Goal: Task Accomplishment & Management: Manage account settings

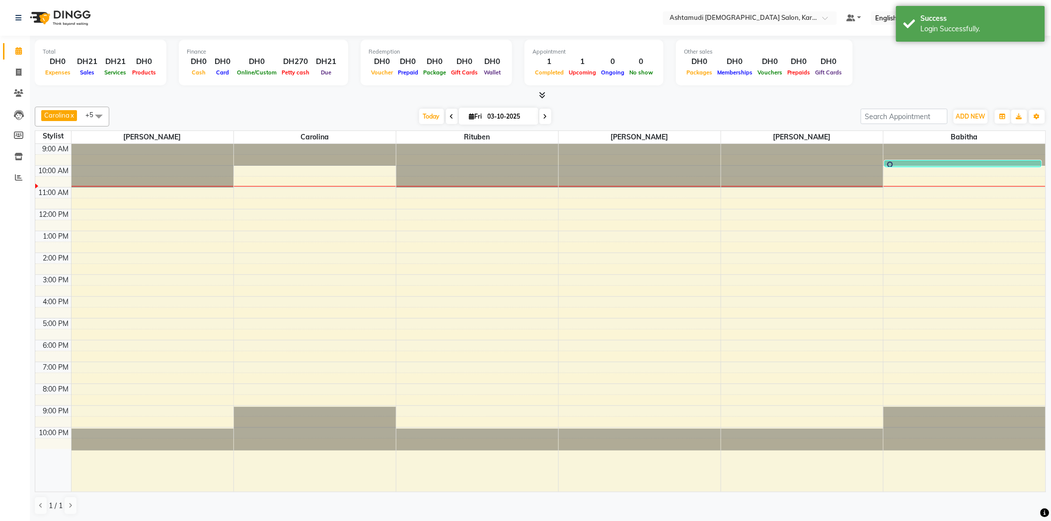
click at [374, 93] on div at bounding box center [540, 95] width 1011 height 10
click at [276, 120] on div "[DATE] [DATE]" at bounding box center [484, 116] width 741 height 15
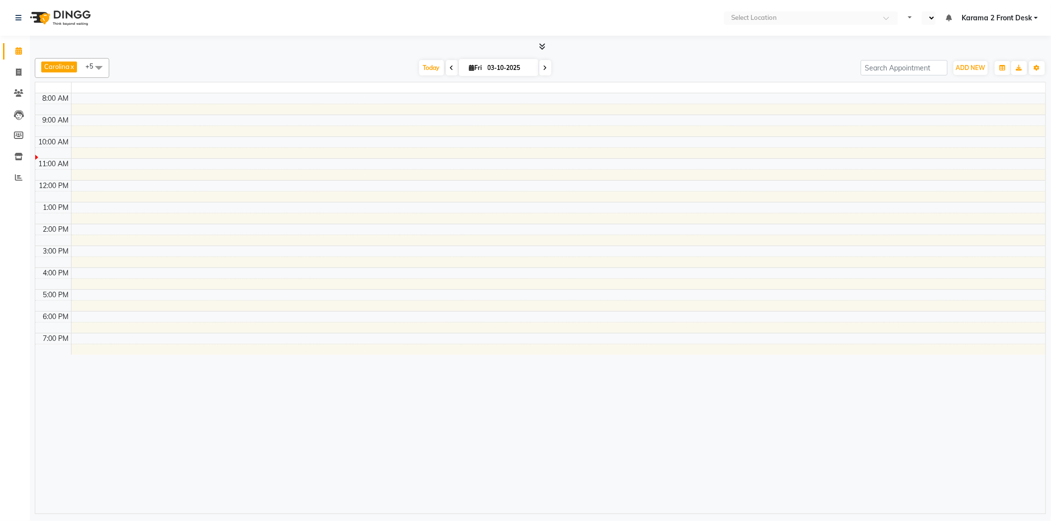
select select "en"
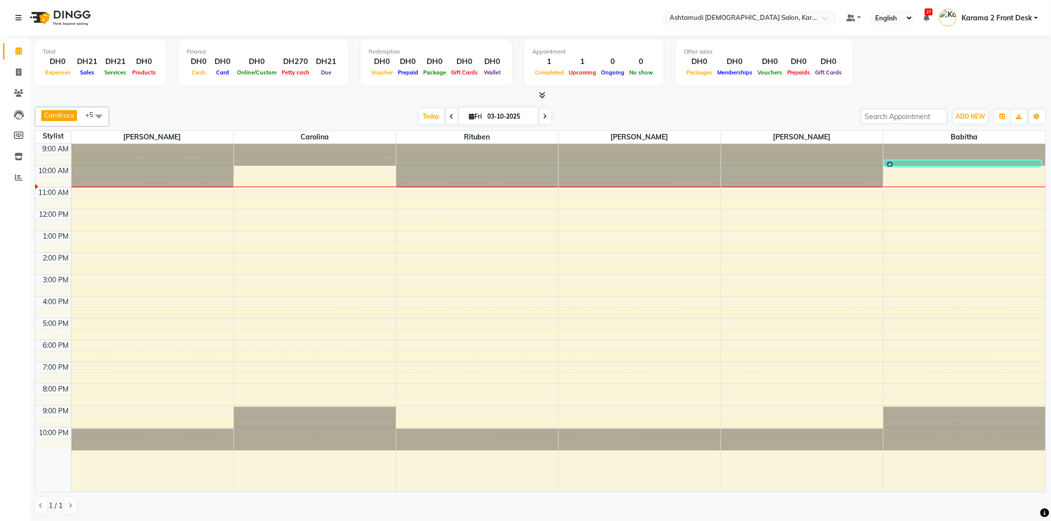
drag, startPoint x: 899, startPoint y: 160, endPoint x: 897, endPoint y: 171, distance: 11.1
click at [897, 171] on div "9:00 AM 10:00 AM 11:00 AM 12:00 PM 1:00 PM 2:00 PM 3:00 PM 4:00 PM 5:00 PM 6:00…" at bounding box center [540, 318] width 1010 height 348
click at [240, 174] on div "9:00 AM 10:00 AM 11:00 AM 12:00 PM 1:00 PM 2:00 PM 3:00 PM 4:00 PM 5:00 PM 6:00…" at bounding box center [540, 318] width 1010 height 348
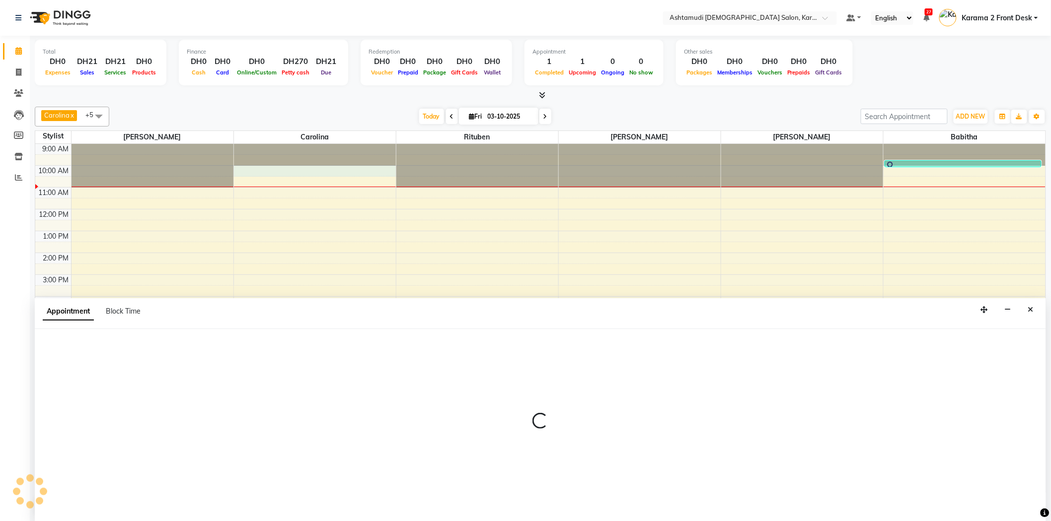
scroll to position [0, 0]
select select "69442"
select select "600"
select select "tentative"
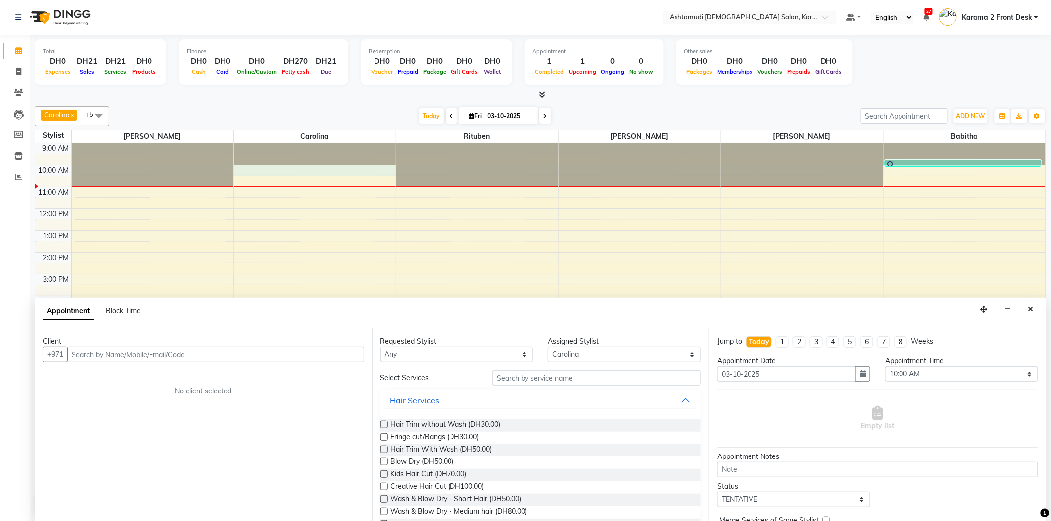
drag, startPoint x: 126, startPoint y: 354, endPoint x: 110, endPoint y: 369, distance: 22.8
click at [127, 354] on input "text" at bounding box center [215, 354] width 297 height 15
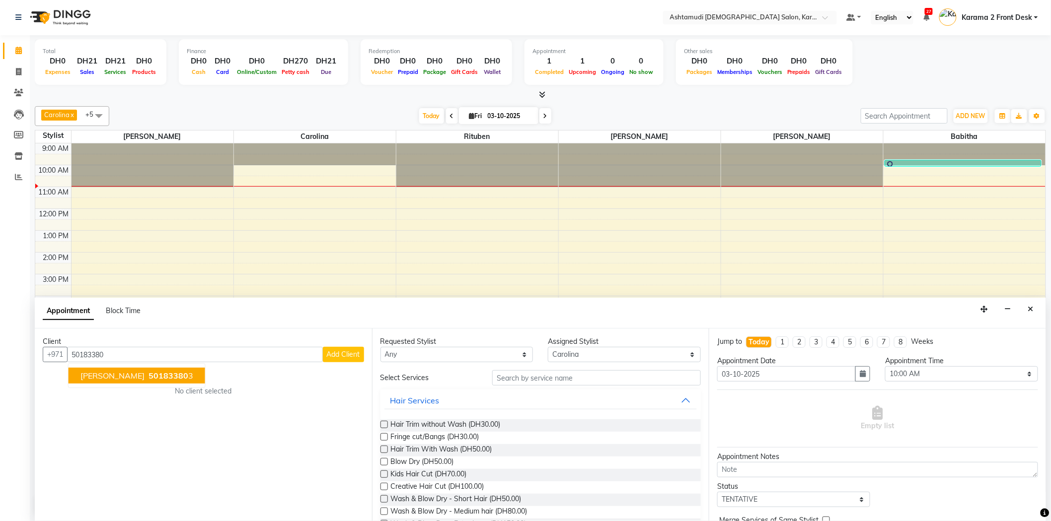
click at [148, 371] on span "50183380" at bounding box center [168, 376] width 40 height 10
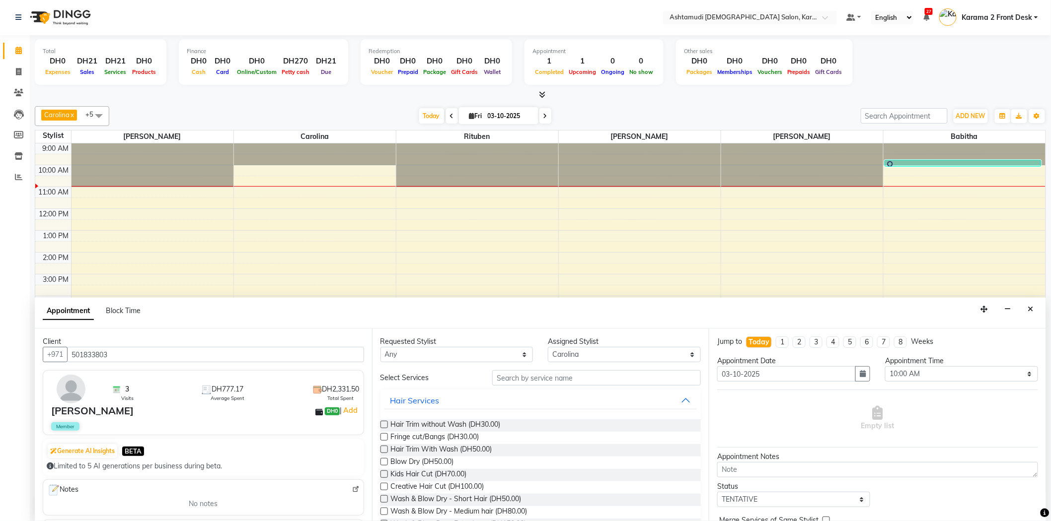
type input "501833803"
click at [575, 379] on input "text" at bounding box center [596, 377] width 209 height 15
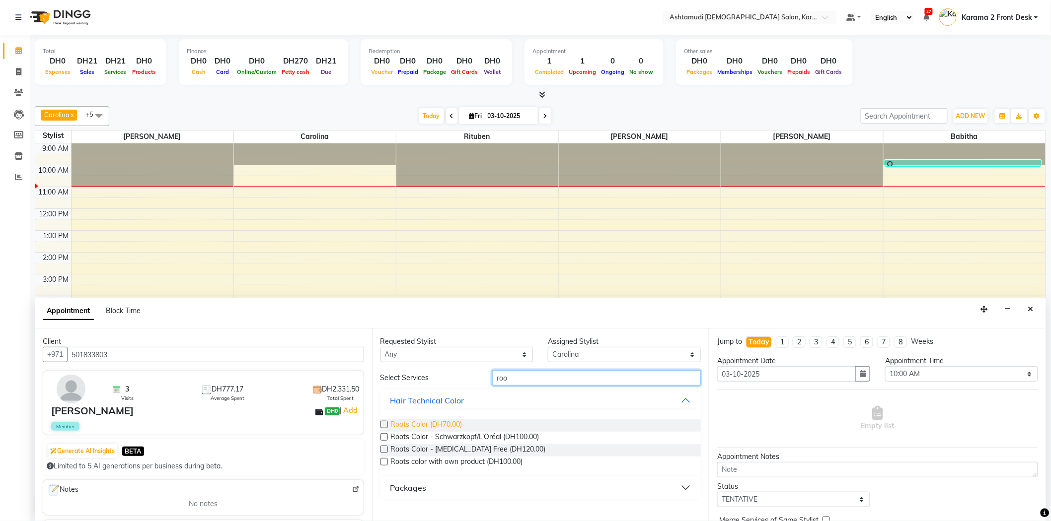
type input "roo"
click at [408, 420] on span "Roots Color (DH70.00)" at bounding box center [427, 426] width 72 height 12
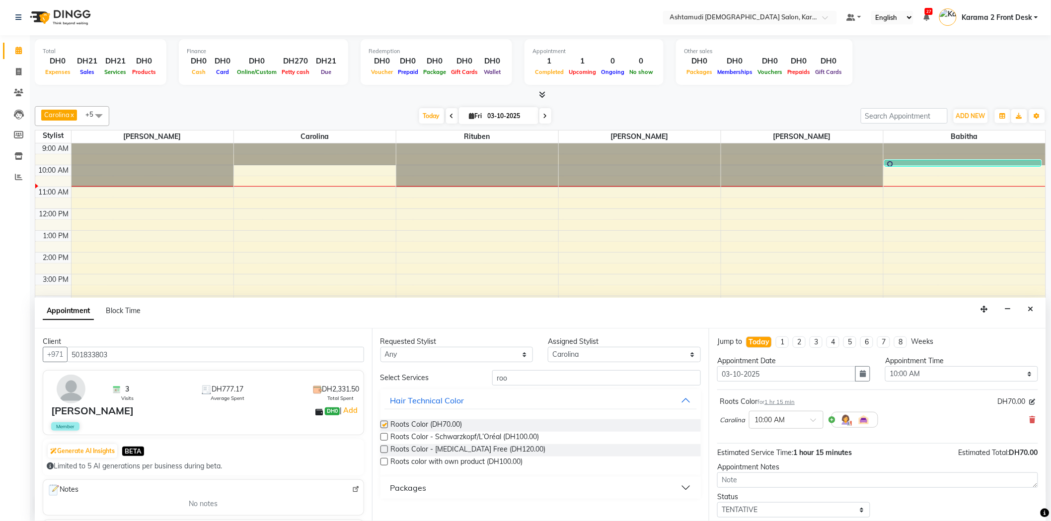
checkbox input "false"
drag, startPoint x: 522, startPoint y: 379, endPoint x: 485, endPoint y: 378, distance: 37.8
click at [485, 378] on div "roo" at bounding box center [596, 377] width 223 height 15
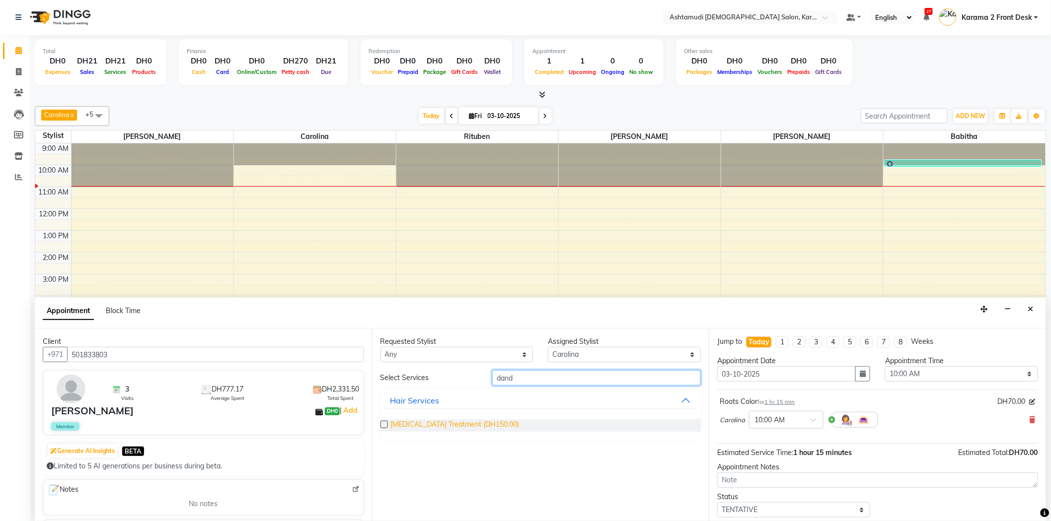
type input "dand"
click at [415, 426] on span "Dandruff Treatment (DH150.00)" at bounding box center [455, 426] width 129 height 12
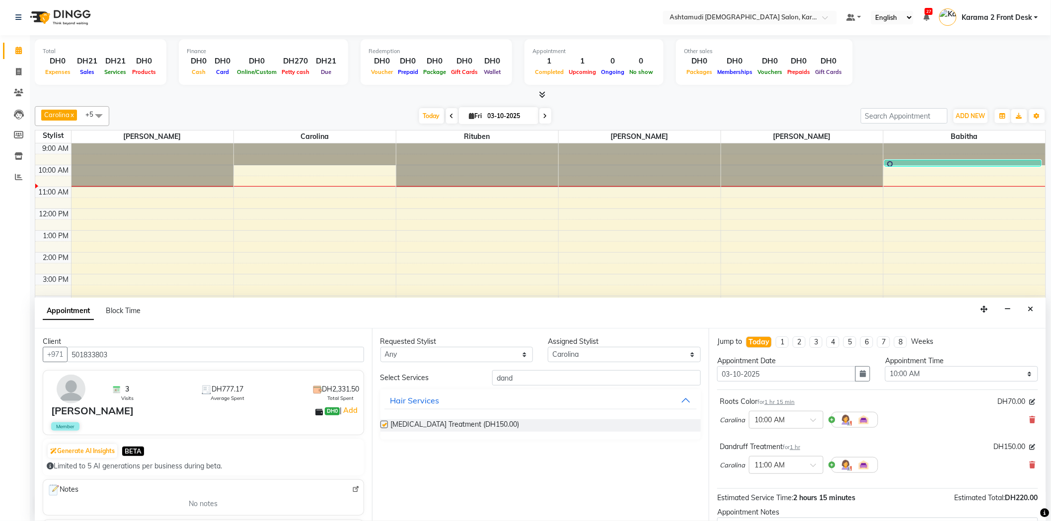
checkbox input "false"
drag, startPoint x: 532, startPoint y: 373, endPoint x: 435, endPoint y: 373, distance: 96.8
click at [443, 373] on div "Select Services dand" at bounding box center [541, 377] width 336 height 15
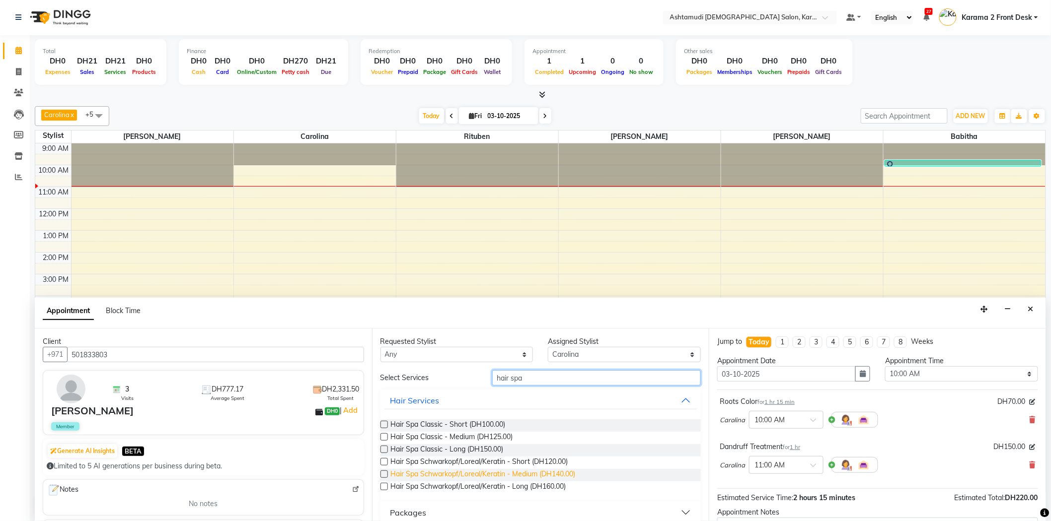
type input "hair spa"
click at [465, 469] on span "Hair Spa Schwarkopf/Loreal/Keratin - Medium (DH140.00)" at bounding box center [483, 475] width 185 height 12
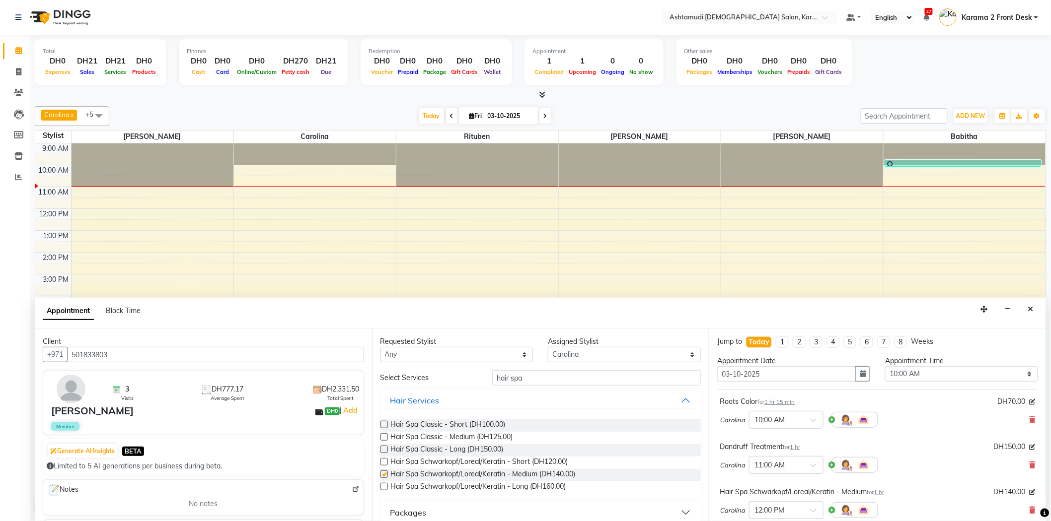
checkbox input "false"
click at [485, 370] on div "hair spa" at bounding box center [596, 377] width 223 height 15
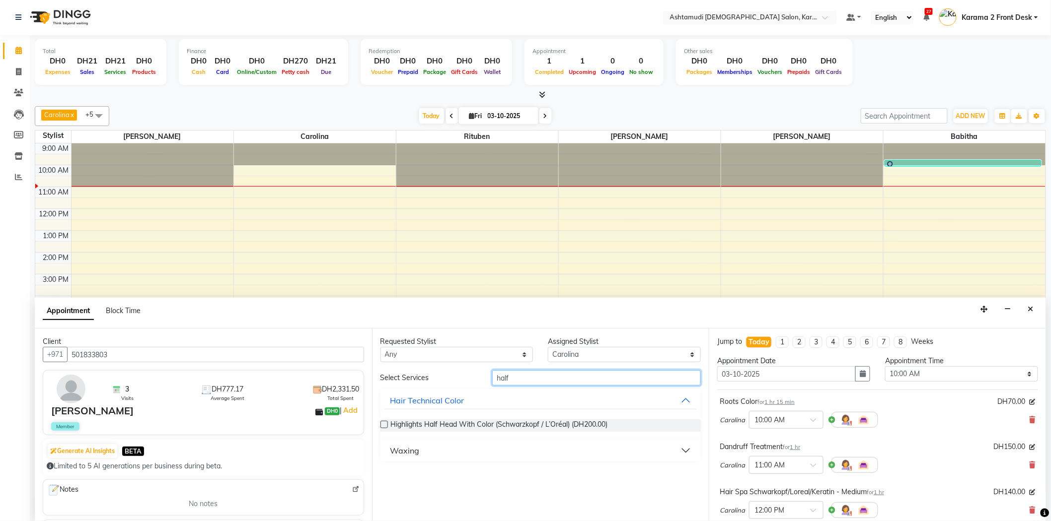
type input "half"
click at [415, 449] on div "Waxing" at bounding box center [404, 451] width 29 height 12
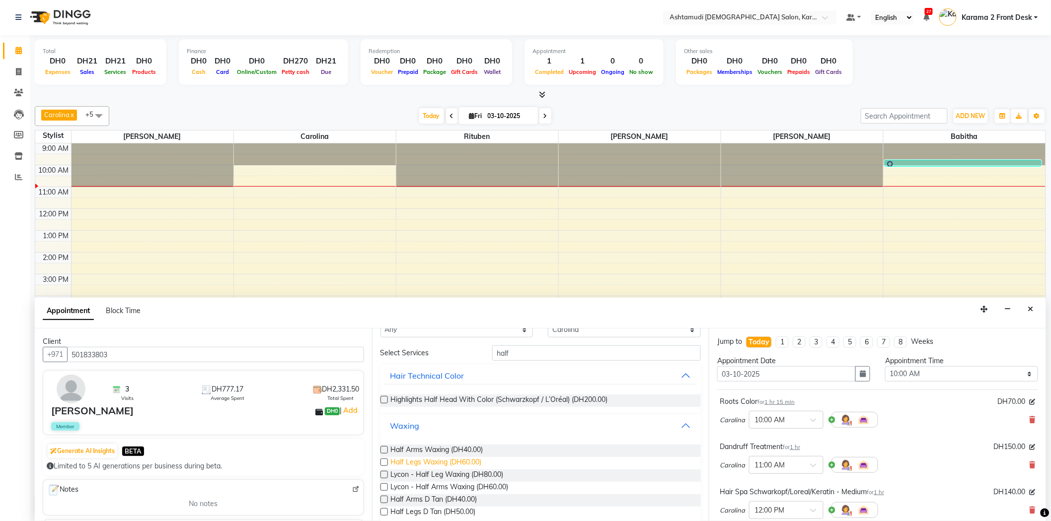
scroll to position [38, 0]
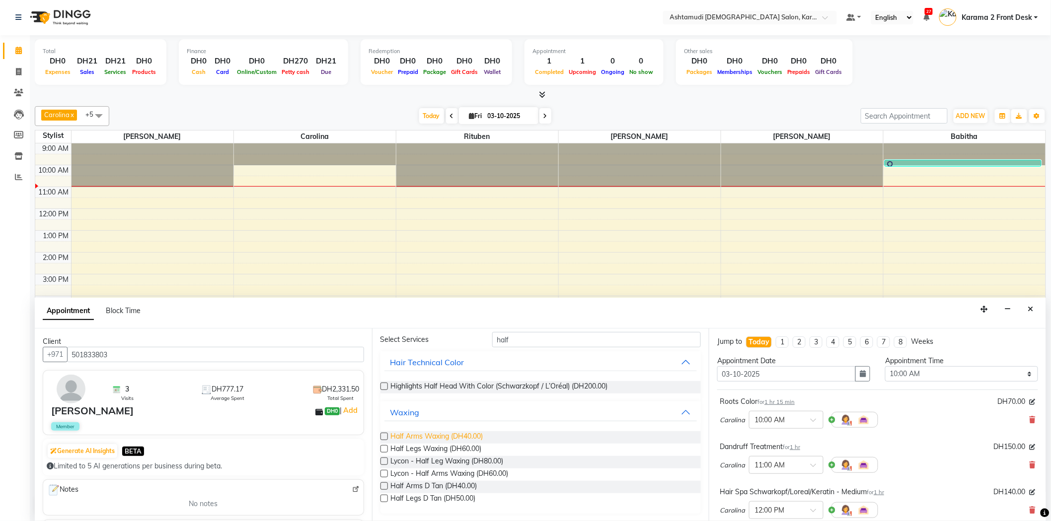
click at [413, 436] on span "Half Arms Waxing (DH40.00)" at bounding box center [437, 438] width 92 height 12
checkbox input "false"
click at [416, 447] on span "Half Legs Waxing (DH60.00)" at bounding box center [436, 450] width 91 height 12
checkbox input "false"
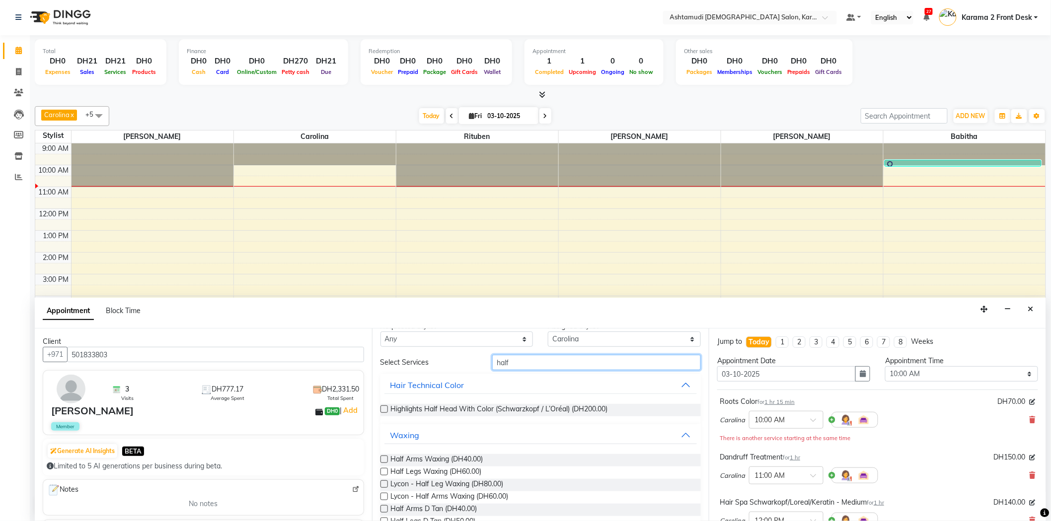
drag, startPoint x: 517, startPoint y: 336, endPoint x: 424, endPoint y: 336, distance: 92.9
click at [424, 336] on div "Requested Stylist Any Babitha Carolina Farsana Begum Geeta Jyothi Krishna Karam…" at bounding box center [540, 425] width 337 height 193
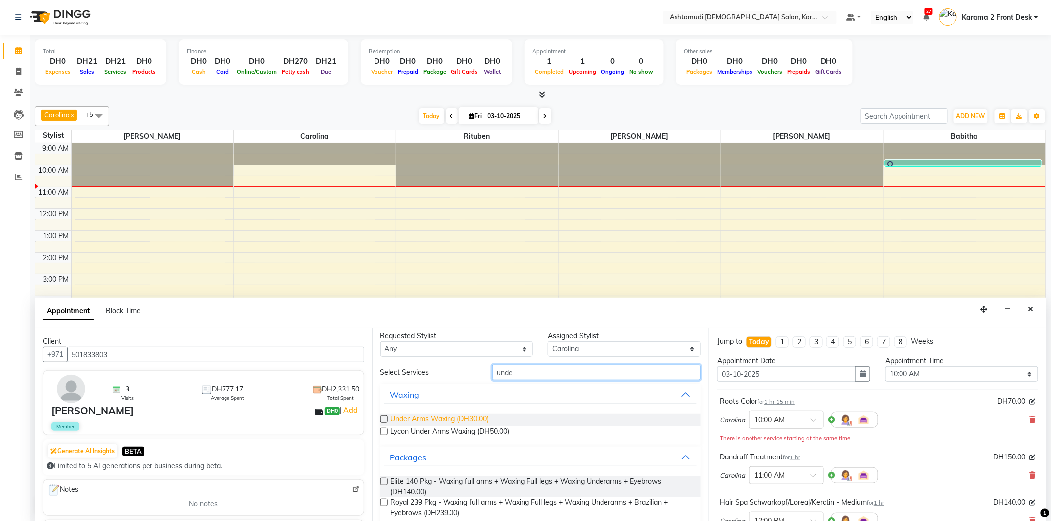
type input "unde"
click at [411, 420] on span "Under Arms Waxing (DH30.00)" at bounding box center [440, 420] width 98 height 12
checkbox input "false"
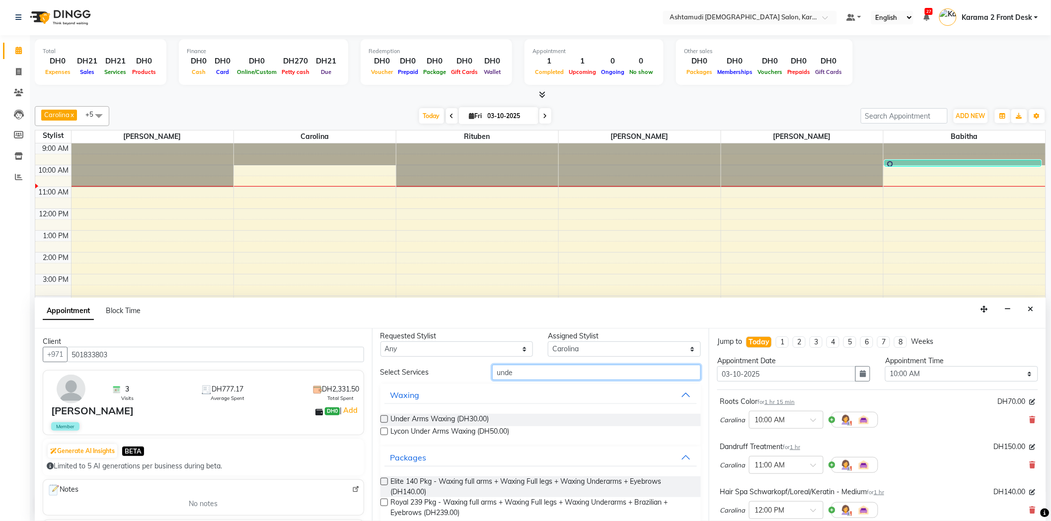
drag, startPoint x: 496, startPoint y: 368, endPoint x: 430, endPoint y: 373, distance: 65.8
click at [442, 368] on div "Select Services unde" at bounding box center [541, 372] width 336 height 15
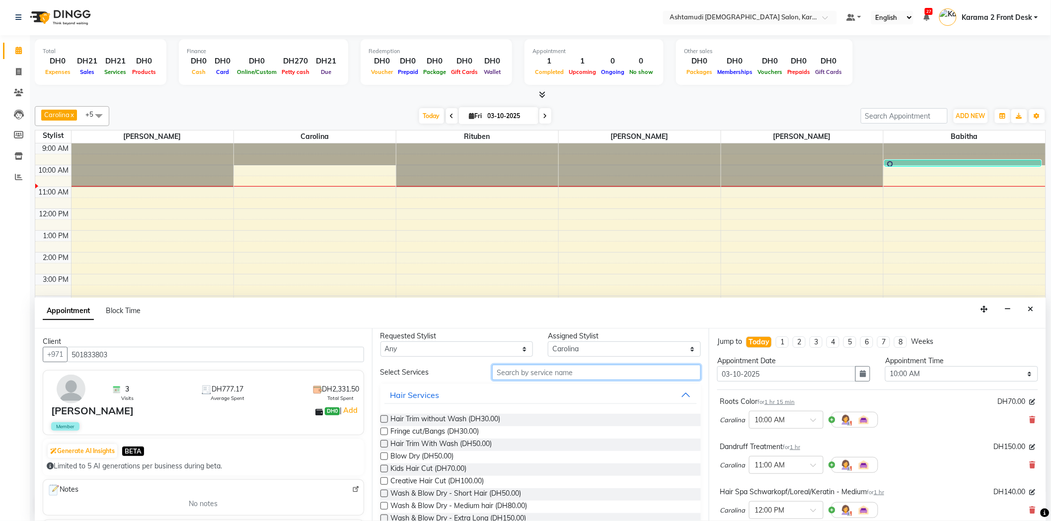
click at [516, 373] on input "text" at bounding box center [596, 372] width 209 height 15
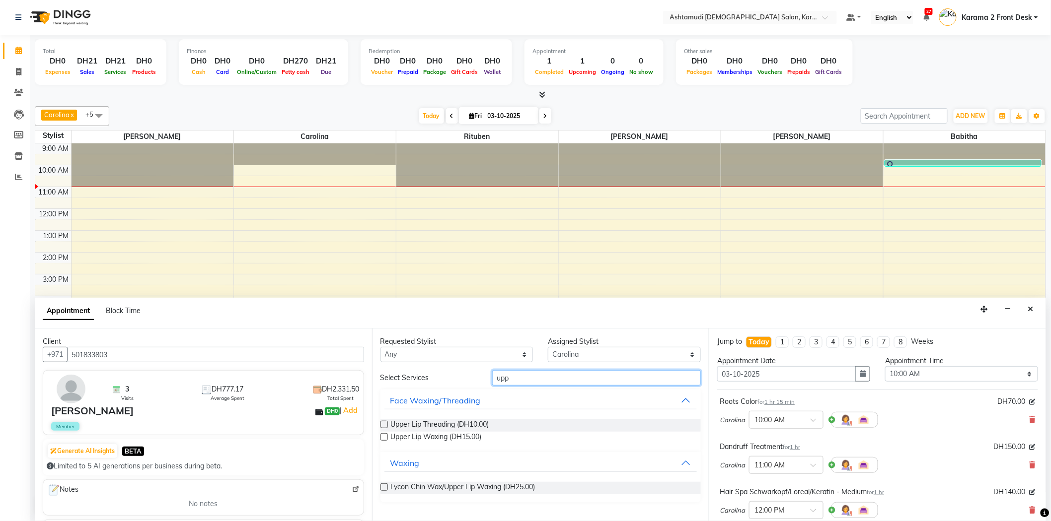
scroll to position [0, 0]
type input "upp"
click at [418, 484] on span "Lycon Chin Wax/Upper Lip Waxing (DH25.00)" at bounding box center [463, 488] width 145 height 12
checkbox input "false"
drag, startPoint x: 520, startPoint y: 375, endPoint x: 456, endPoint y: 375, distance: 64.6
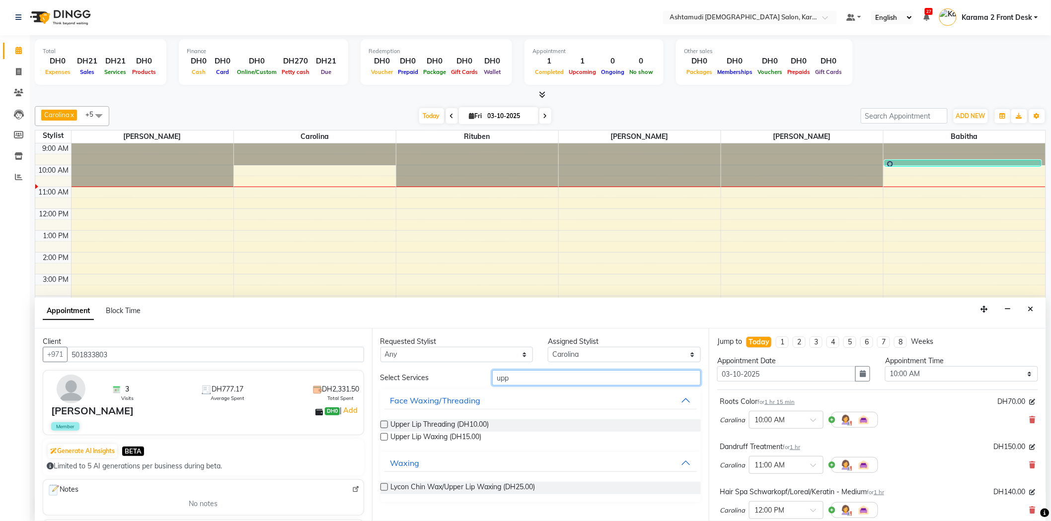
click at [456, 375] on div "Select Services upp" at bounding box center [541, 377] width 336 height 15
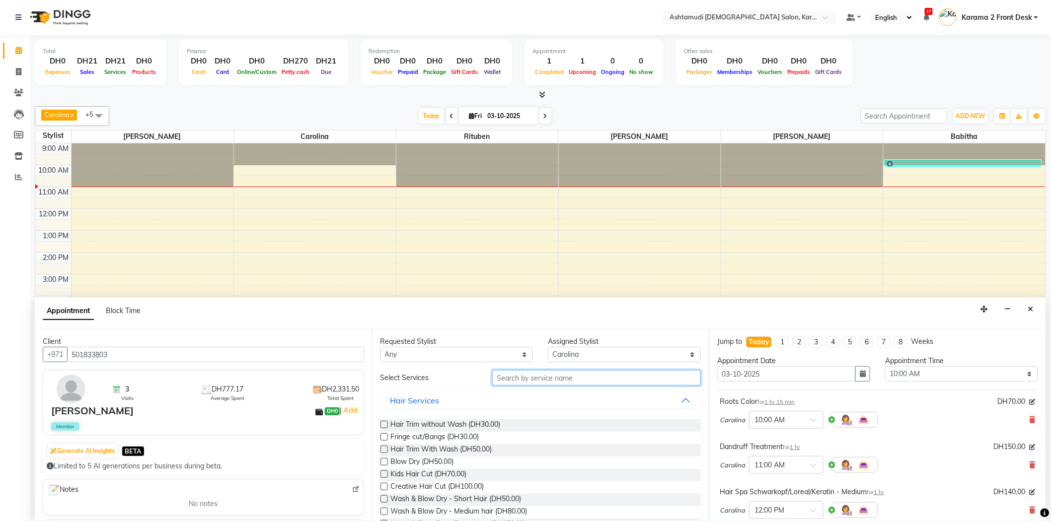
click at [498, 376] on input "text" at bounding box center [596, 377] width 209 height 15
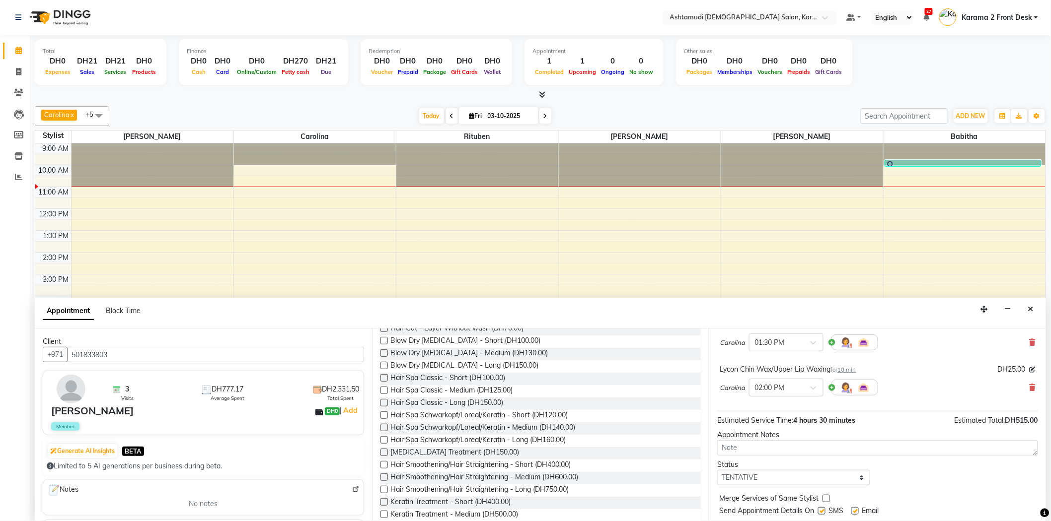
scroll to position [330, 0]
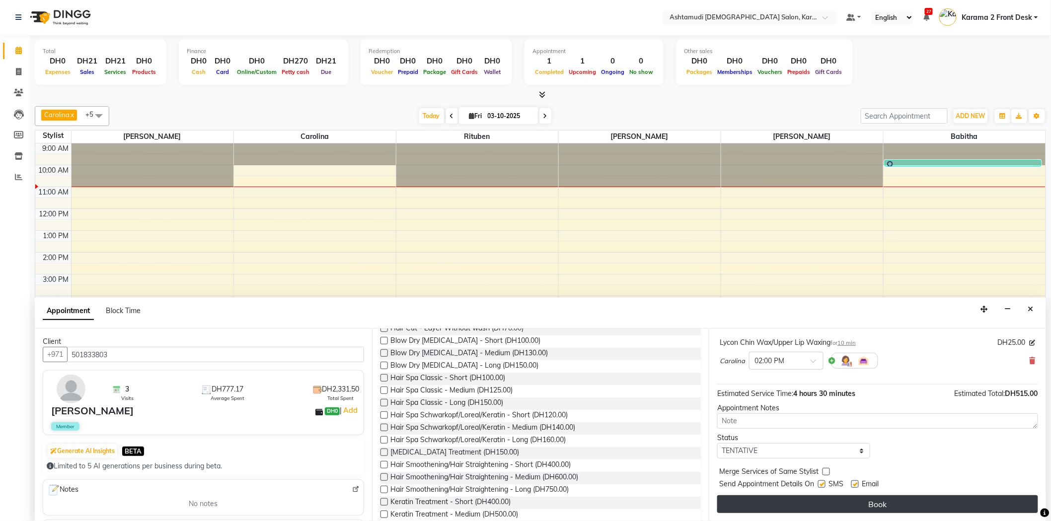
click at [778, 500] on button "Book" at bounding box center [877, 505] width 321 height 18
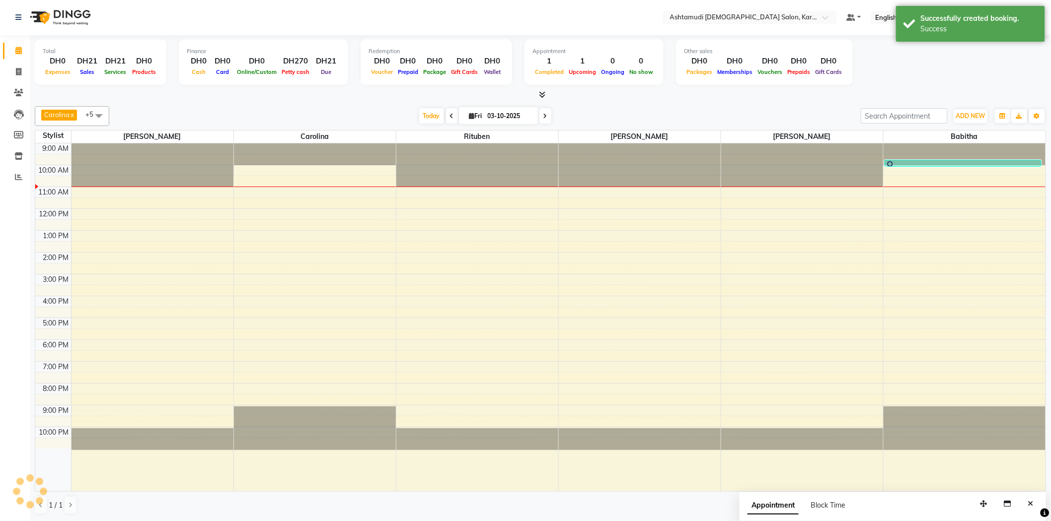
scroll to position [0, 0]
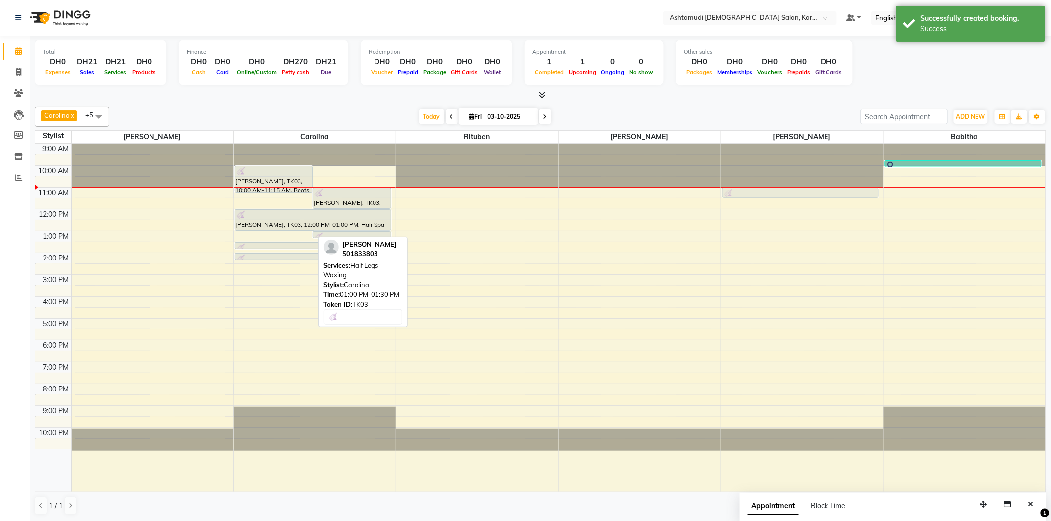
drag, startPoint x: 267, startPoint y: 235, endPoint x: 863, endPoint y: 192, distance: 597.0
click at [863, 192] on tr "Nevia, TK03, 10:00 AM-11:15 AM, Roots Color Nevia, TK03, 11:00 AM-12:00 PM, Dan…" at bounding box center [540, 318] width 1010 height 348
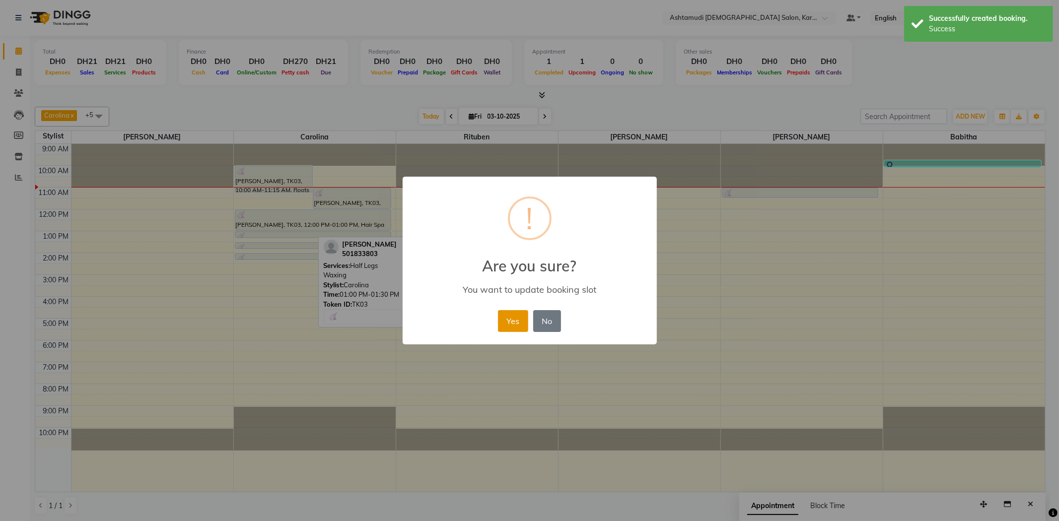
click at [511, 323] on button "Yes" at bounding box center [513, 321] width 30 height 22
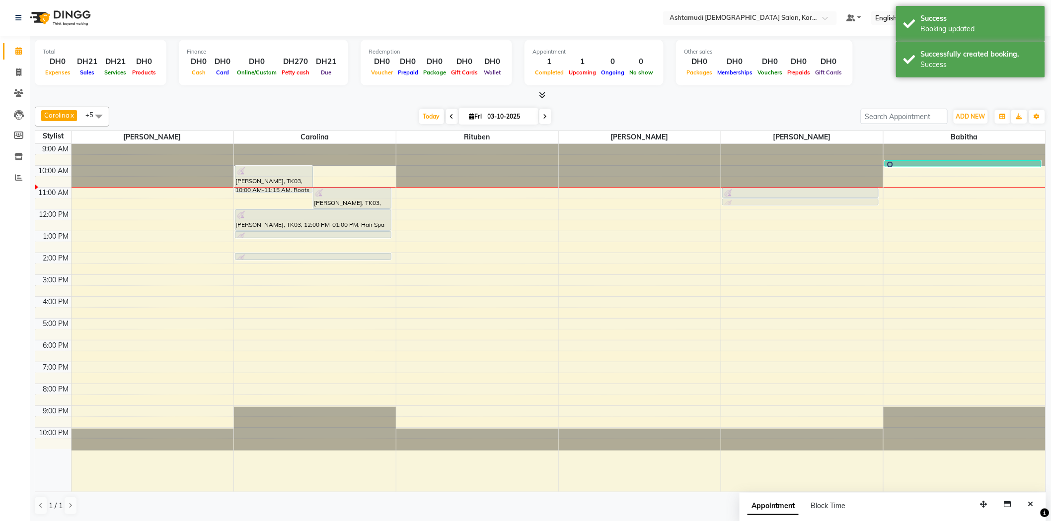
drag, startPoint x: 295, startPoint y: 242, endPoint x: 794, endPoint y: 193, distance: 501.5
click at [794, 193] on tr "Nevia, TK03, 10:00 AM-11:15 AM, Roots Color Nevia, TK03, 11:00 AM-12:00 PM, Dan…" at bounding box center [540, 318] width 1010 height 348
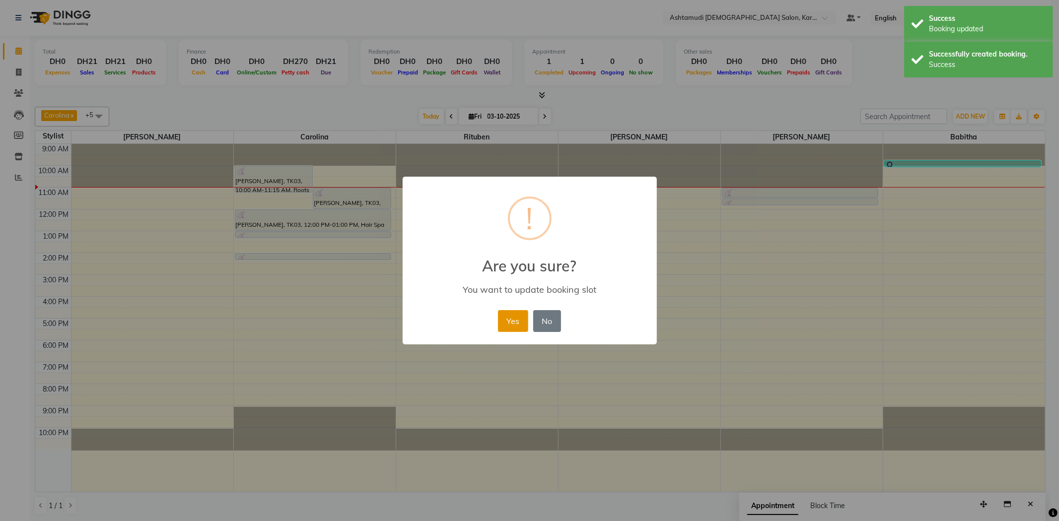
click at [514, 316] on button "Yes" at bounding box center [513, 321] width 30 height 22
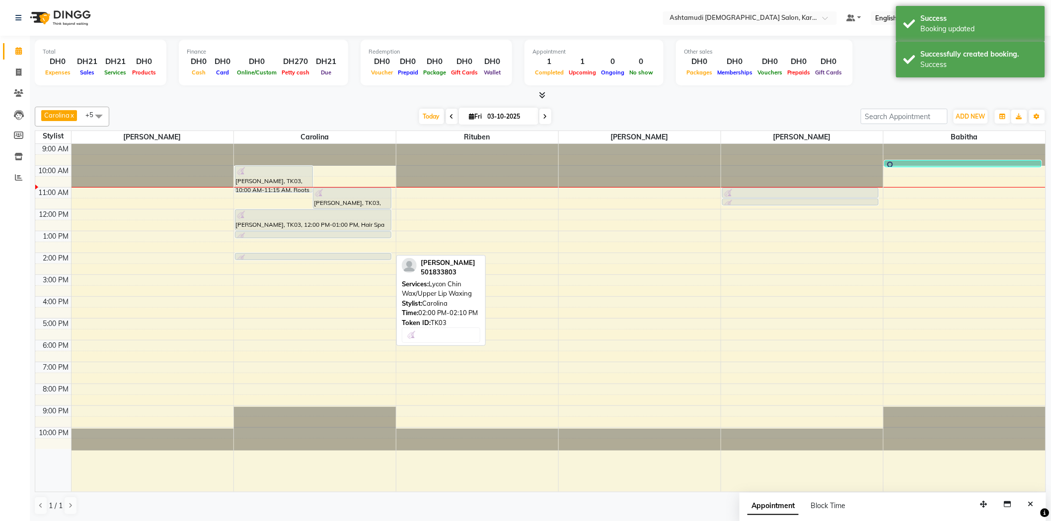
click at [334, 258] on div at bounding box center [313, 260] width 156 height 4
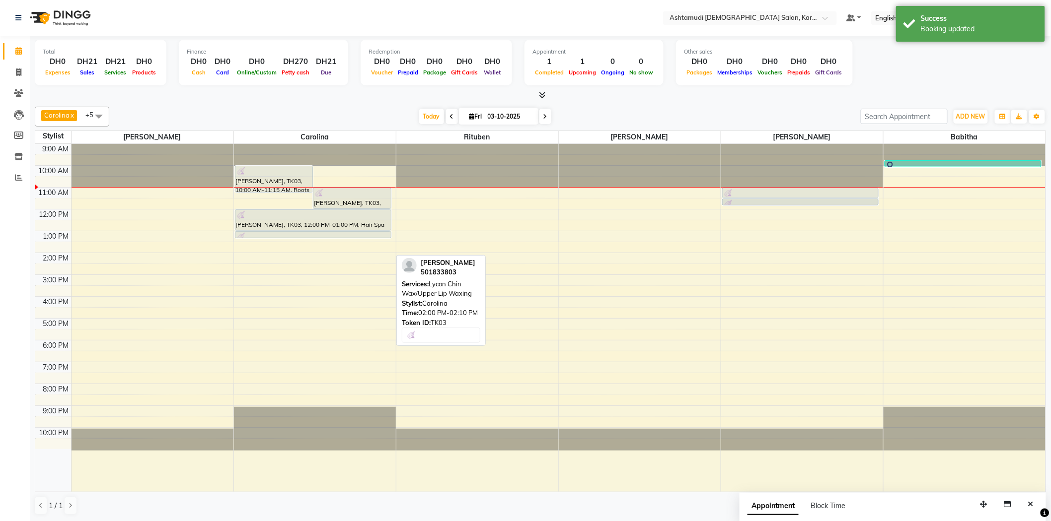
drag, startPoint x: 336, startPoint y: 254, endPoint x: 806, endPoint y: 199, distance: 473.1
click at [806, 199] on tr "Nevia, TK03, 10:00 AM-11:15 AM, Roots Color Nevia, TK03, 11:00 AM-12:00 PM, Dan…" at bounding box center [540, 318] width 1010 height 348
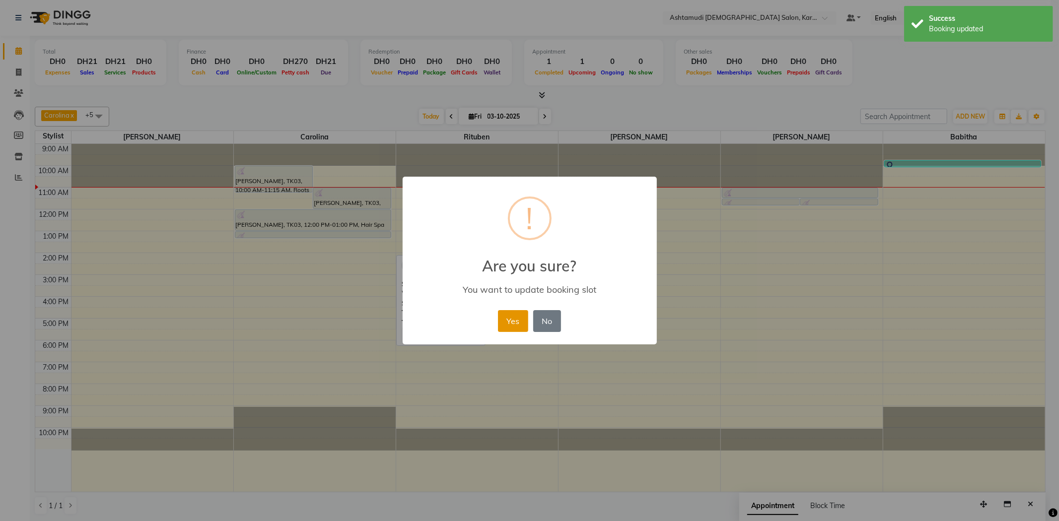
click at [509, 312] on button "Yes" at bounding box center [513, 321] width 30 height 22
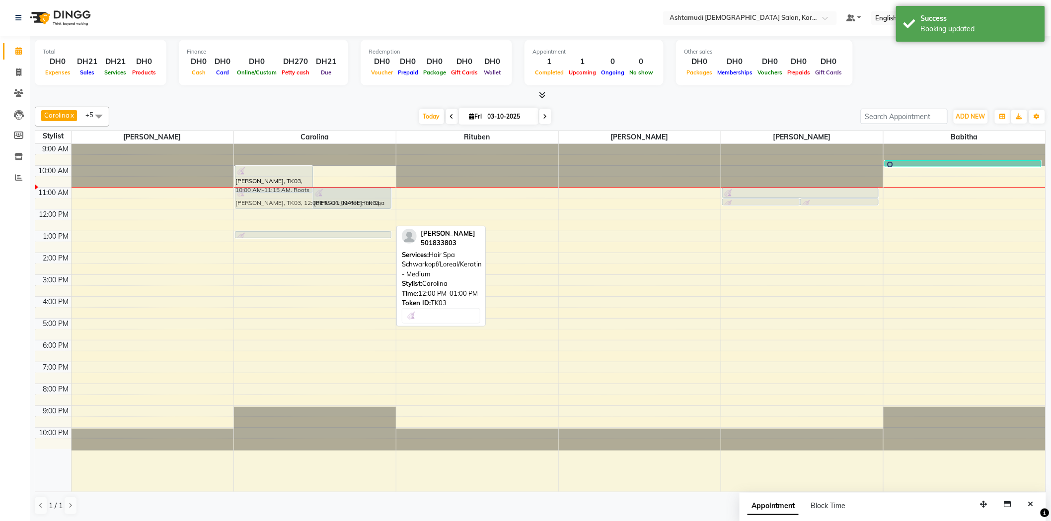
drag, startPoint x: 335, startPoint y: 221, endPoint x: 326, endPoint y: 196, distance: 26.2
click at [326, 196] on div "Nevia, TK03, 10:00 AM-11:15 AM, Roots Color Nevia, TK03, 11:00 AM-12:00 PM, Dan…" at bounding box center [315, 318] width 162 height 348
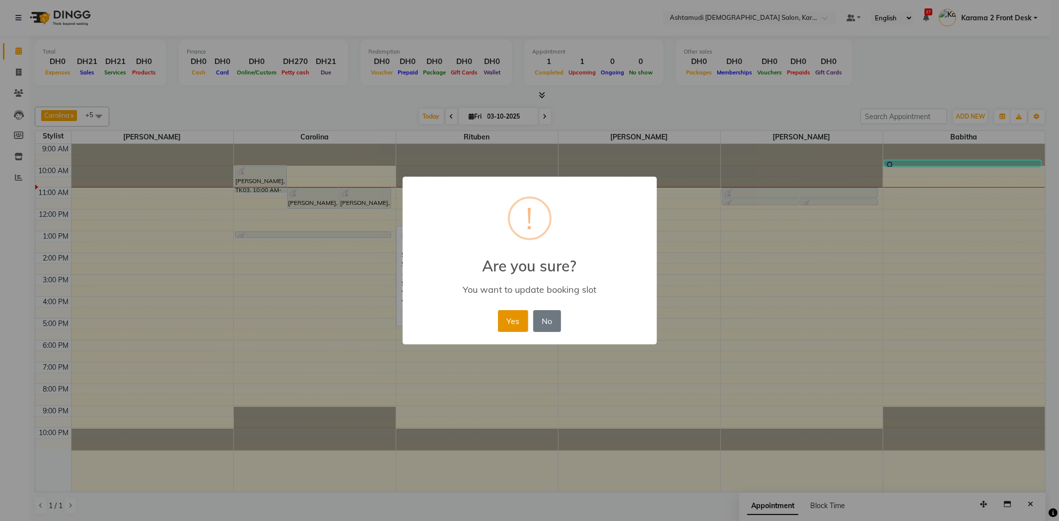
click at [514, 326] on button "Yes" at bounding box center [513, 321] width 30 height 22
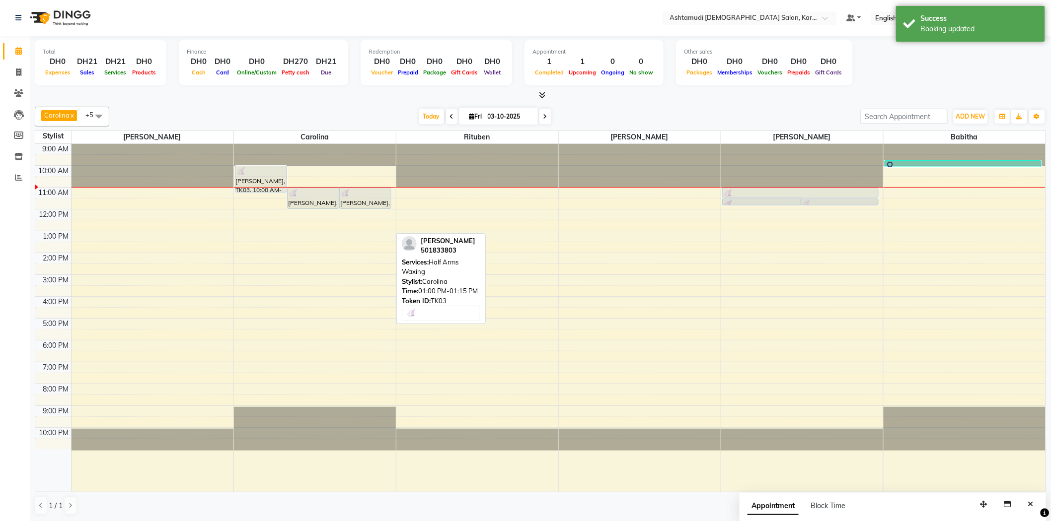
drag, startPoint x: 346, startPoint y: 234, endPoint x: 800, endPoint y: 197, distance: 456.0
click at [800, 197] on tr "Nevia, TK03, 10:00 AM-11:15 AM, Roots Color Nevia, TK03, 11:00 AM-12:00 PM, Dan…" at bounding box center [540, 318] width 1010 height 348
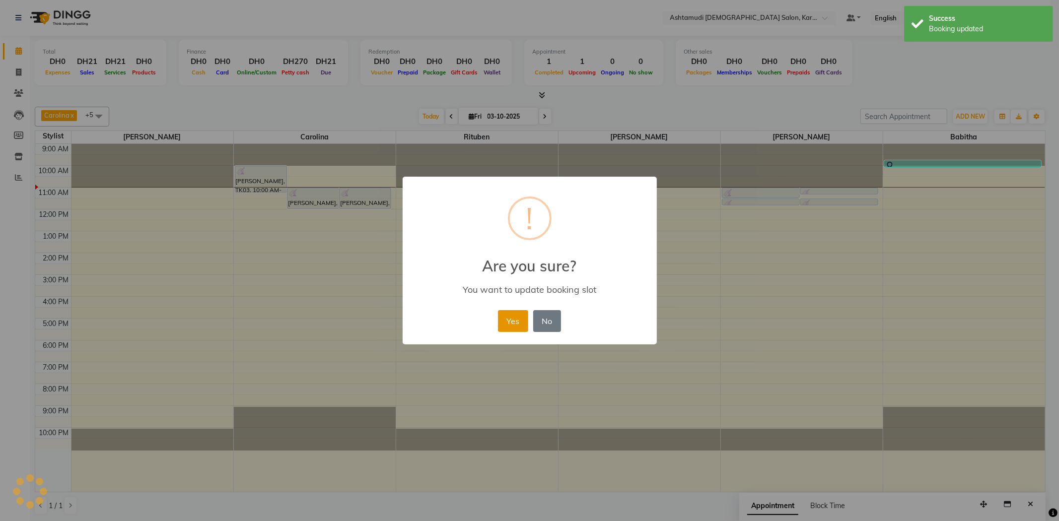
click at [509, 325] on button "Yes" at bounding box center [513, 321] width 30 height 22
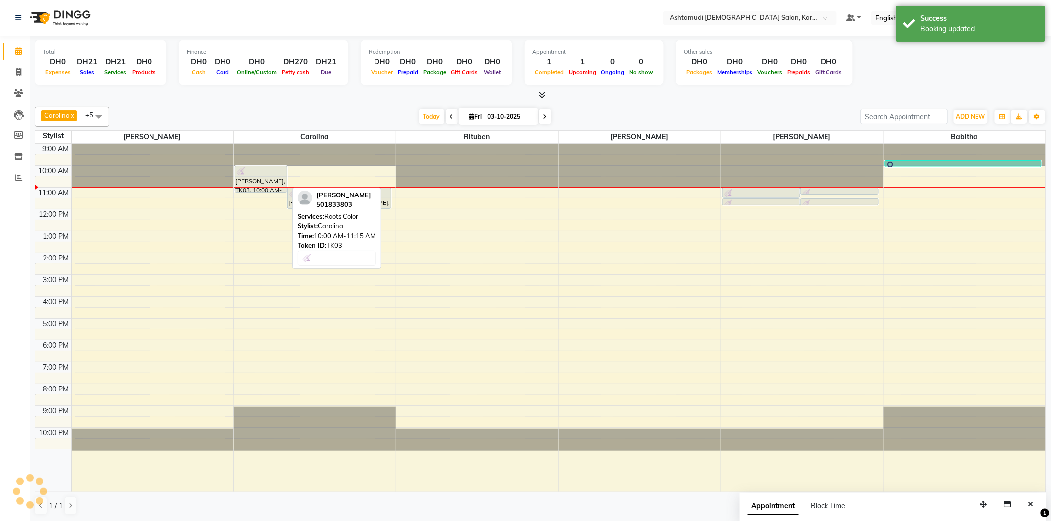
click at [259, 175] on div at bounding box center [261, 172] width 50 height 10
click at [272, 177] on div "Nevia, TK03, 10:00 AM-11:15 AM, Roots Color" at bounding box center [260, 179] width 51 height 26
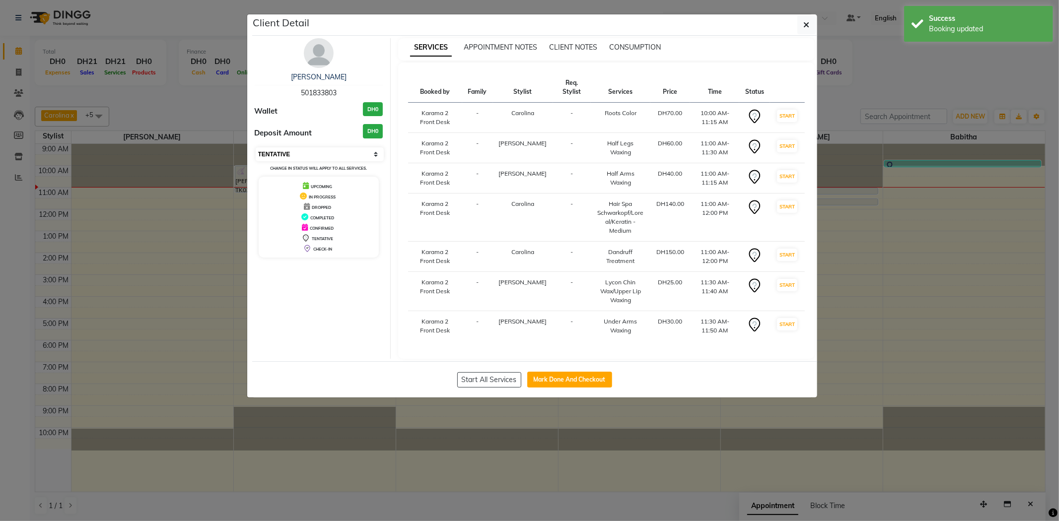
drag, startPoint x: 313, startPoint y: 153, endPoint x: 304, endPoint y: 156, distance: 9.0
click at [313, 153] on select "Select IN SERVICE CONFIRMED TENTATIVE CHECK IN MARK DONE DROPPED UPCOMING" at bounding box center [320, 155] width 129 height 14
click at [256, 148] on select "Select IN SERVICE CONFIRMED TENTATIVE CHECK IN MARK DONE DROPPED UPCOMING" at bounding box center [320, 155] width 129 height 14
select select "select"
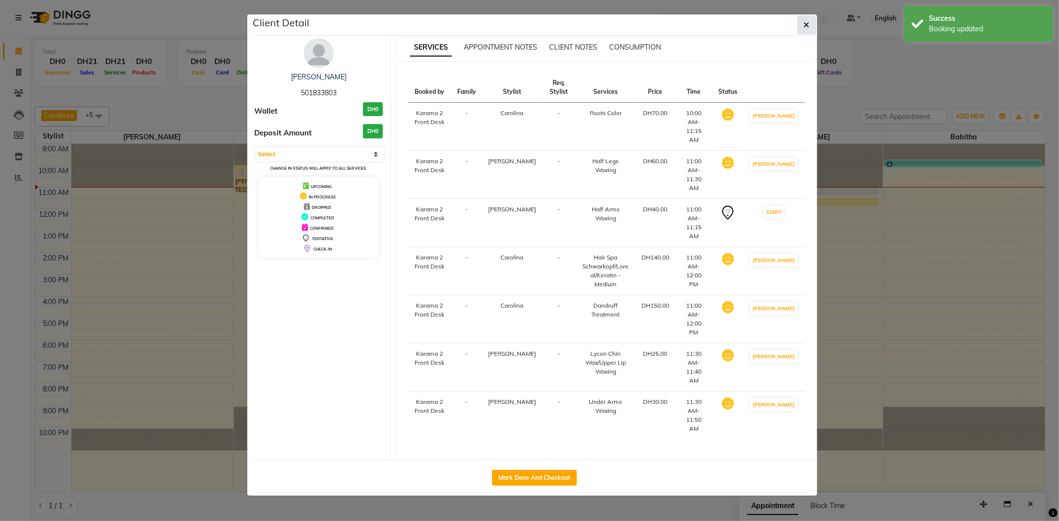
click at [809, 21] on icon "button" at bounding box center [807, 25] width 6 height 8
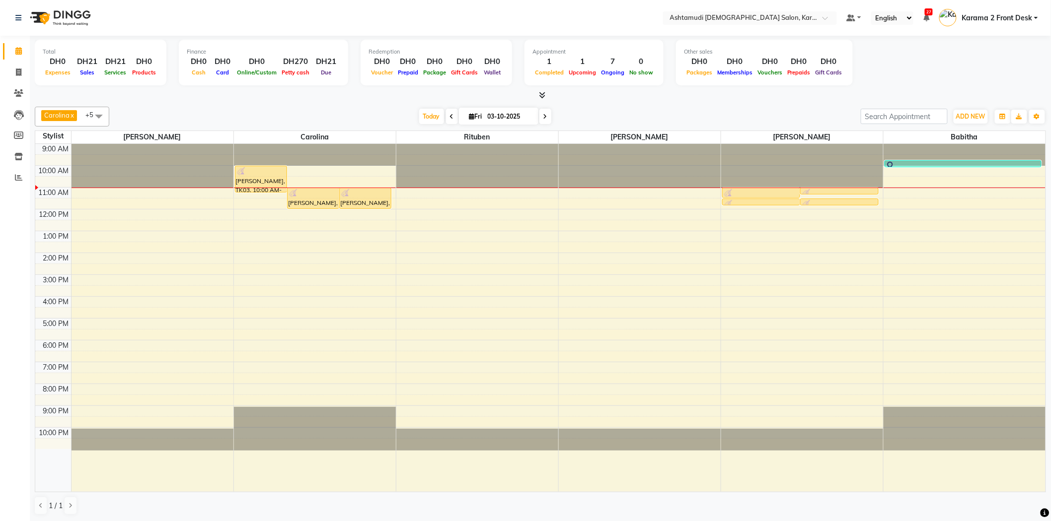
click at [360, 31] on nav "Select Location × Ashtamudi [DEMOGRAPHIC_DATA] Salon, Karama 2 Default Panel My…" at bounding box center [525, 18] width 1051 height 36
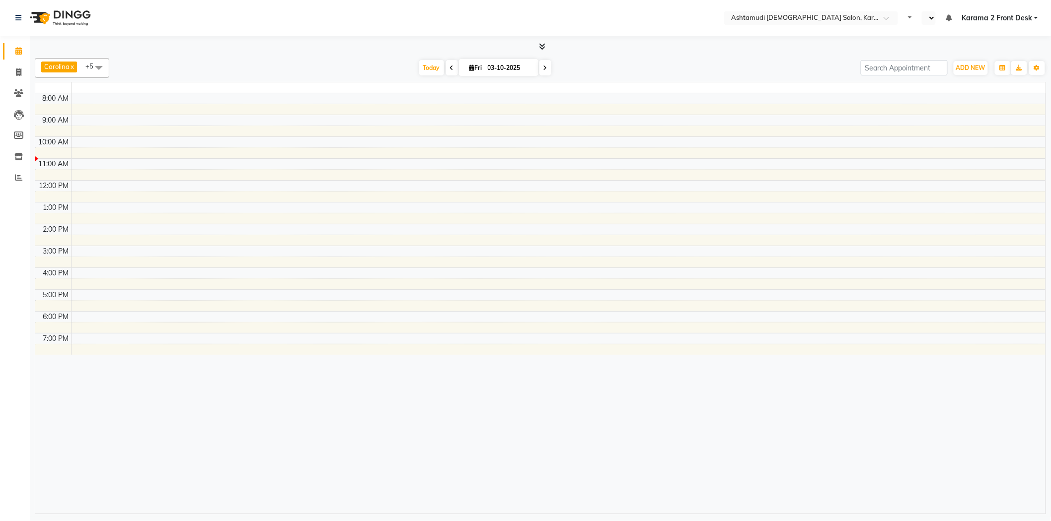
select select "en"
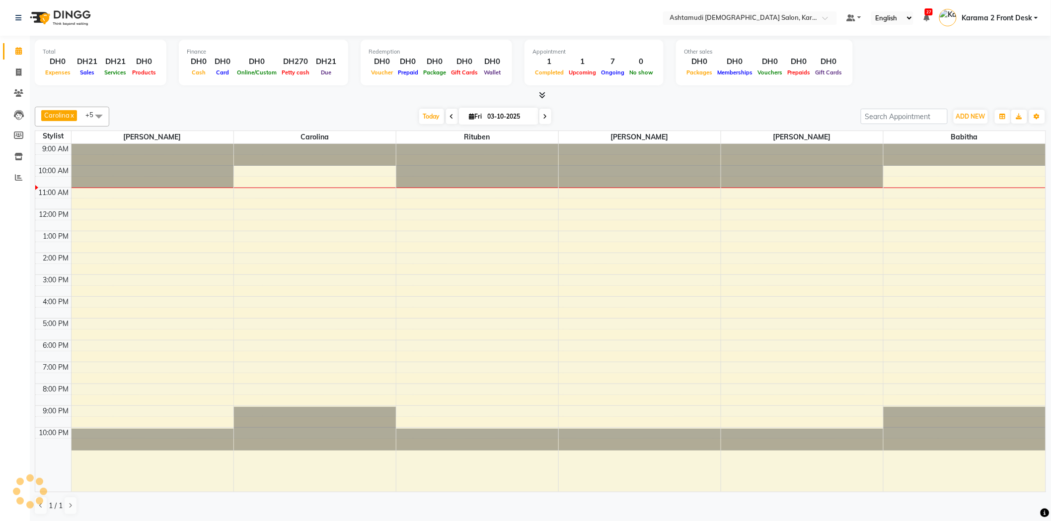
click at [221, 112] on div "[DATE] [DATE]" at bounding box center [484, 116] width 741 height 15
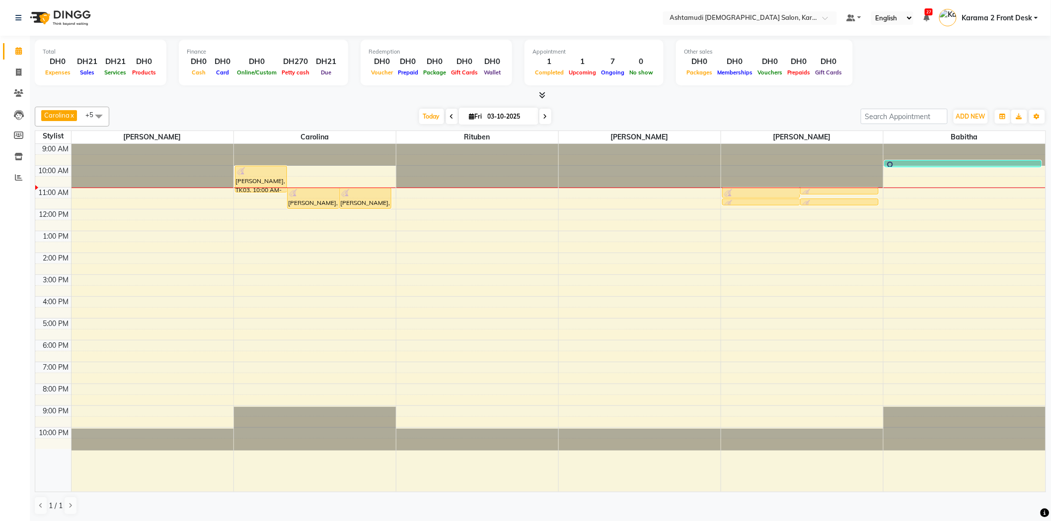
click at [328, 5] on nav "Select Location × Ashtamudi [DEMOGRAPHIC_DATA] Salon, Karama 2 Default Panel My…" at bounding box center [525, 18] width 1051 height 36
click at [356, 111] on div "[DATE] [DATE]" at bounding box center [484, 116] width 741 height 15
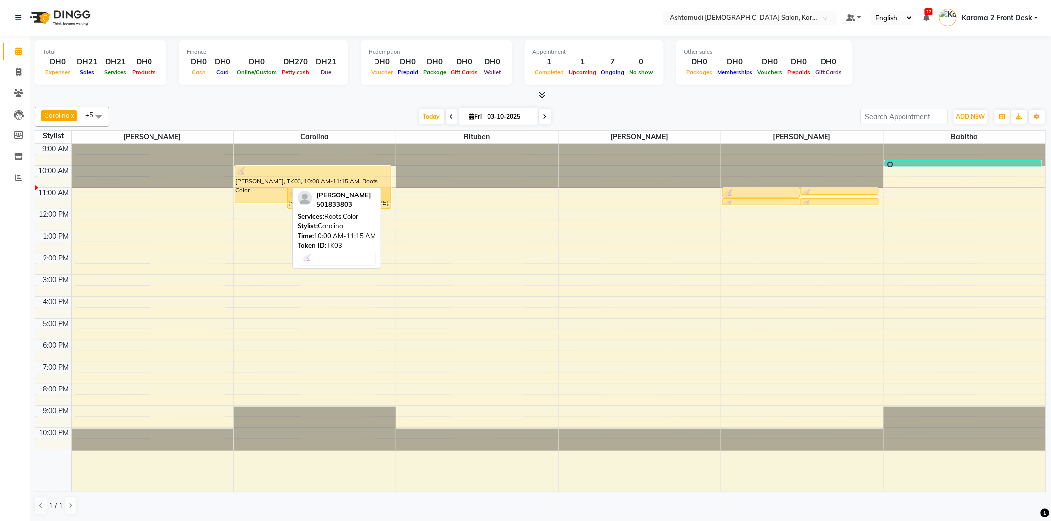
drag, startPoint x: 271, startPoint y: 191, endPoint x: 272, endPoint y: 206, distance: 14.9
click at [272, 206] on div "9:00 AM 10:00 AM 11:00 AM 12:00 PM 1:00 PM 2:00 PM 3:00 PM 4:00 PM 5:00 PM 6:00…" at bounding box center [540, 318] width 1010 height 348
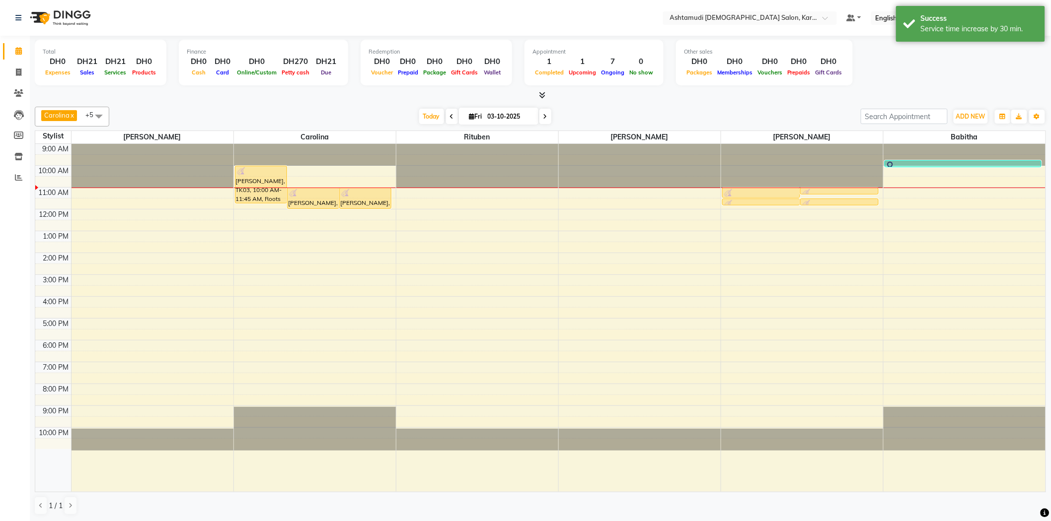
click at [722, 120] on div "[DATE] [DATE]" at bounding box center [484, 116] width 741 height 15
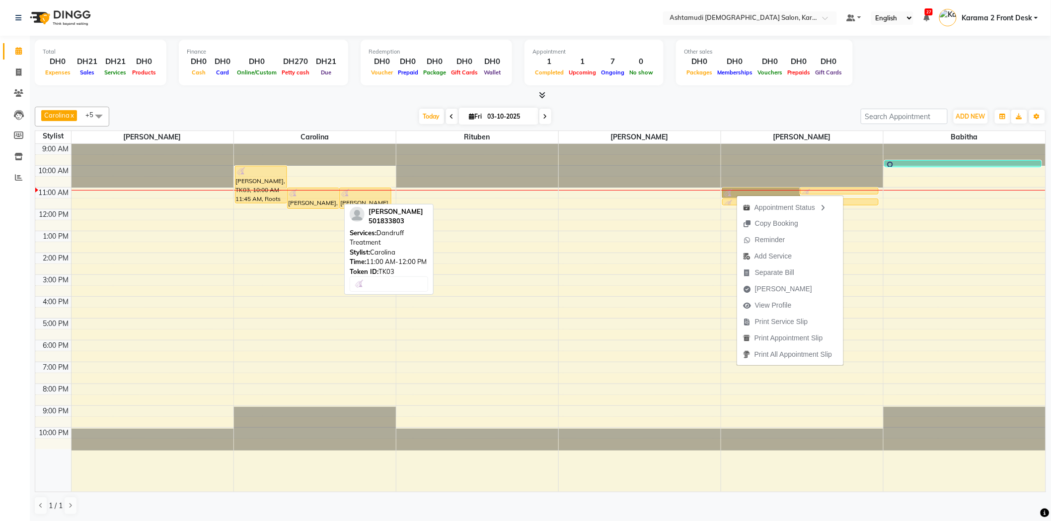
click at [315, 201] on div "[PERSON_NAME], TK03, 11:00 AM-12:00 PM, [MEDICAL_DATA] Treatment" at bounding box center [313, 198] width 51 height 20
select select "1"
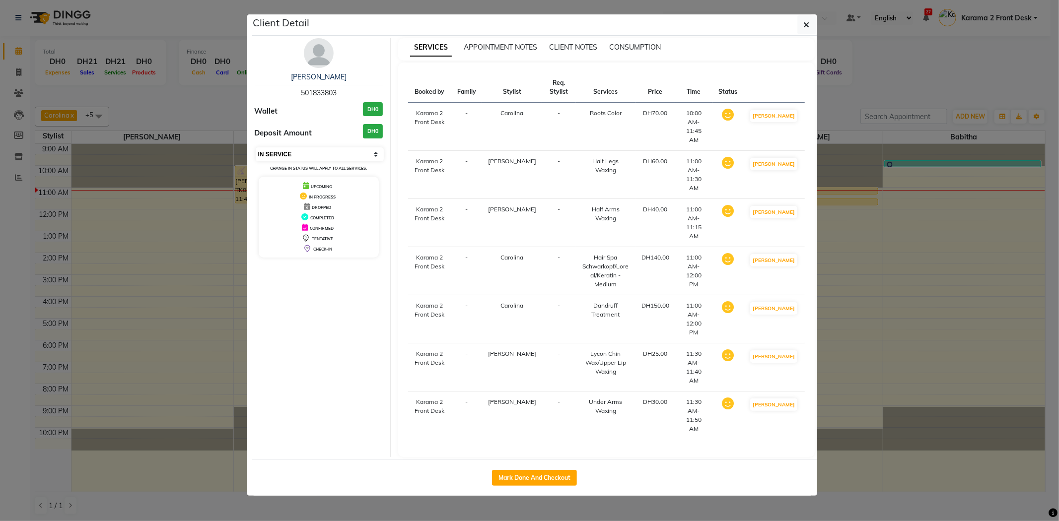
click at [318, 156] on select "Select IN SERVICE CONFIRMED TENTATIVE CHECK IN MARK DONE DROPPED UPCOMING" at bounding box center [320, 155] width 129 height 14
click at [256, 148] on select "Select IN SERVICE CONFIRMED TENTATIVE CHECK IN MARK DONE DROPPED UPCOMING" at bounding box center [320, 155] width 129 height 14
click at [803, 27] on button "button" at bounding box center [807, 24] width 19 height 19
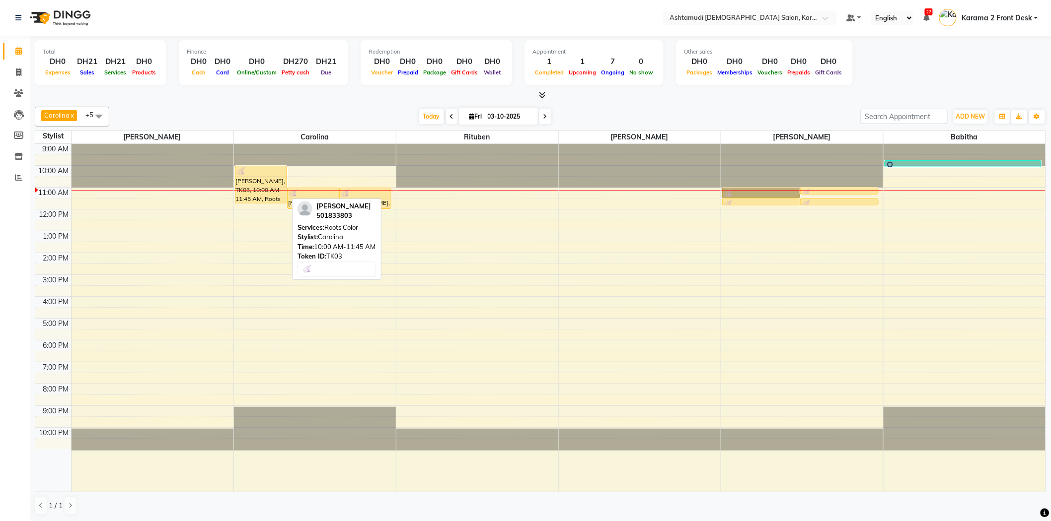
click at [258, 177] on div "[PERSON_NAME], TK03, 10:00 AM-11:45 AM, Roots Color" at bounding box center [260, 184] width 51 height 37
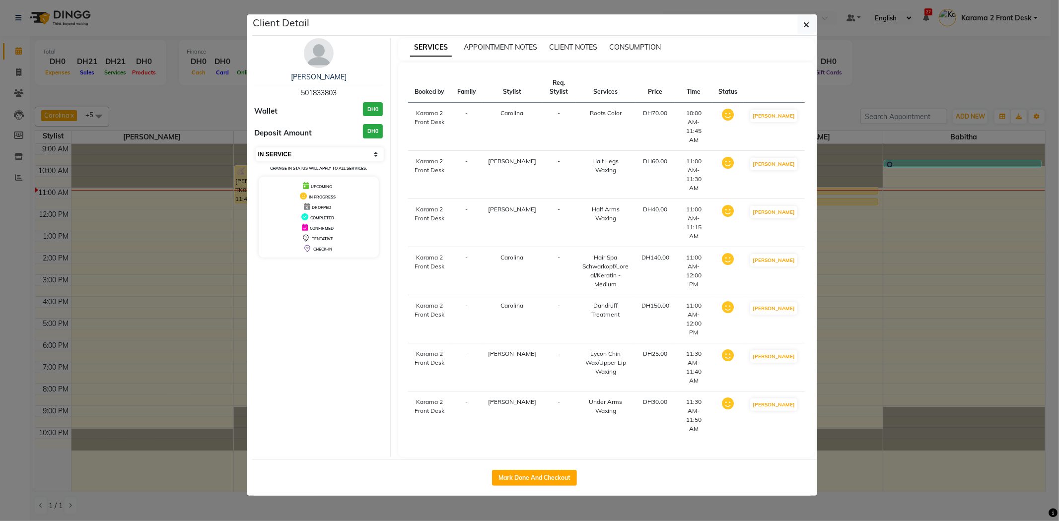
click at [294, 157] on select "Select IN SERVICE CONFIRMED TENTATIVE CHECK IN MARK DONE DROPPED UPCOMING" at bounding box center [320, 155] width 129 height 14
select select "5"
click at [256, 148] on select "Select IN SERVICE CONFIRMED TENTATIVE CHECK IN MARK DONE DROPPED UPCOMING" at bounding box center [320, 155] width 129 height 14
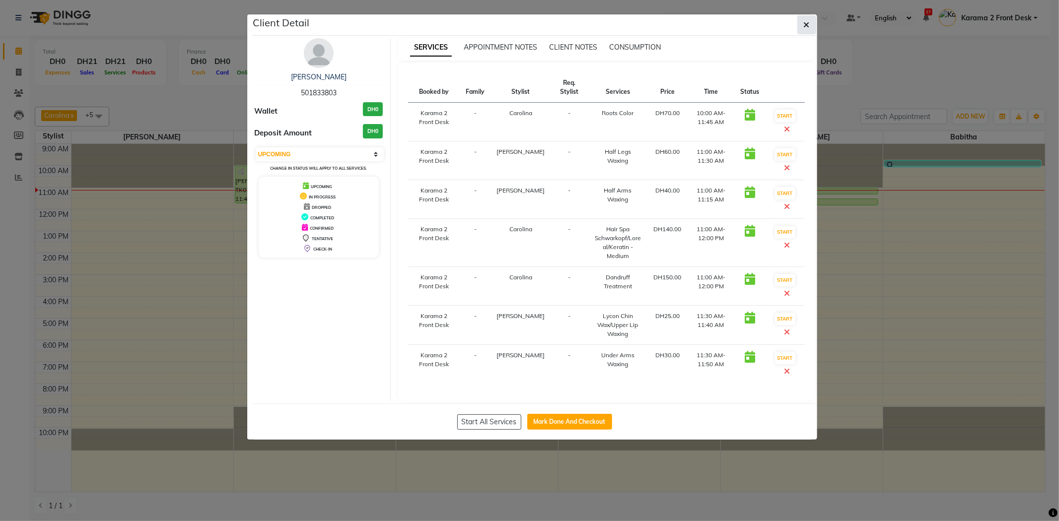
click at [811, 26] on button "button" at bounding box center [807, 24] width 19 height 19
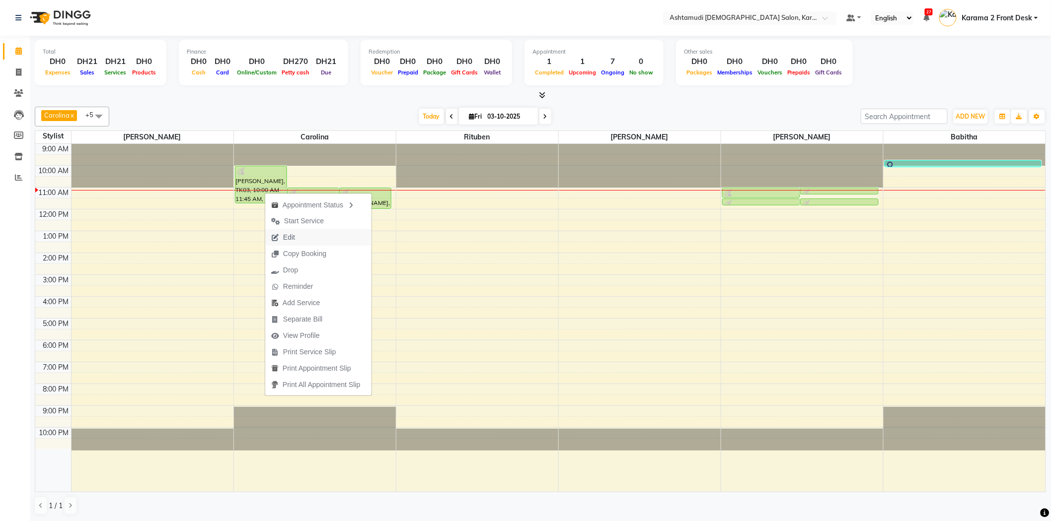
click at [275, 237] on icon "button" at bounding box center [275, 237] width 8 height 7
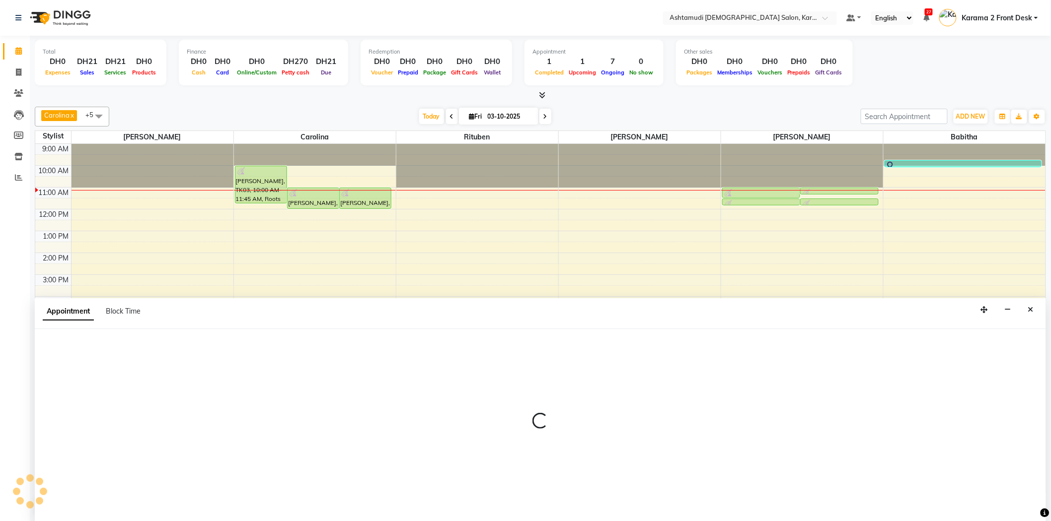
scroll to position [0, 0]
select select "tentative"
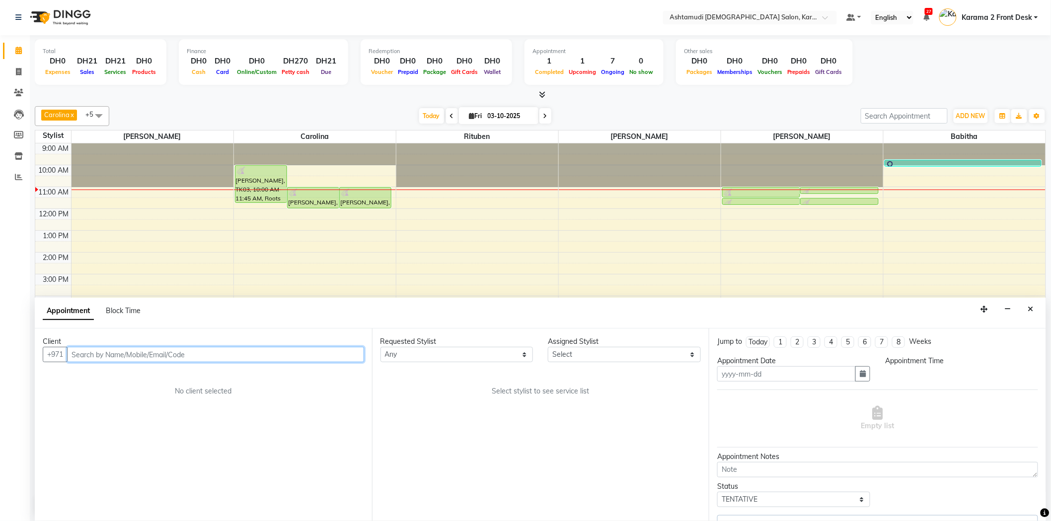
type input "03-10-2025"
select select "upcoming"
select select "81433"
select select "600"
select select "3721"
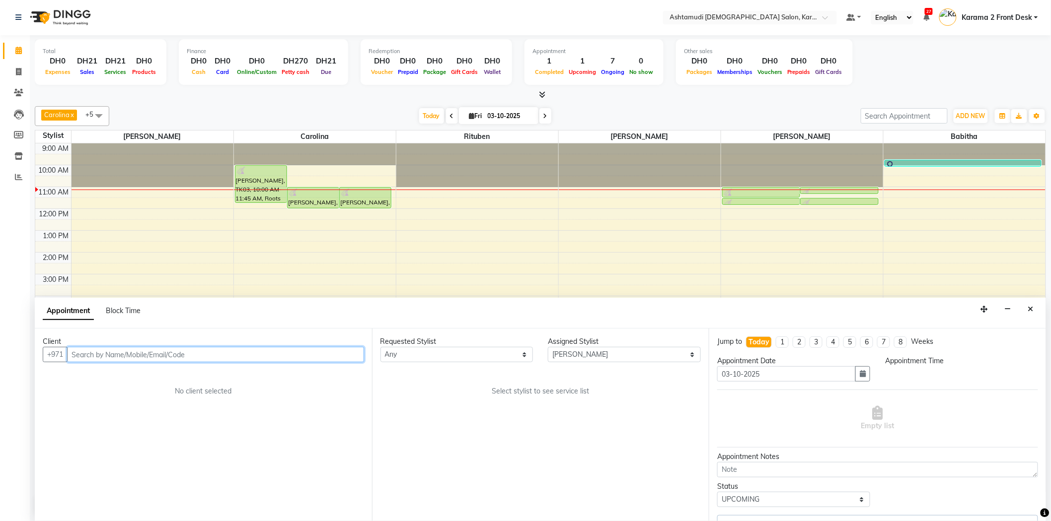
select select "3721"
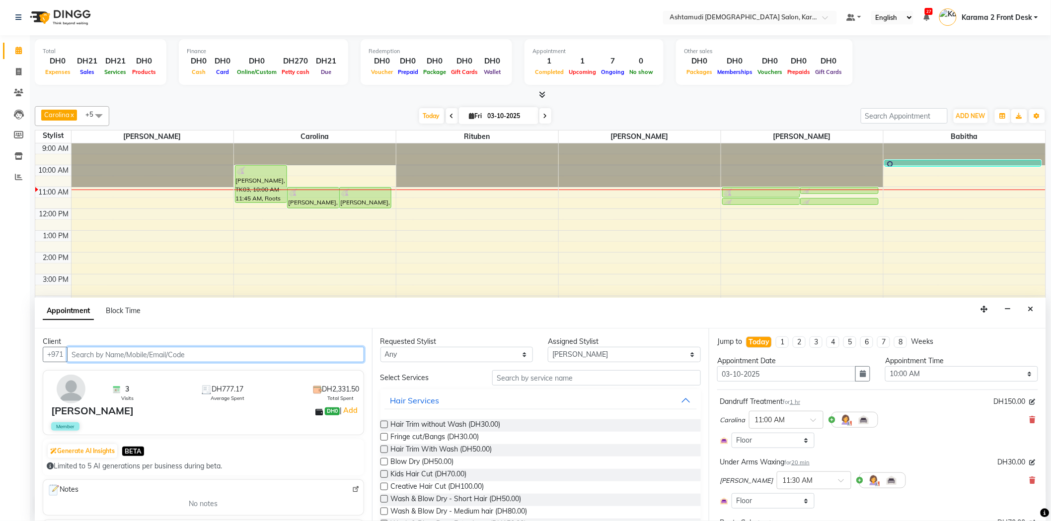
select select "3721"
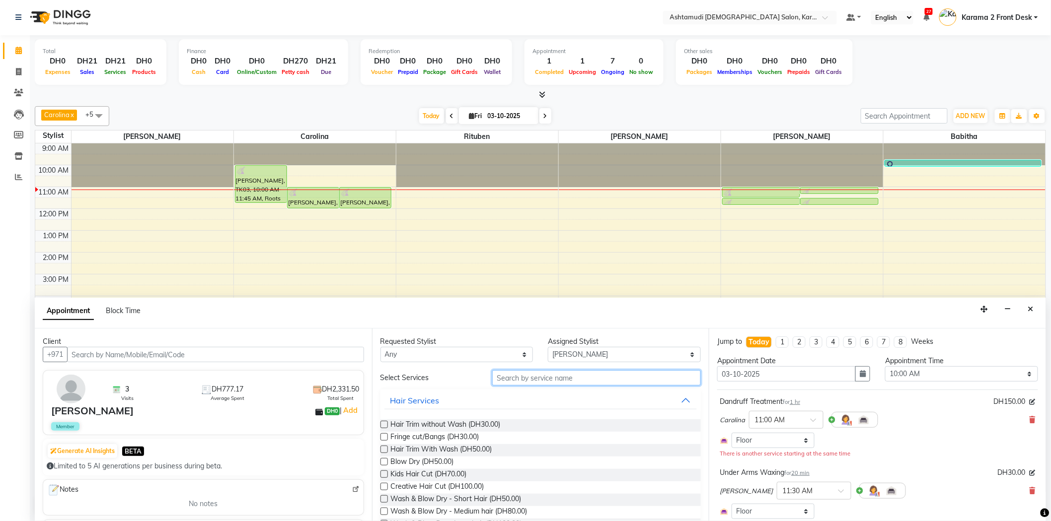
click at [641, 376] on input "text" at bounding box center [596, 377] width 209 height 15
click at [560, 383] on input "text" at bounding box center [596, 377] width 209 height 15
click at [553, 382] on input "text" at bounding box center [596, 377] width 209 height 15
click at [534, 381] on input "text" at bounding box center [596, 377] width 209 height 15
click at [538, 379] on input "text" at bounding box center [596, 377] width 209 height 15
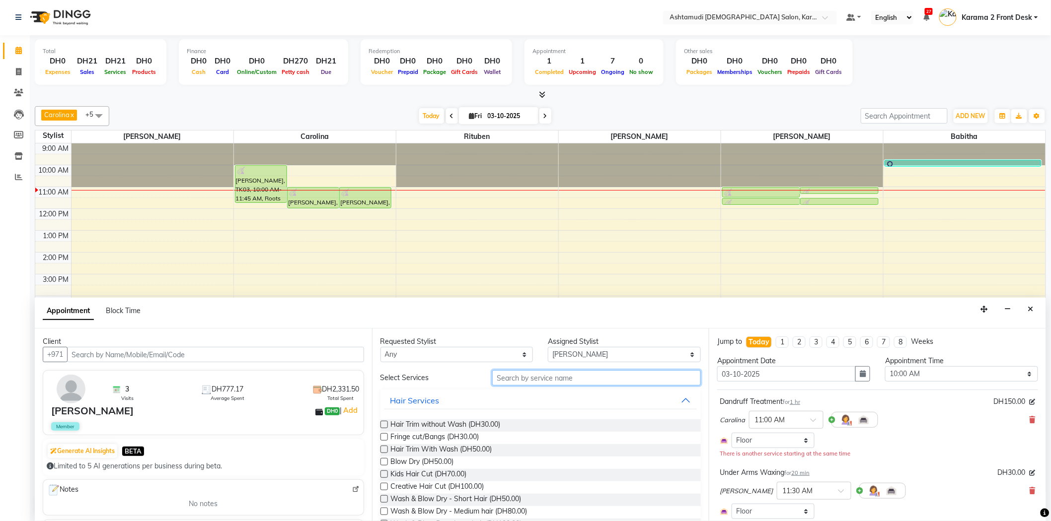
click at [538, 379] on input "text" at bounding box center [596, 377] width 209 height 15
click at [506, 376] on input "text" at bounding box center [596, 377] width 209 height 15
click at [493, 375] on input "text" at bounding box center [596, 377] width 209 height 15
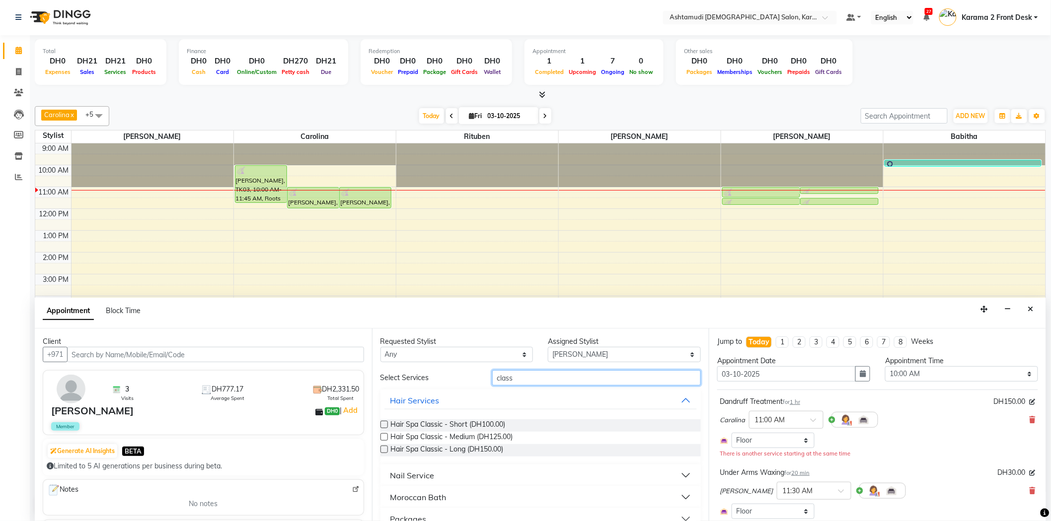
type input "class"
click at [434, 468] on button "Nail Service" at bounding box center [540, 476] width 313 height 18
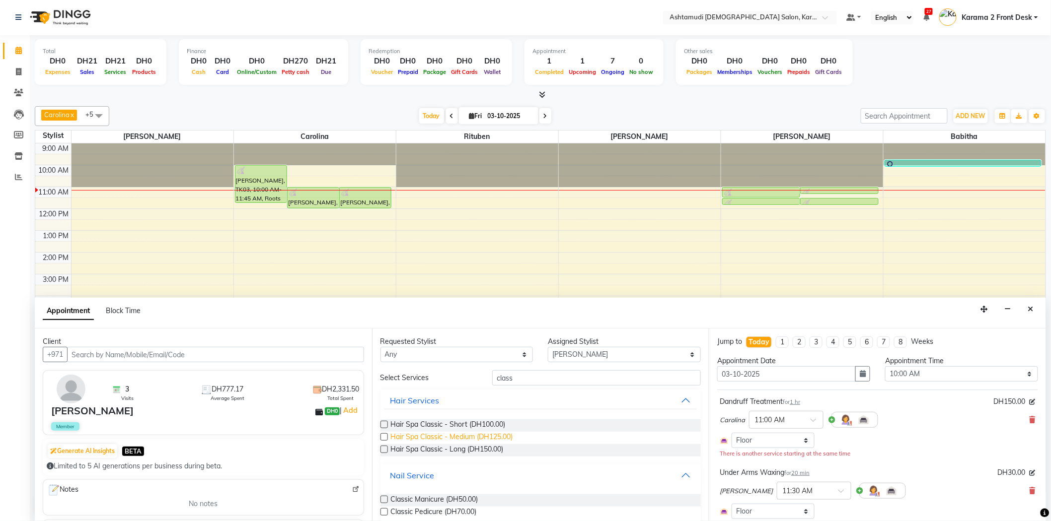
scroll to position [57, 0]
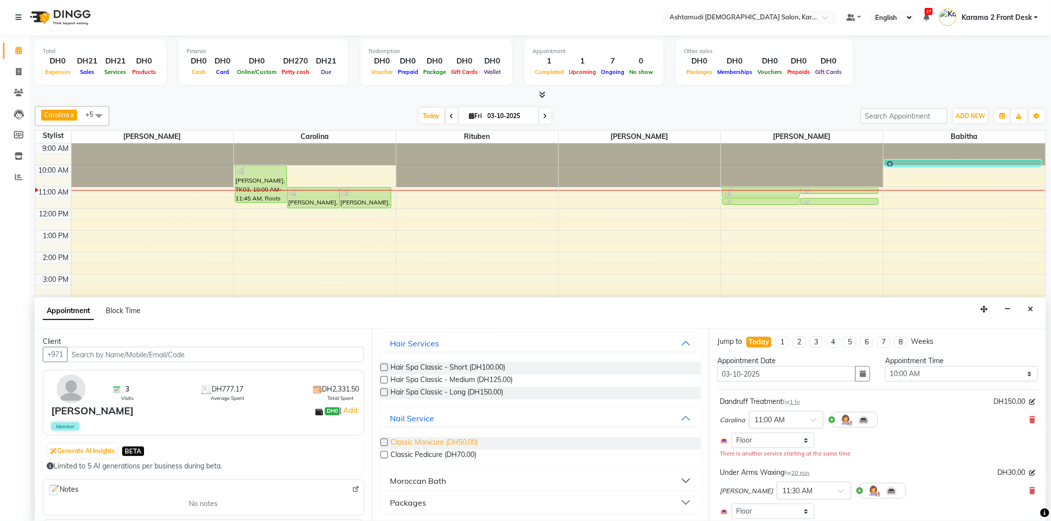
click at [435, 443] on span "Classic Manicure (DH50.00)" at bounding box center [434, 444] width 87 height 12
checkbox input "false"
click at [435, 452] on span "Classic Pedicure (DH70.00)" at bounding box center [434, 456] width 86 height 12
checkbox input "false"
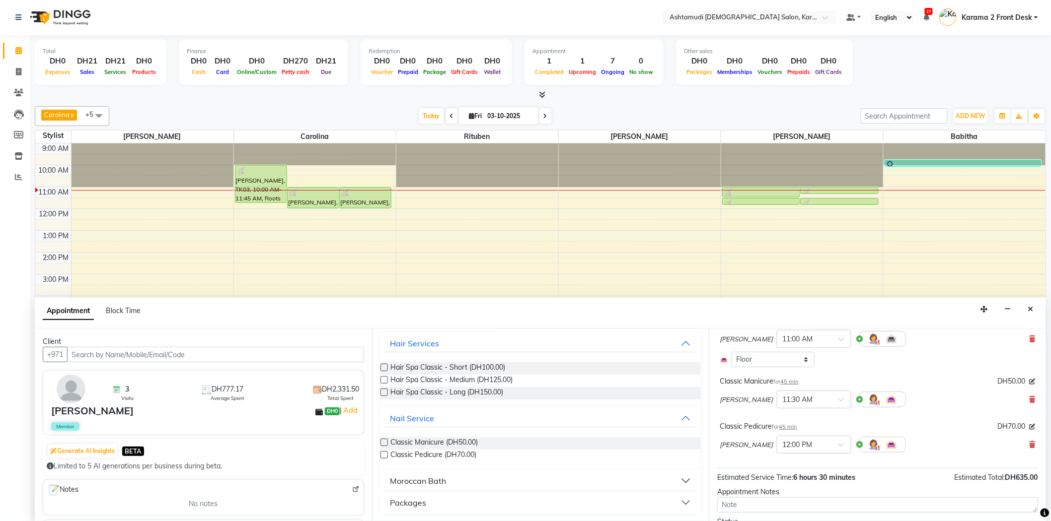
scroll to position [444, 0]
click at [1030, 403] on icon at bounding box center [1033, 400] width 6 height 7
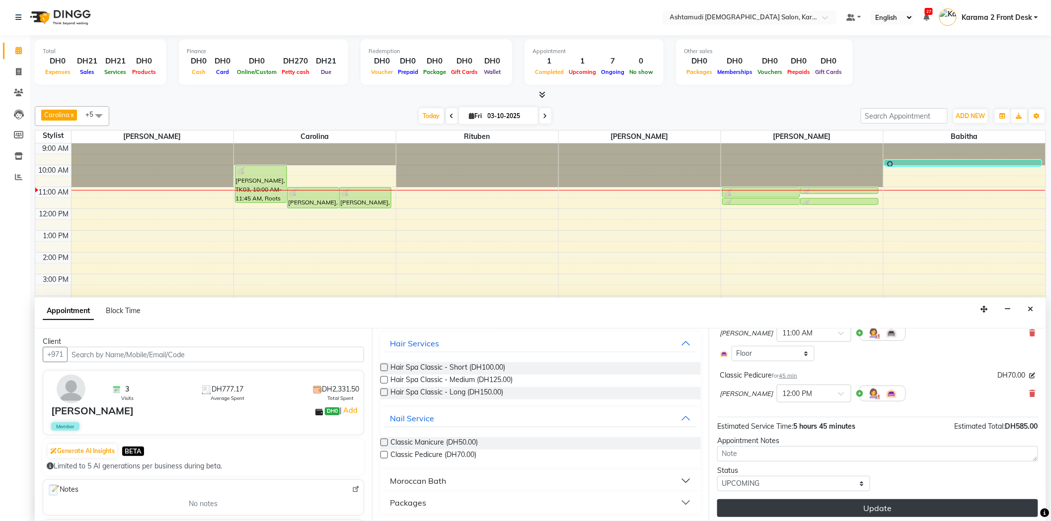
scroll to position [454, 0]
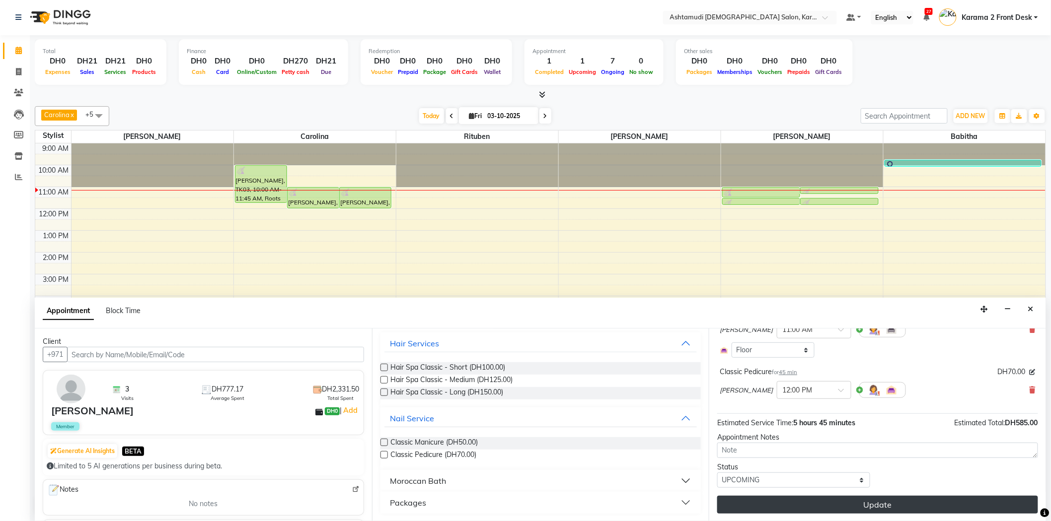
click at [907, 500] on button "Update" at bounding box center [877, 505] width 321 height 18
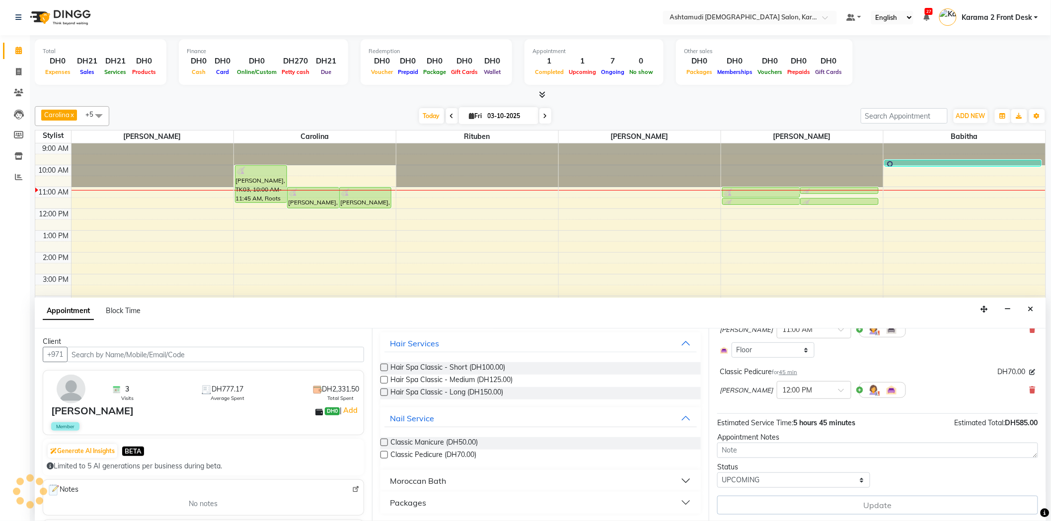
scroll to position [0, 0]
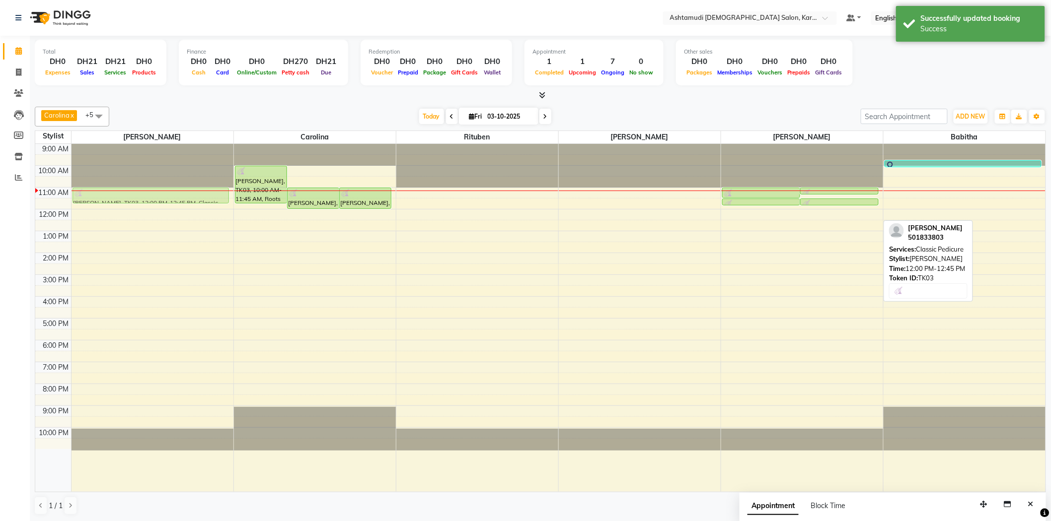
drag, startPoint x: 760, startPoint y: 216, endPoint x: 93, endPoint y: 194, distance: 667.9
click at [93, 194] on tr "Nevia, TK03, 12:00 PM-12:45 PM, Classic Pedicure Nevia, TK03, 10:00 AM-11:45 AM…" at bounding box center [540, 318] width 1010 height 348
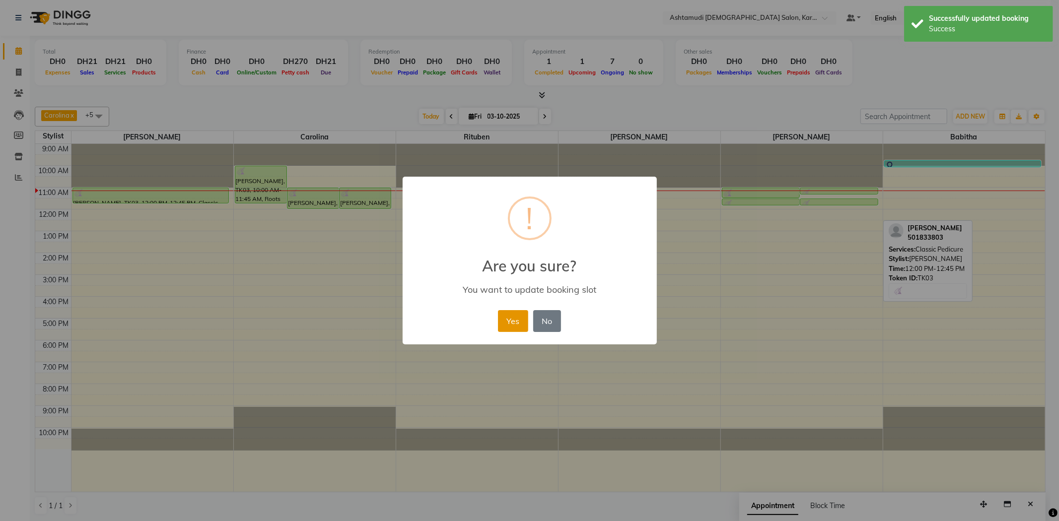
click at [509, 324] on button "Yes" at bounding box center [513, 321] width 30 height 22
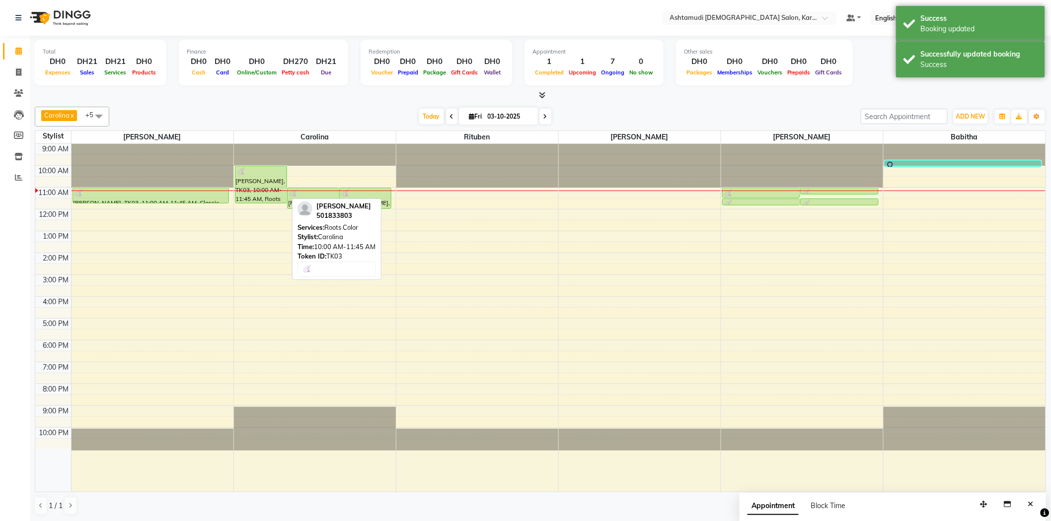
click at [260, 181] on div "[PERSON_NAME], TK03, 10:00 AM-11:45 AM, Roots Color" at bounding box center [260, 184] width 51 height 37
click at [257, 180] on div "[PERSON_NAME], TK03, 10:00 AM-11:45 AM, Roots Color" at bounding box center [260, 184] width 51 height 37
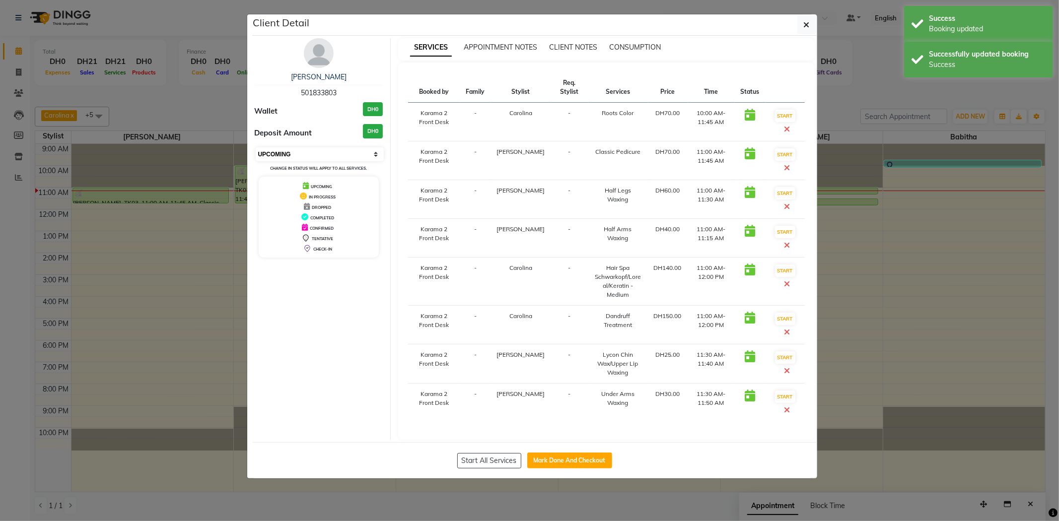
click at [314, 153] on select "Select IN SERVICE CONFIRMED TENTATIVE CHECK IN MARK DONE DROPPED UPCOMING" at bounding box center [320, 155] width 129 height 14
click at [256, 148] on select "Select IN SERVICE CONFIRMED TENTATIVE CHECK IN MARK DONE DROPPED UPCOMING" at bounding box center [320, 155] width 129 height 14
select select "select"
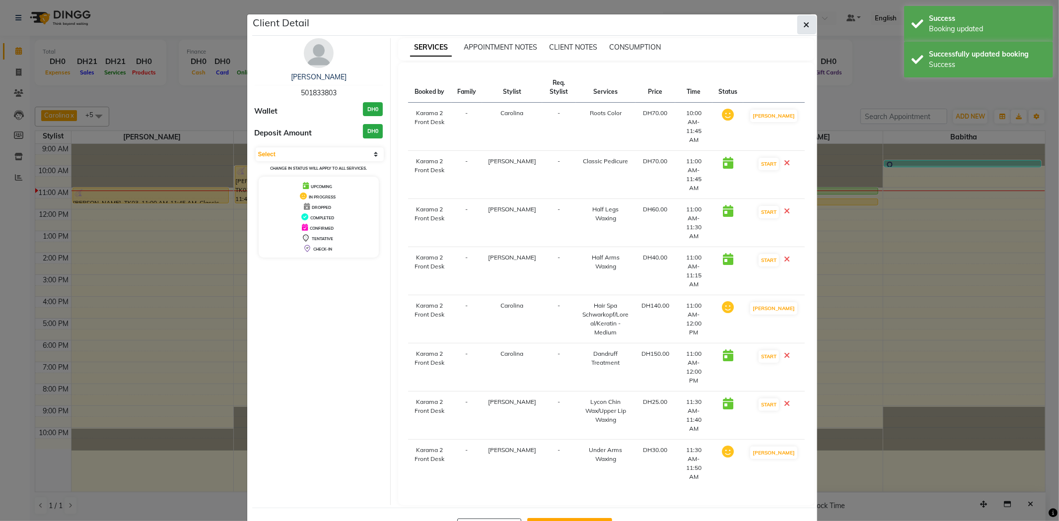
click at [809, 19] on button "button" at bounding box center [807, 24] width 19 height 19
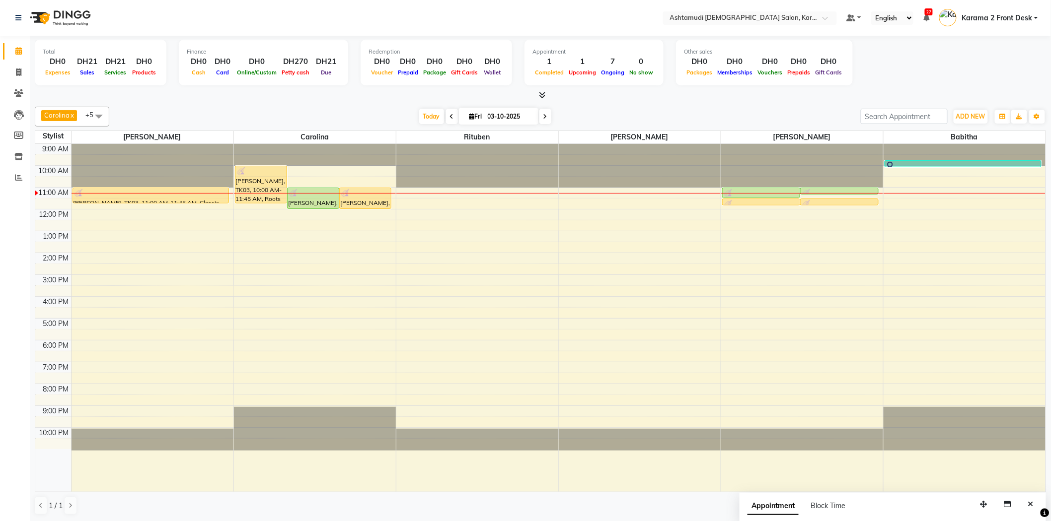
click at [278, 113] on div "Today Fri 03-10-2025" at bounding box center [484, 116] width 741 height 15
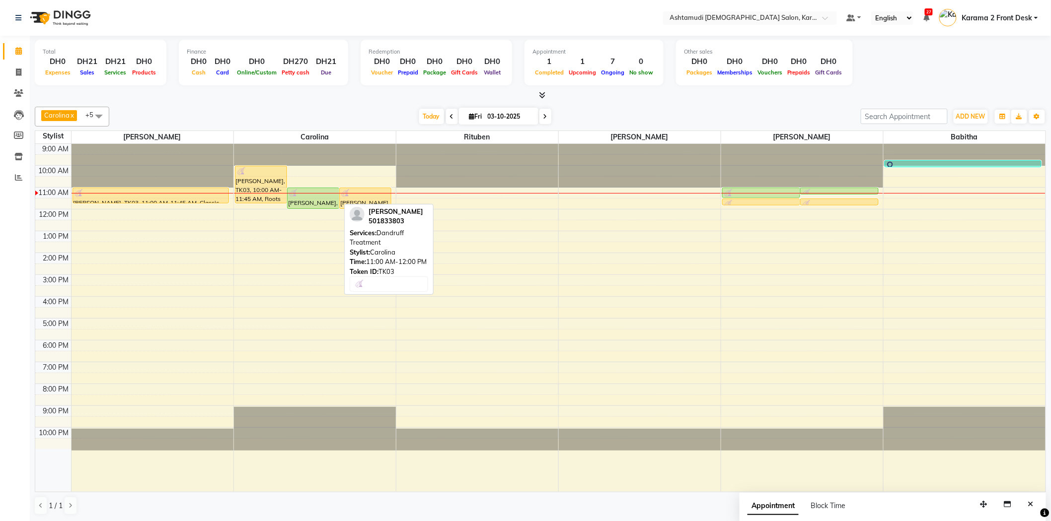
click at [325, 201] on div "[PERSON_NAME], TK03, 11:00 AM-12:00 PM, Dandruff Treatment" at bounding box center [313, 198] width 51 height 20
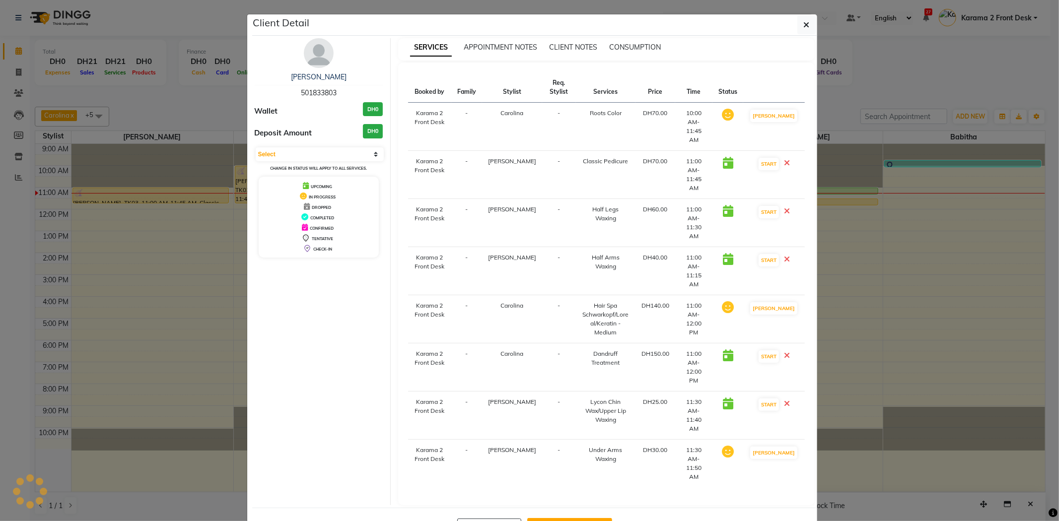
select select "1"
click at [811, 27] on button "button" at bounding box center [807, 24] width 19 height 19
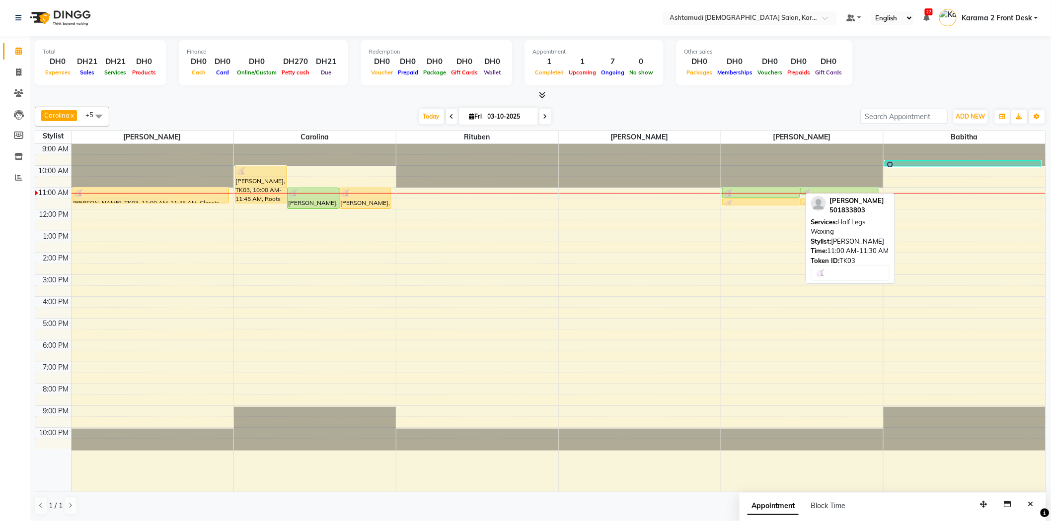
click at [742, 194] on div at bounding box center [761, 194] width 76 height 10
select select "1"
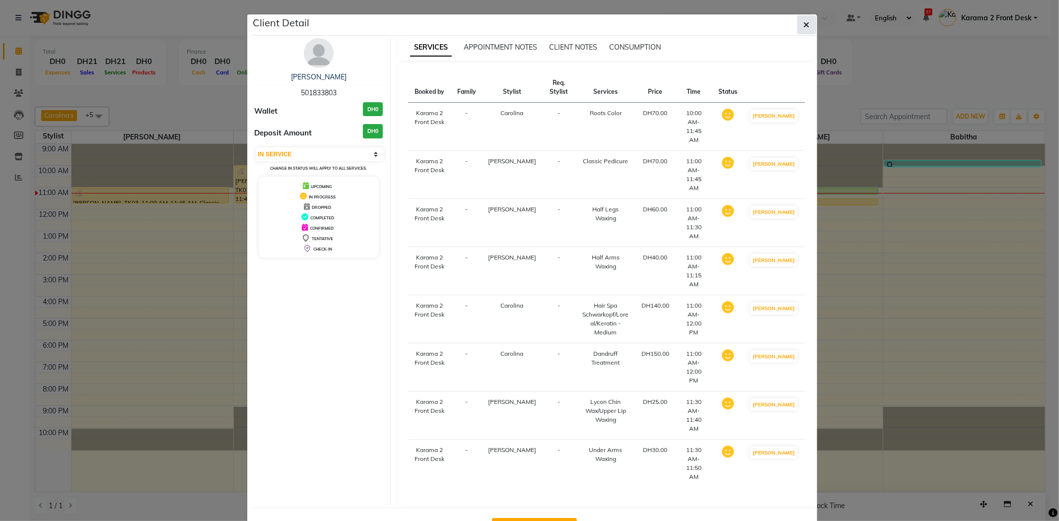
click at [806, 31] on button "button" at bounding box center [807, 24] width 19 height 19
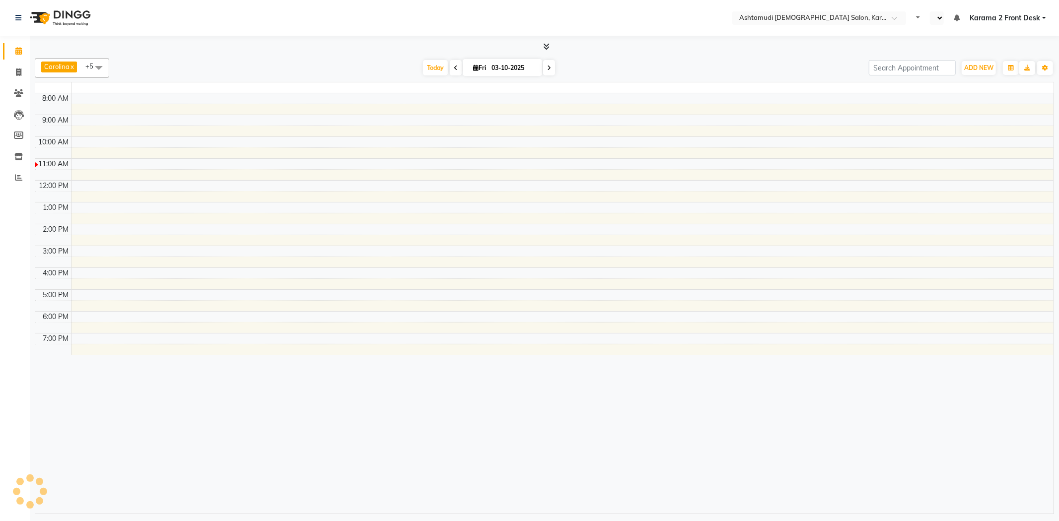
select select "en"
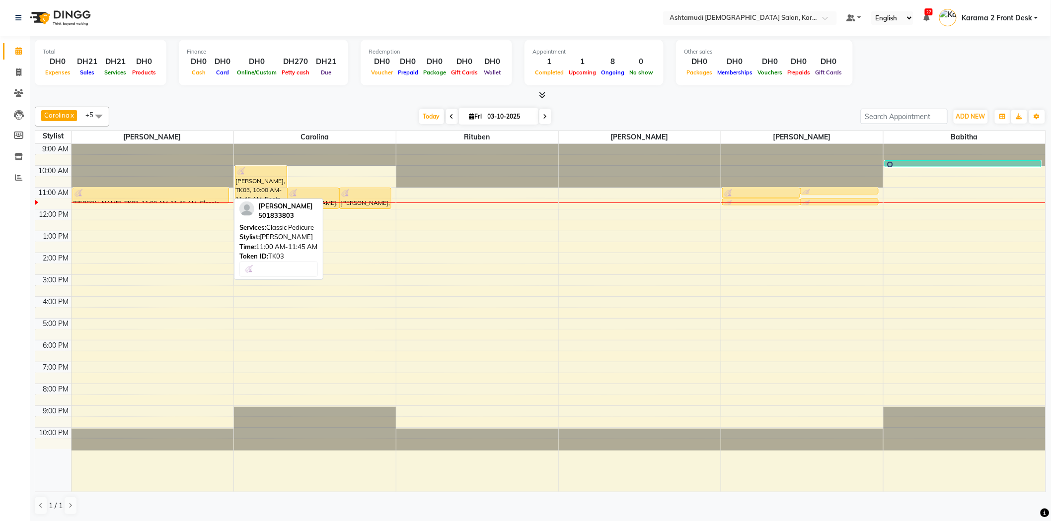
click at [121, 194] on div at bounding box center [151, 194] width 155 height 10
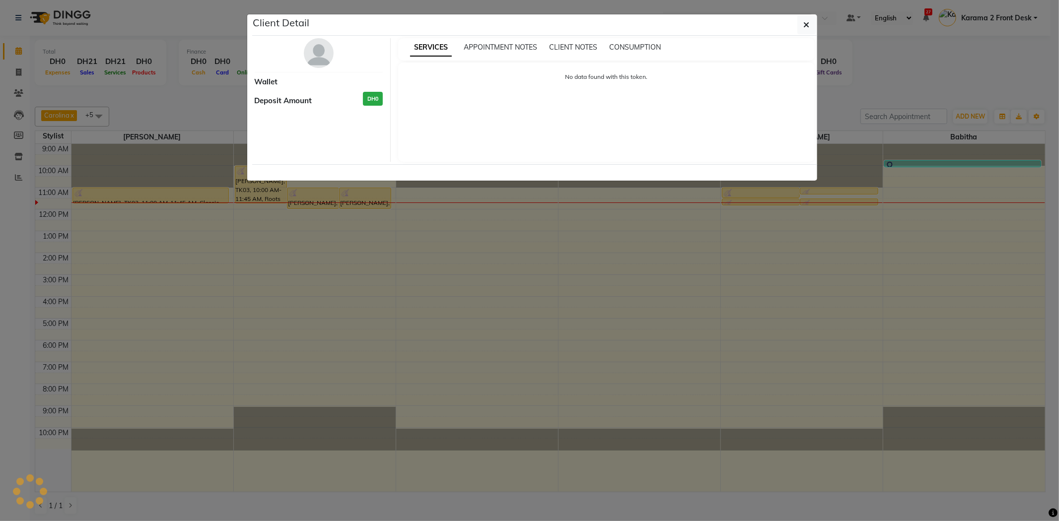
select select "1"
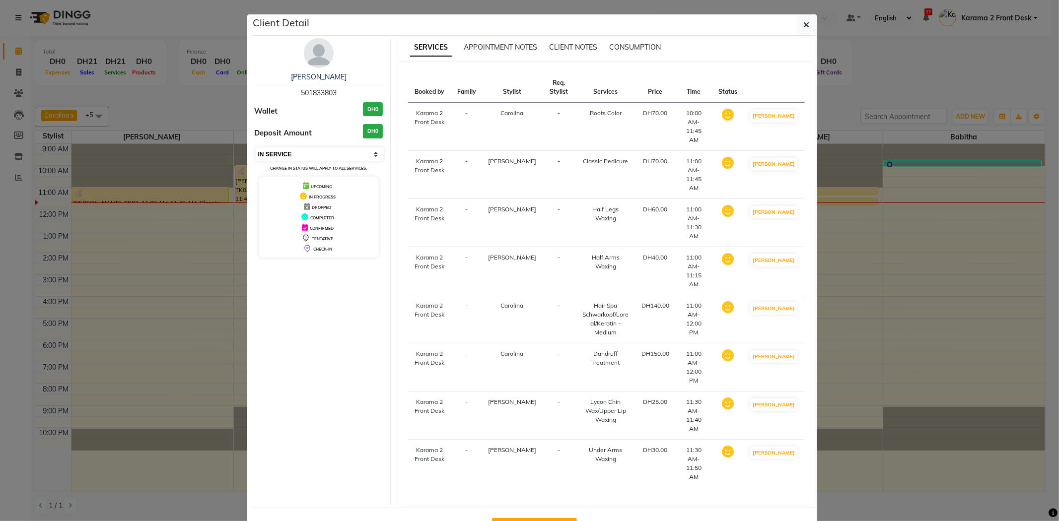
click at [301, 150] on select "Select IN SERVICE CONFIRMED TENTATIVE CHECK IN MARK DONE DROPPED UPCOMING" at bounding box center [320, 155] width 129 height 14
click at [317, 92] on span "501833803" at bounding box center [319, 92] width 36 height 9
copy span "501833803"
click at [812, 22] on button "button" at bounding box center [807, 24] width 19 height 19
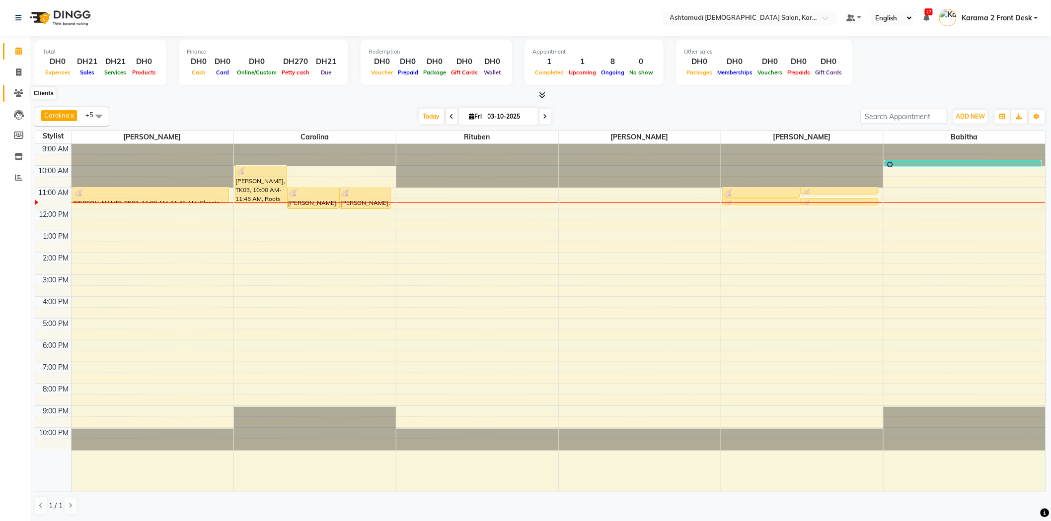
click at [16, 88] on span at bounding box center [18, 93] width 17 height 11
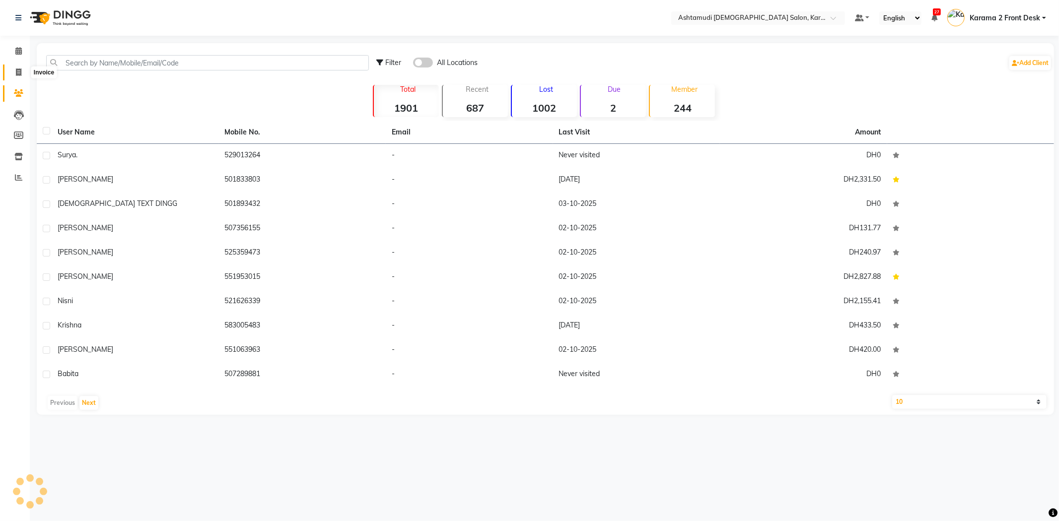
click at [18, 73] on icon at bounding box center [18, 72] width 5 height 7
select select "service"
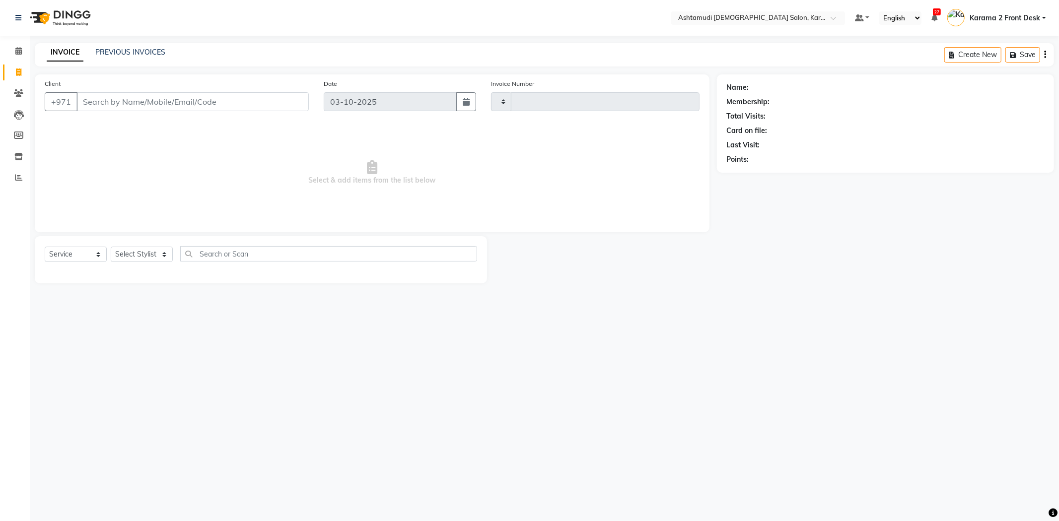
type input "2402"
select select "7424"
click at [16, 88] on span at bounding box center [18, 93] width 17 height 11
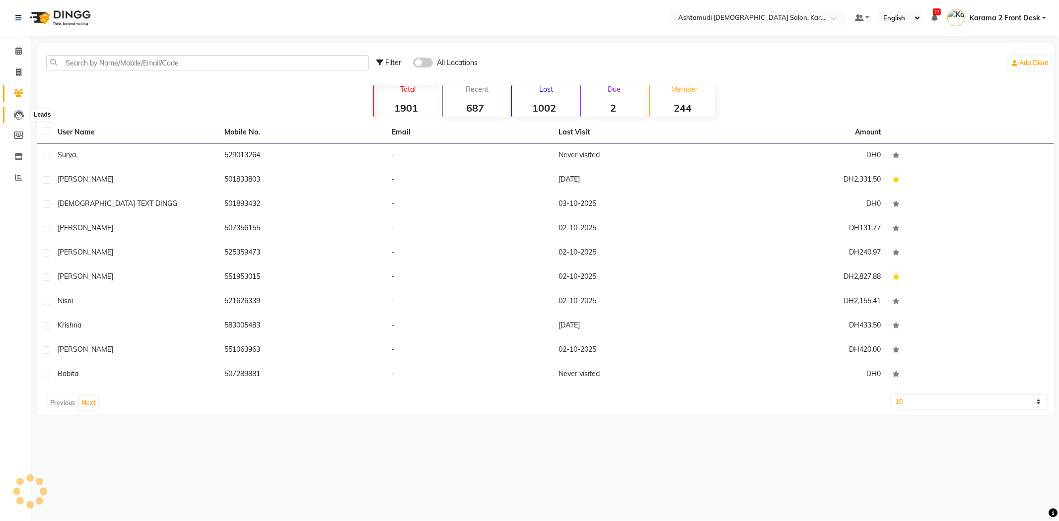
click at [17, 116] on icon at bounding box center [19, 115] width 10 height 10
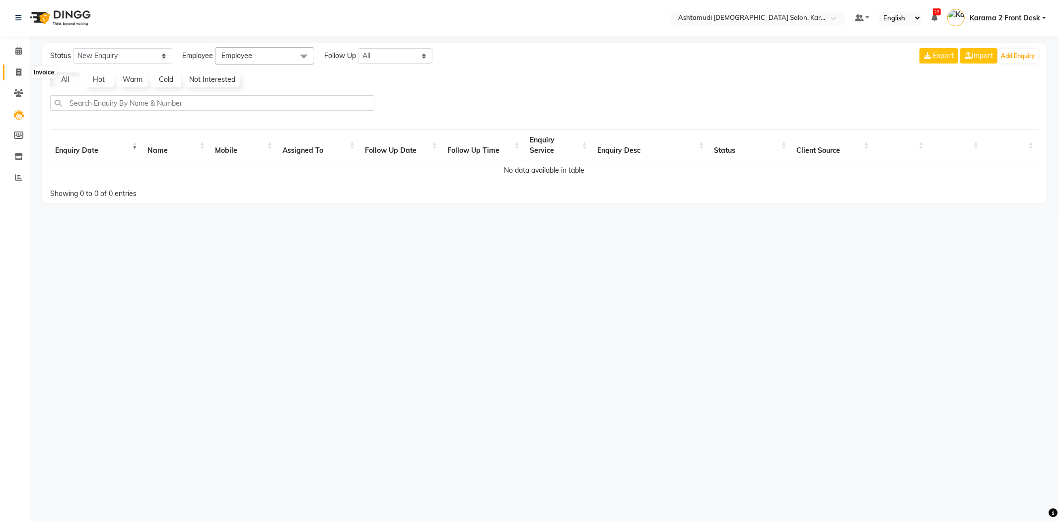
click at [16, 76] on icon at bounding box center [18, 72] width 5 height 7
select select "7424"
select select "service"
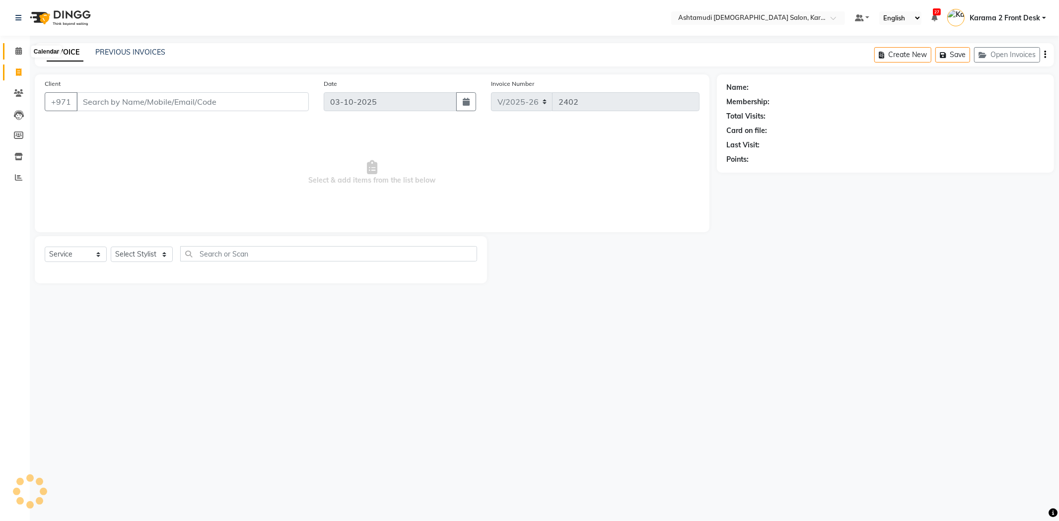
click at [17, 48] on icon at bounding box center [18, 50] width 6 height 7
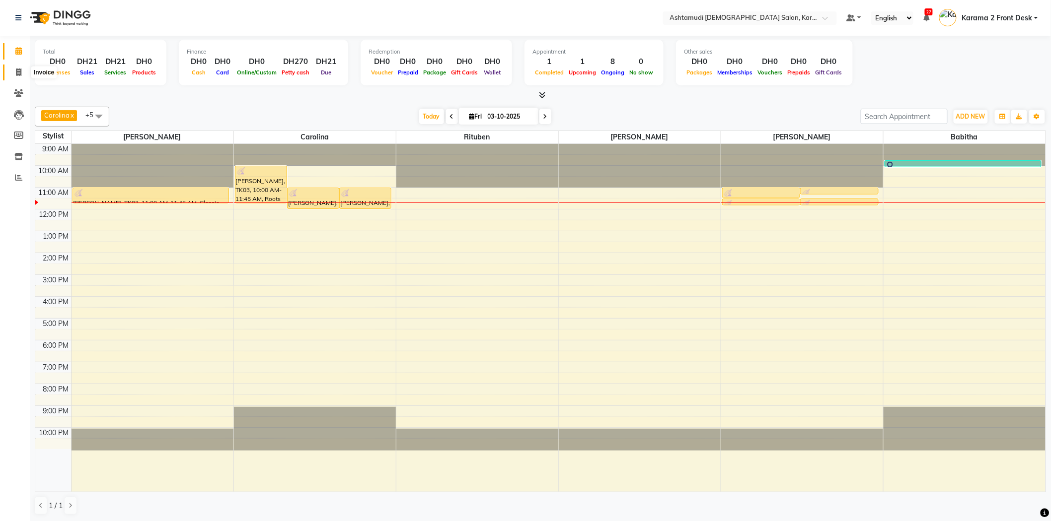
click at [17, 76] on icon at bounding box center [18, 72] width 5 height 7
select select "service"
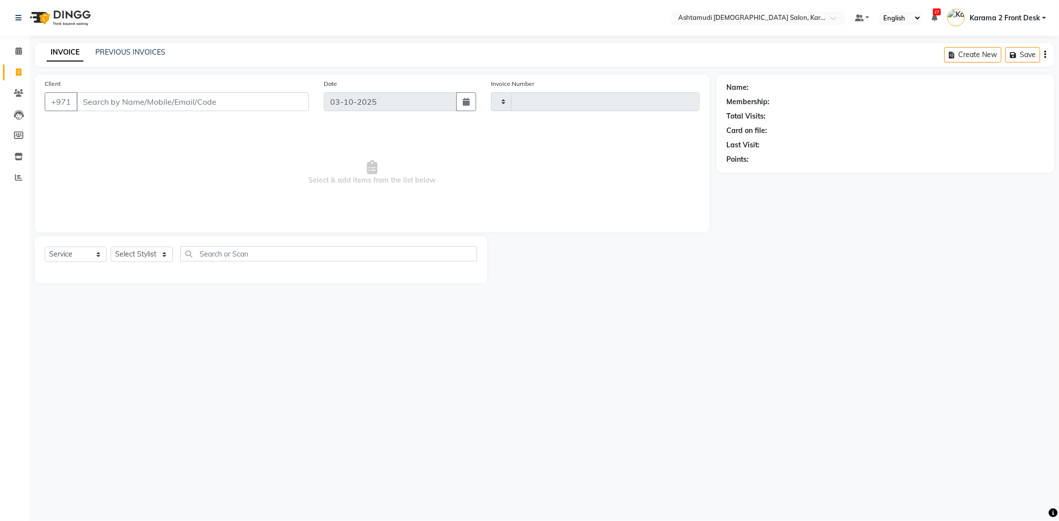
type input "2402"
select select "7424"
click at [17, 53] on icon at bounding box center [18, 50] width 6 height 7
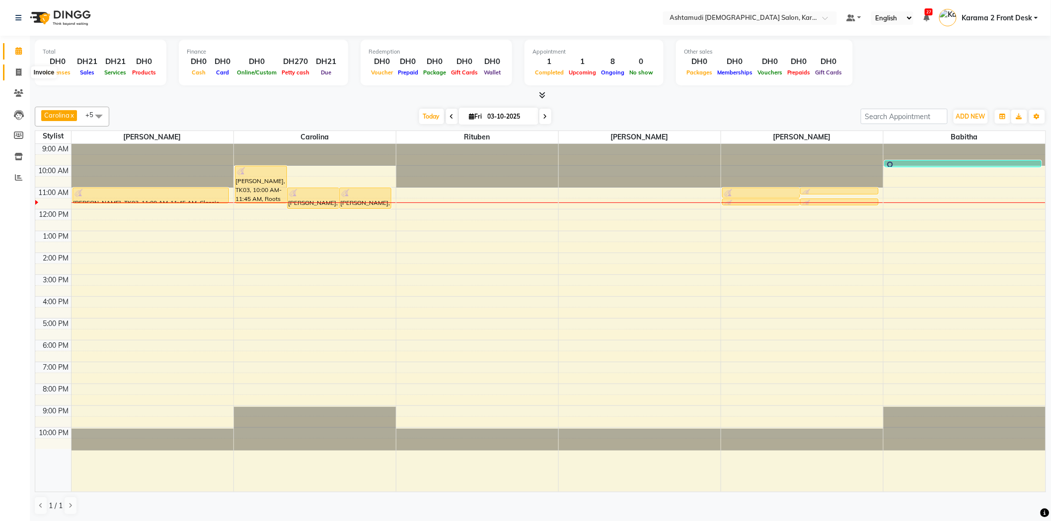
click at [22, 68] on span at bounding box center [18, 72] width 17 height 11
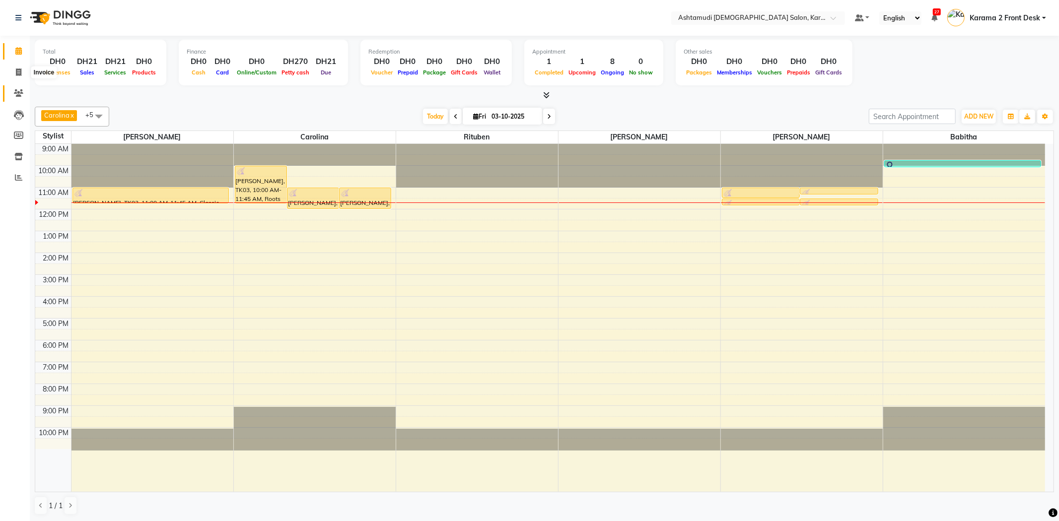
select select "7424"
select select "service"
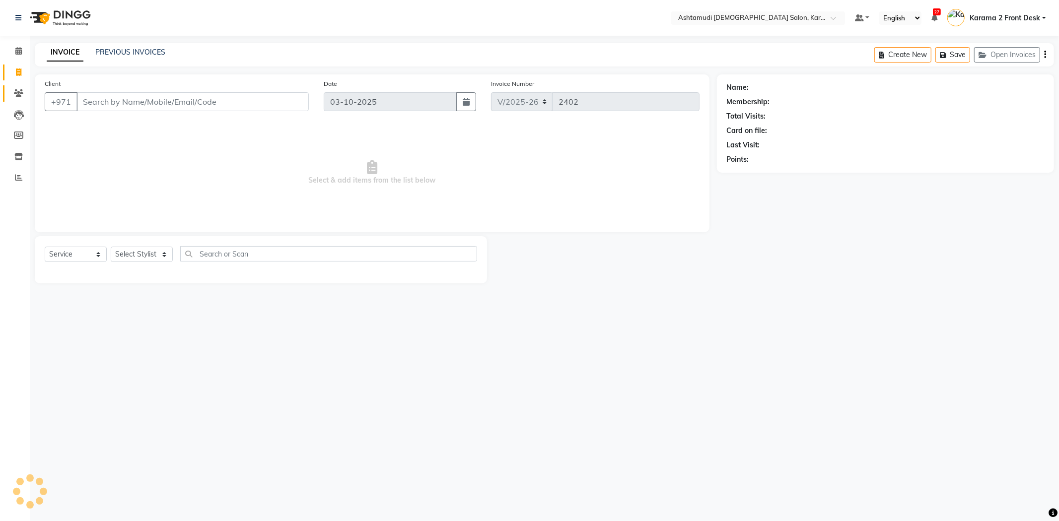
click at [17, 89] on icon at bounding box center [18, 92] width 9 height 7
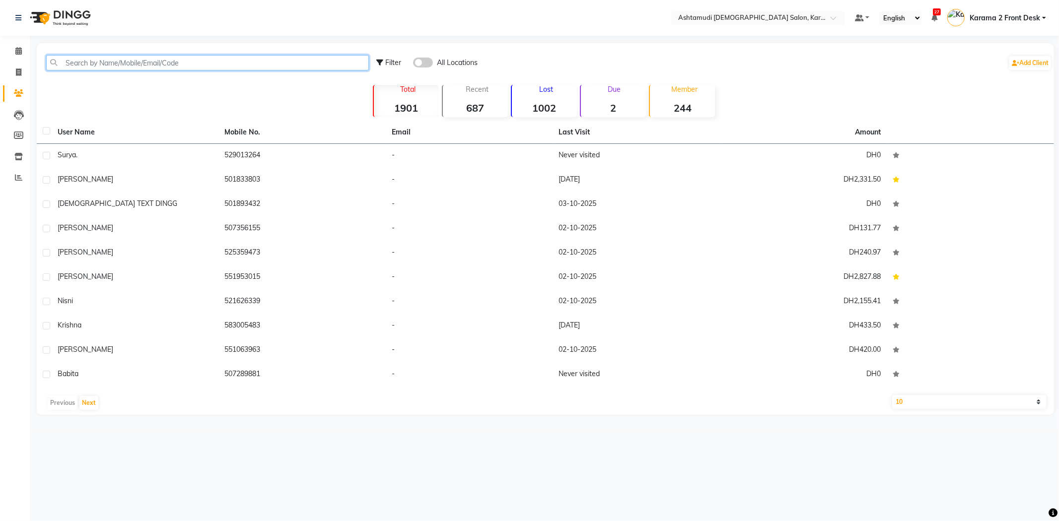
click at [136, 61] on input "text" at bounding box center [207, 62] width 323 height 15
paste input "501833803"
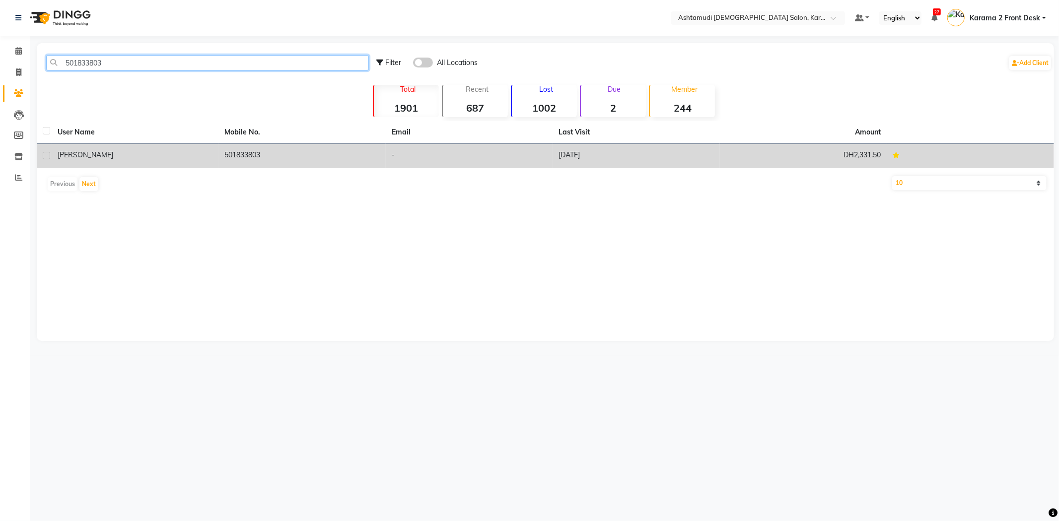
type input "501833803"
click at [151, 156] on div "[PERSON_NAME]" at bounding box center [135, 155] width 155 height 10
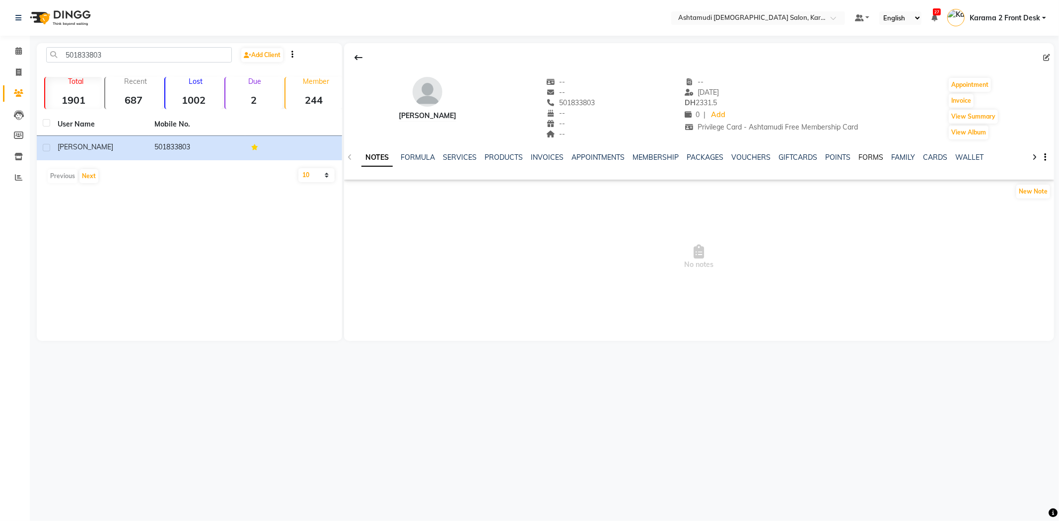
drag, startPoint x: 866, startPoint y: 157, endPoint x: 858, endPoint y: 157, distance: 7.4
click at [867, 157] on link "FORMS" at bounding box center [871, 157] width 25 height 9
click at [377, 185] on button "Request New Form" at bounding box center [379, 191] width 71 height 15
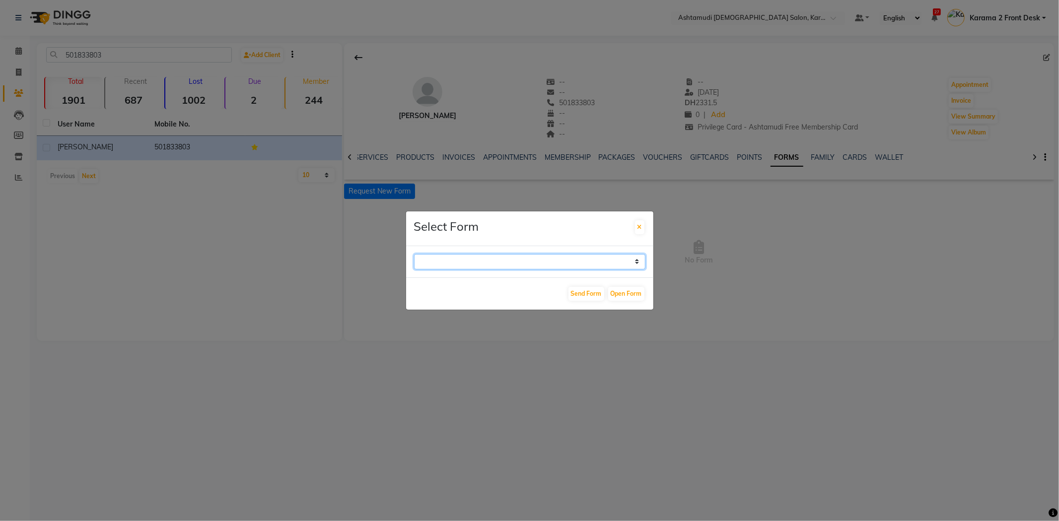
click at [444, 256] on select "WAXING CLIENT CONSULTATION FORM FACIAL-CLIENT CONSULTATION FORM HAIR TREATMENT …" at bounding box center [529, 261] width 231 height 15
select select "265"
click at [414, 254] on select "WAXING CLIENT CONSULTATION FORM FACIAL-CLIENT CONSULTATION FORM HAIR TREATMENT …" at bounding box center [529, 261] width 231 height 15
click at [629, 291] on button "Open Form" at bounding box center [626, 294] width 36 height 14
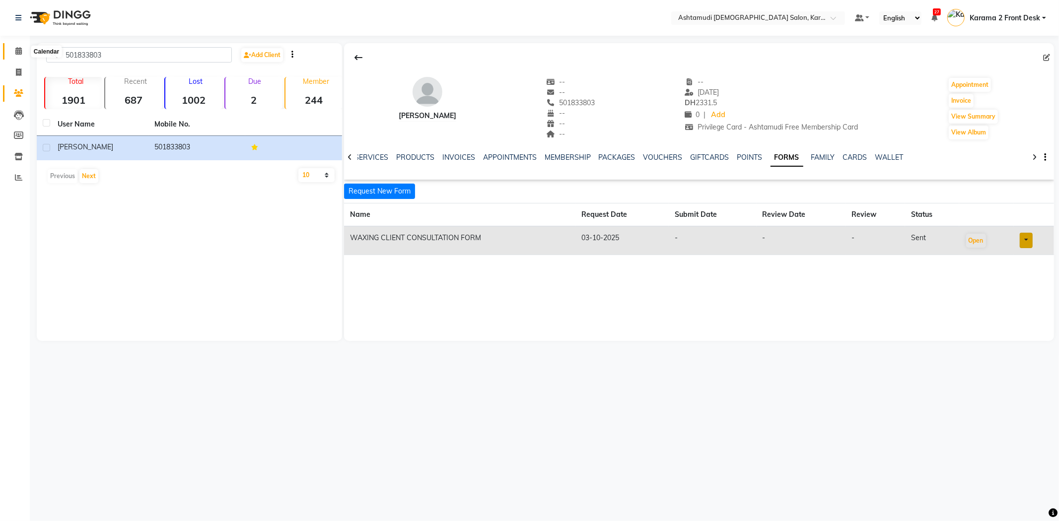
click at [18, 53] on icon at bounding box center [18, 50] width 6 height 7
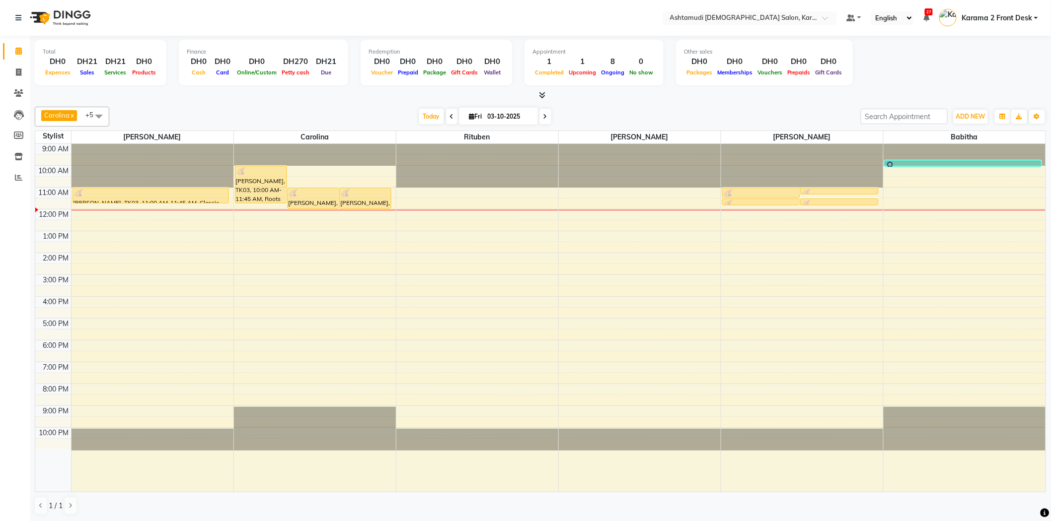
drag, startPoint x: 311, startPoint y: 97, endPoint x: 277, endPoint y: 66, distance: 46.0
click at [311, 93] on div at bounding box center [540, 95] width 1011 height 10
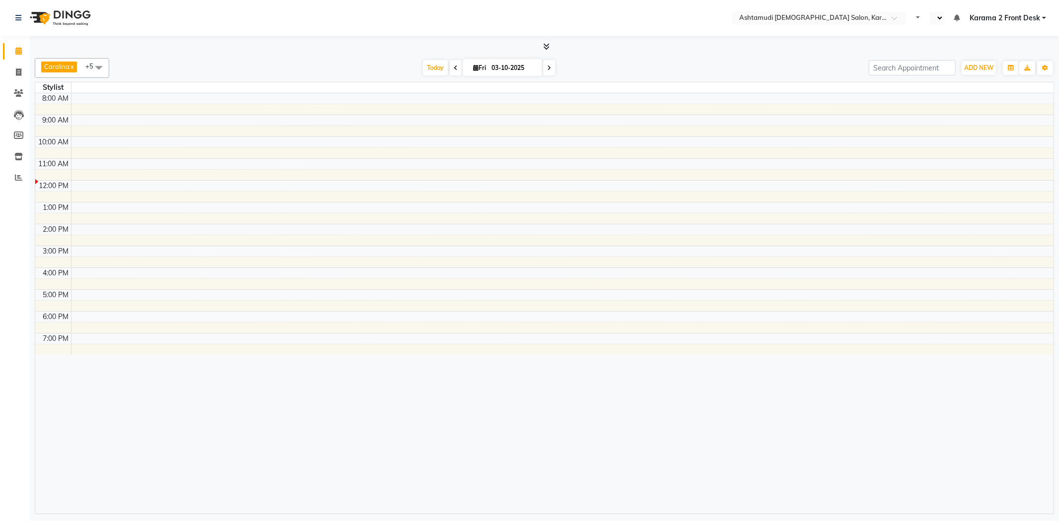
select select "en"
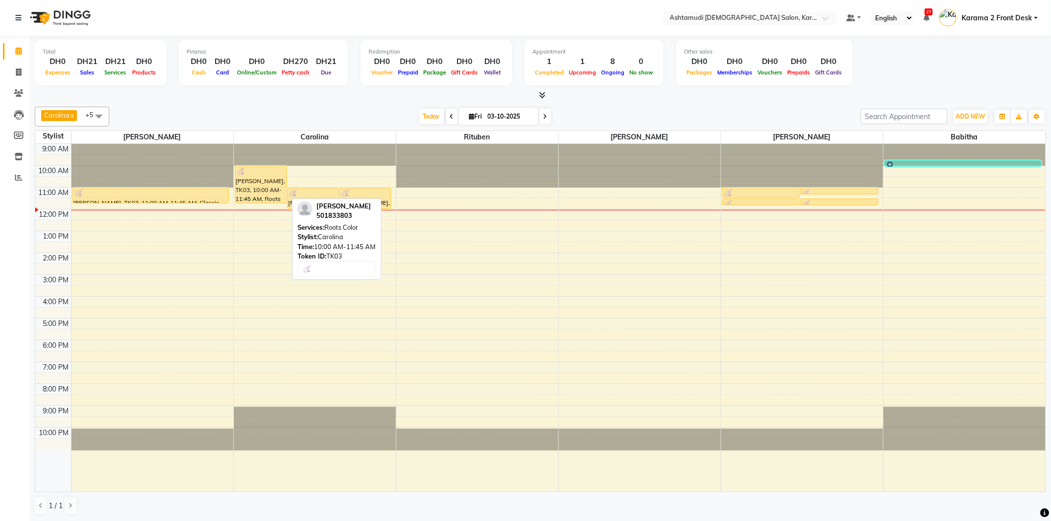
click at [259, 190] on div "[PERSON_NAME], TK03, 10:00 AM-11:45 AM, Roots Color" at bounding box center [260, 184] width 51 height 37
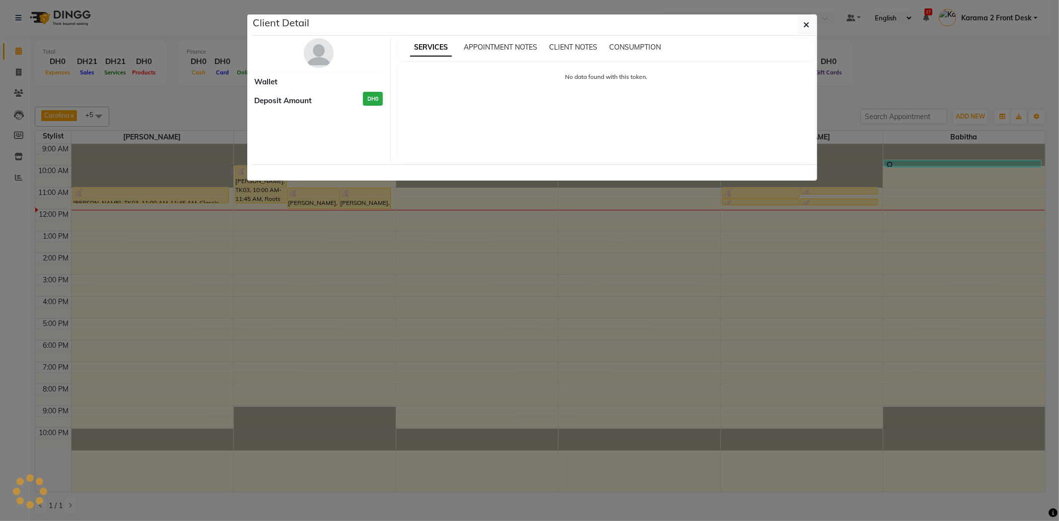
select select "1"
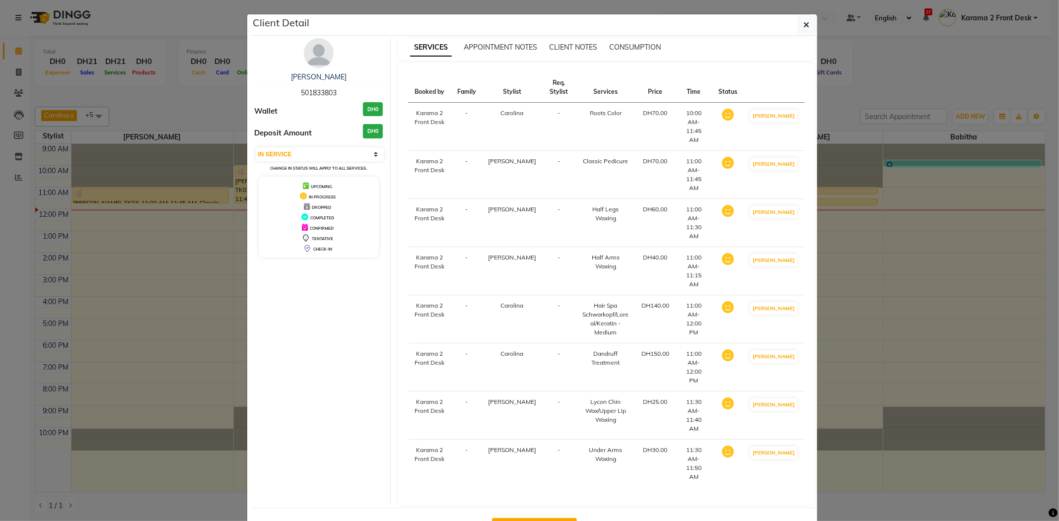
click at [559, 518] on button "Mark Done And Checkout" at bounding box center [534, 526] width 85 height 16
select select "service"
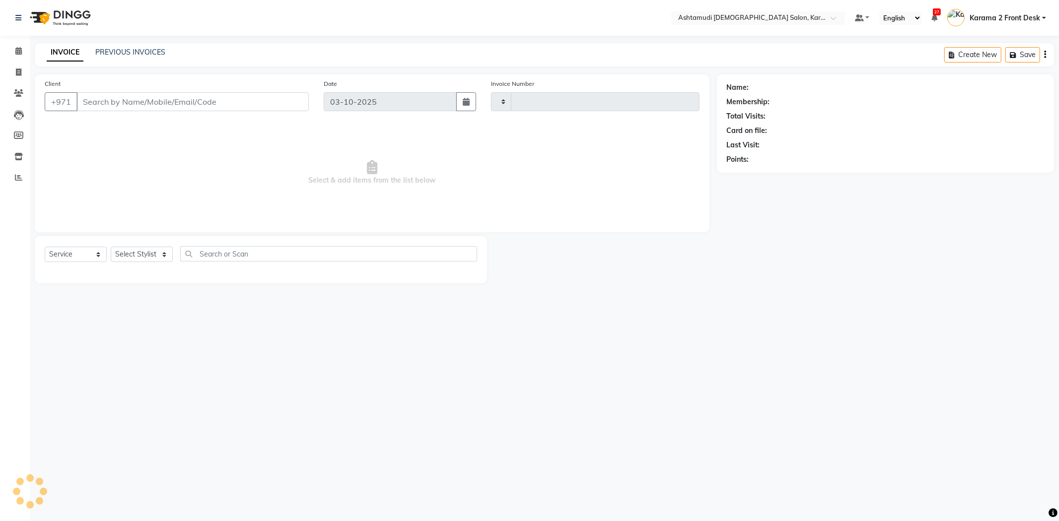
type input "2402"
select select "7424"
type input "501833803"
select select "64957"
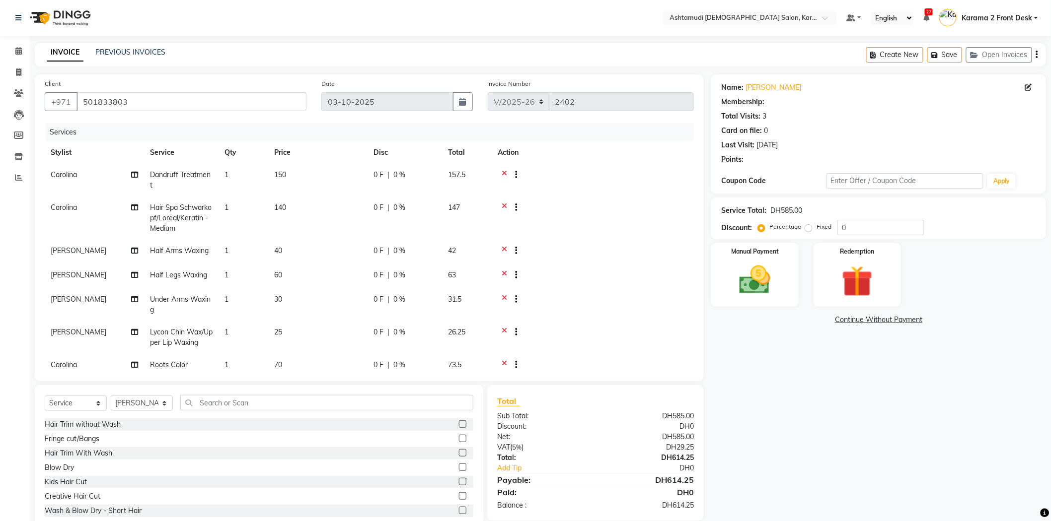
select select "1: Object"
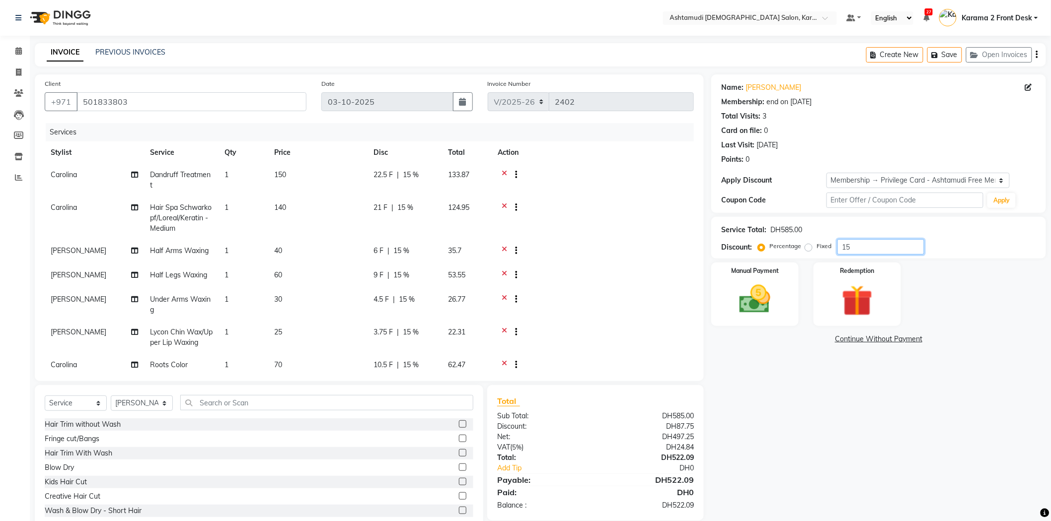
drag, startPoint x: 858, startPoint y: 241, endPoint x: 835, endPoint y: 251, distance: 24.7
click at [835, 251] on div "Percentage Fixed 15" at bounding box center [842, 246] width 164 height 15
type input "25"
drag, startPoint x: 1033, startPoint y: 88, endPoint x: 1025, endPoint y: 88, distance: 8.0
click at [1032, 88] on span at bounding box center [1030, 87] width 11 height 10
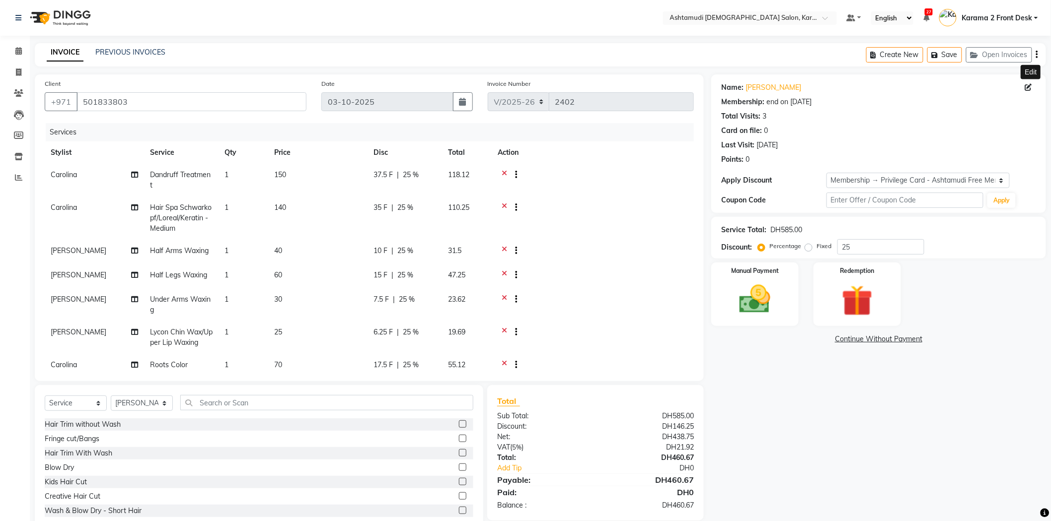
click at [1028, 88] on icon at bounding box center [1028, 87] width 7 height 7
select select "3798"
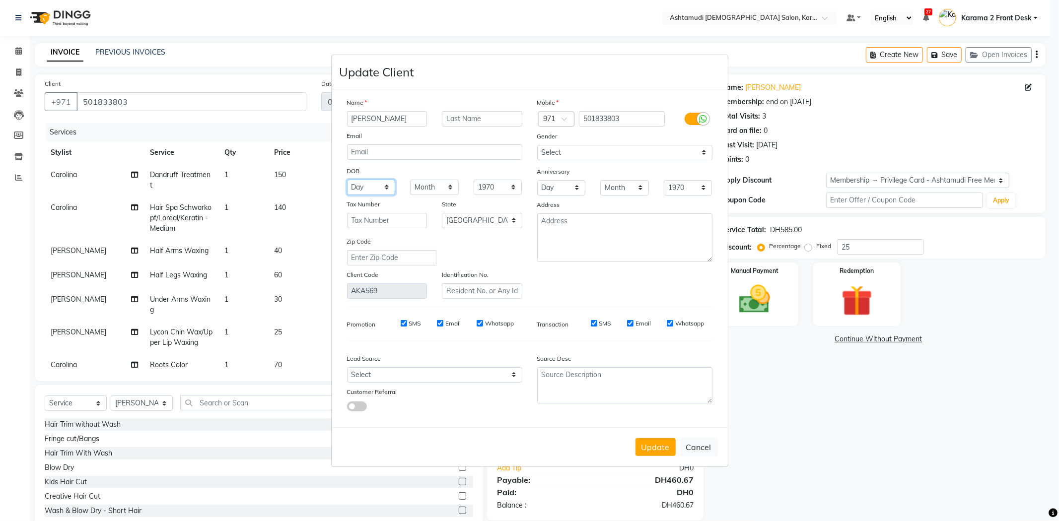
drag, startPoint x: 387, startPoint y: 187, endPoint x: 392, endPoint y: 184, distance: 6.1
click at [388, 187] on select "Day 01 02 03 04 05 06 07 08 09 10 11 12 13 14 15 16 17 18 19 20 21 22 23 24 25 …" at bounding box center [371, 187] width 49 height 15
select select "09"
click at [347, 180] on select "Day 01 02 03 04 05 06 07 08 09 10 11 12 13 14 15 16 17 18 19 20 21 22 23 24 25 …" at bounding box center [371, 187] width 49 height 15
click at [433, 188] on select "Month January February March April May June July August September October Novem…" at bounding box center [434, 187] width 49 height 15
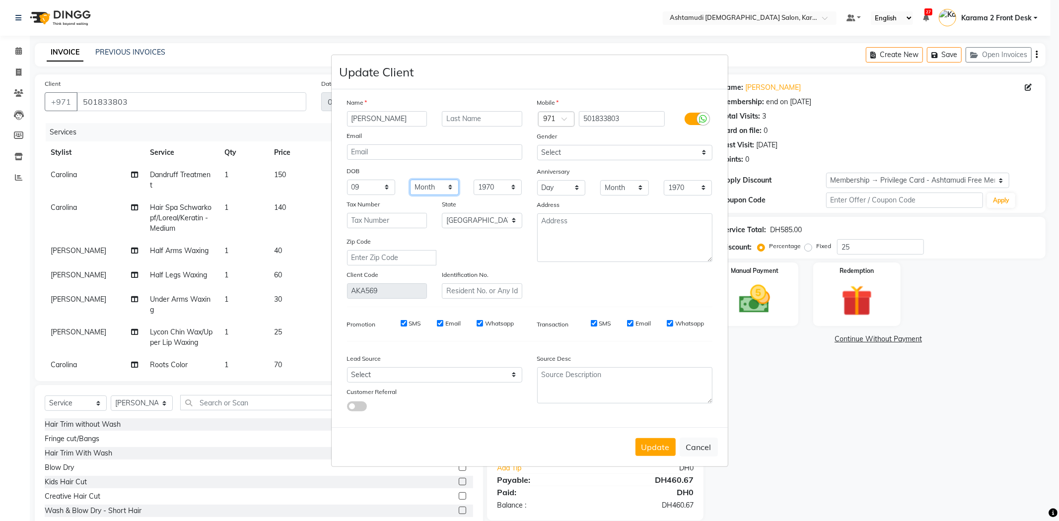
select select "10"
click at [410, 180] on select "Month January February March April May June July August September October Novem…" at bounding box center [434, 187] width 49 height 15
click at [500, 189] on select "1940 1941 1942 1943 1944 1945 1946 1947 1948 1949 1950 1951 1952 1953 1954 1955…" at bounding box center [498, 187] width 49 height 15
click at [636, 299] on div "Name Nevia Email DOB Day 01 02 03 04 05 06 07 08 09 10 11 12 13 14 15 16 17 18 …" at bounding box center [530, 258] width 380 height 322
click at [656, 453] on button "Update" at bounding box center [656, 448] width 40 height 18
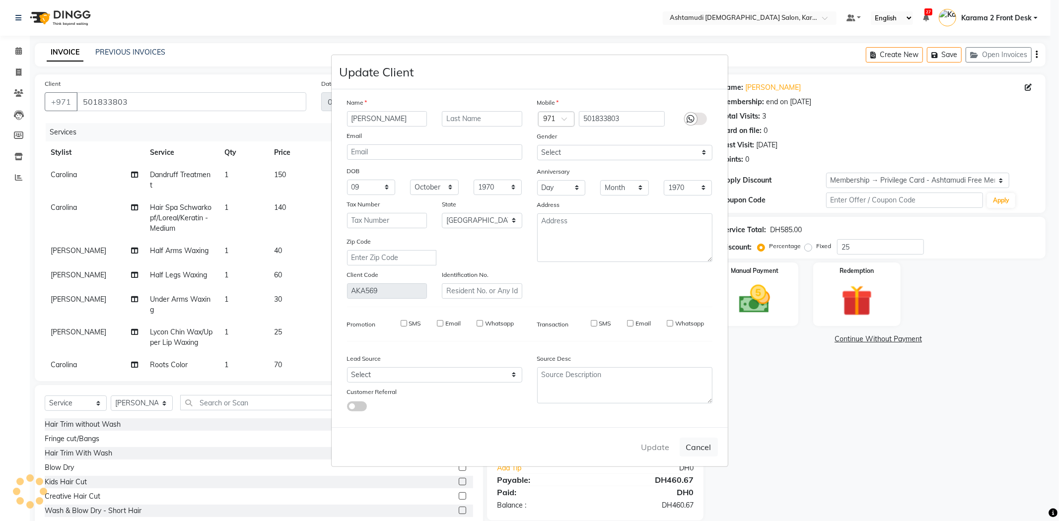
select select
select select "null"
select select
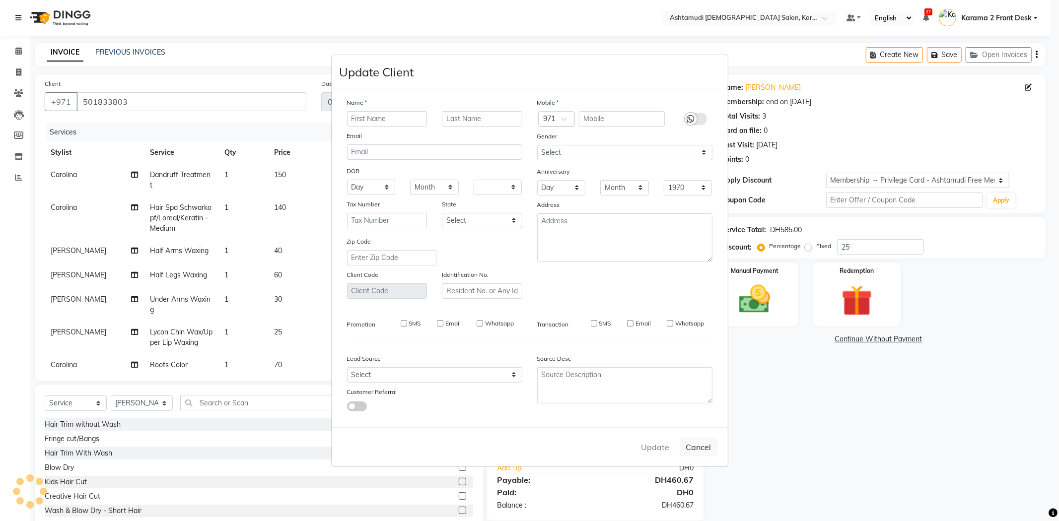
select select
checkbox input "false"
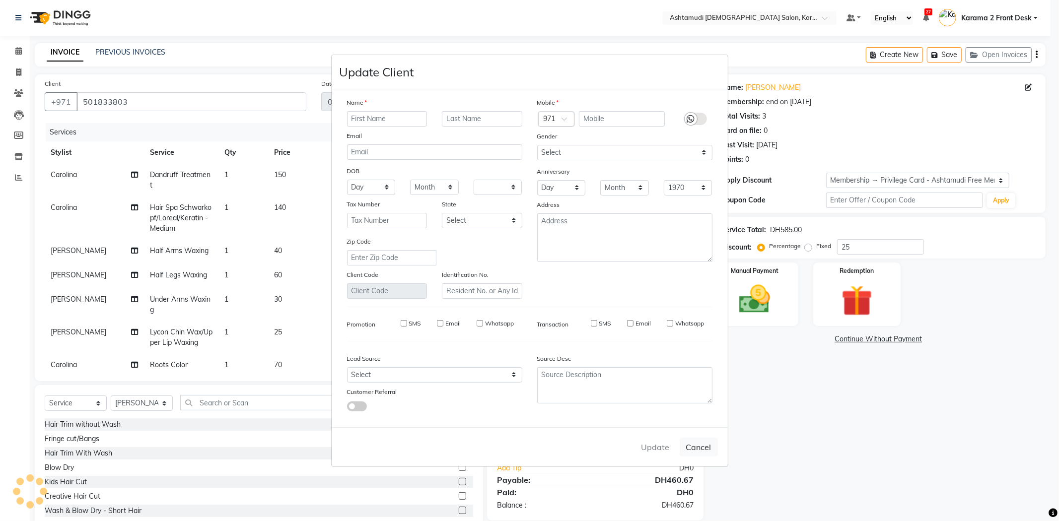
checkbox input "false"
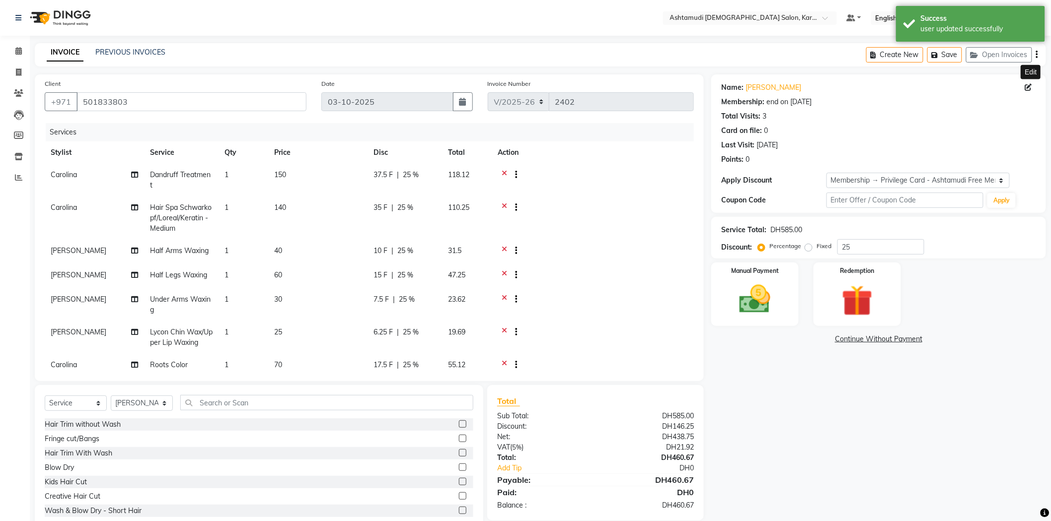
type input "0"
select select "2: Object"
type input "15"
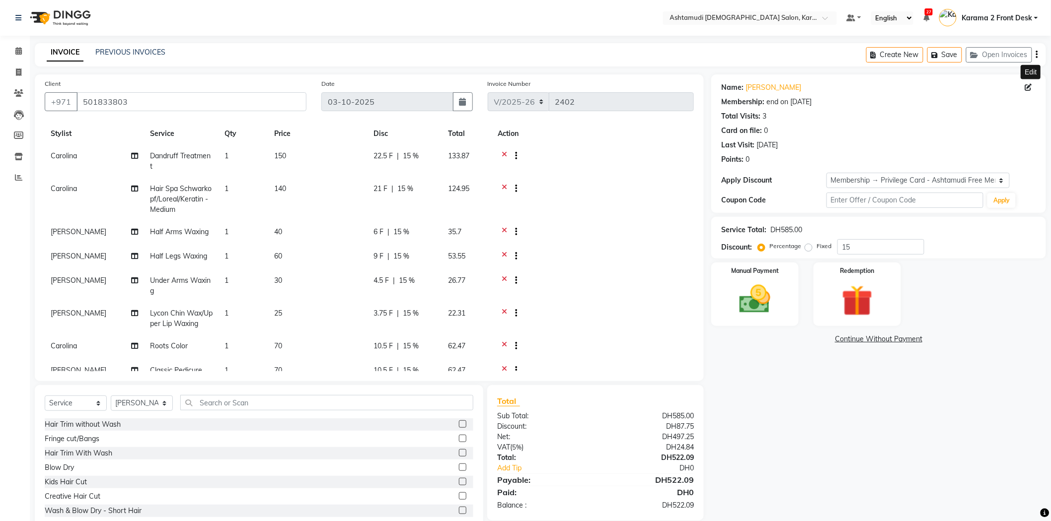
scroll to position [47, 0]
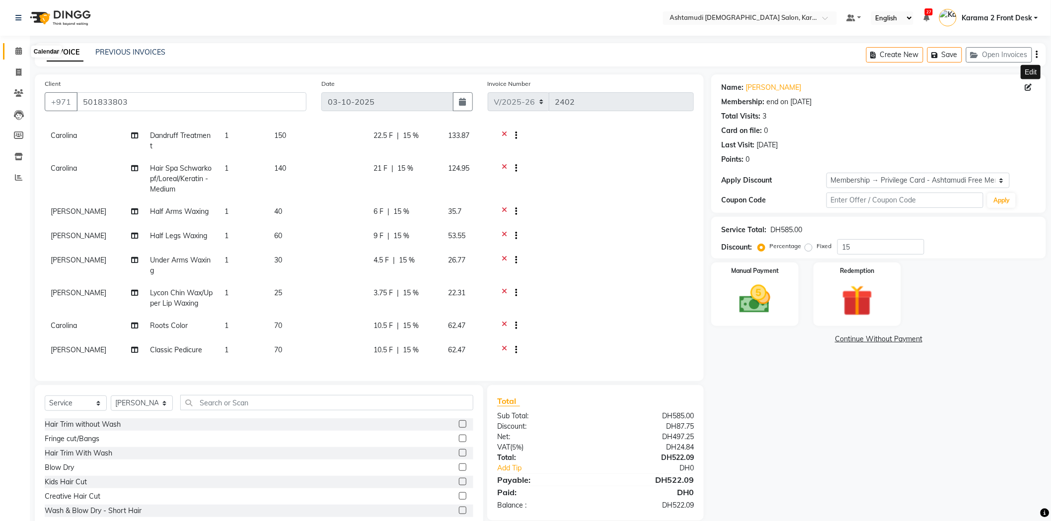
click at [22, 53] on span at bounding box center [18, 51] width 17 height 11
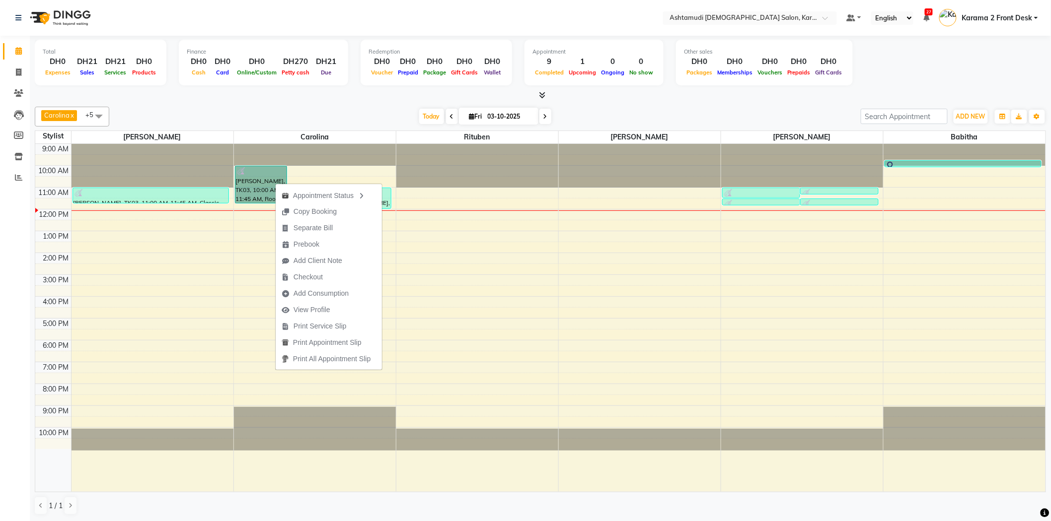
click at [252, 171] on link "[PERSON_NAME], TK03, 10:00 AM-11:45 AM, Roots Color" at bounding box center [261, 185] width 52 height 38
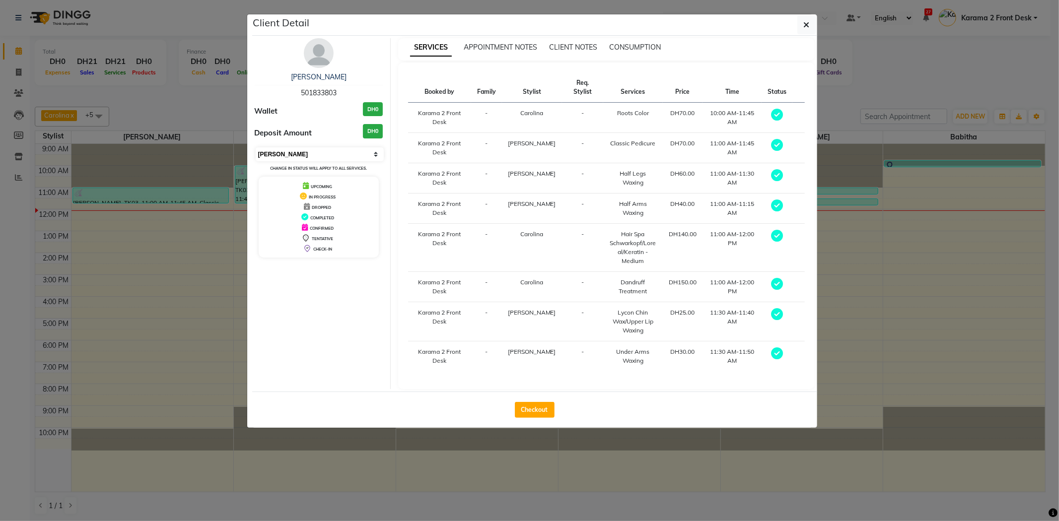
click at [270, 156] on select "Select MARK DONE UPCOMING" at bounding box center [320, 155] width 129 height 14
select select "5"
click at [256, 148] on select "Select MARK DONE UPCOMING" at bounding box center [320, 155] width 129 height 14
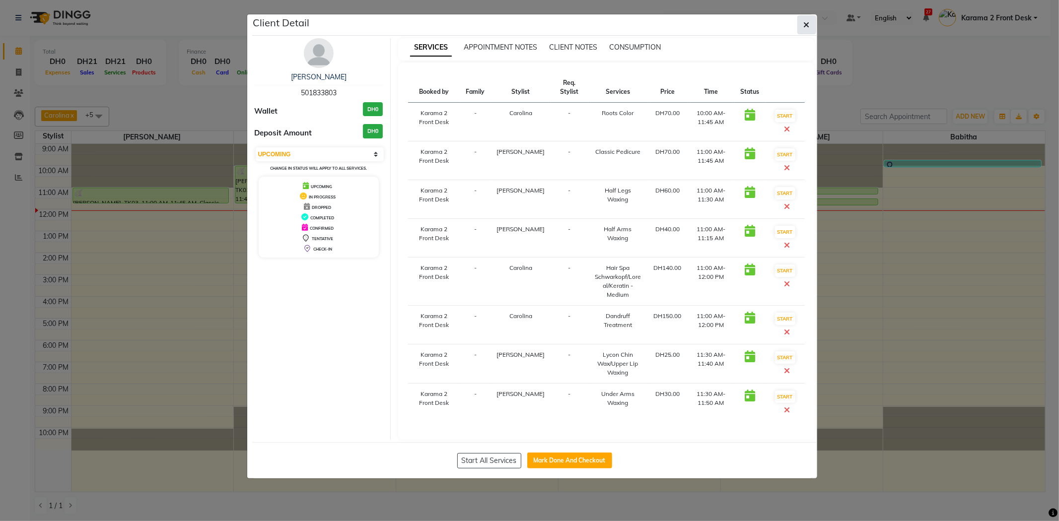
click at [798, 23] on button "button" at bounding box center [807, 24] width 19 height 19
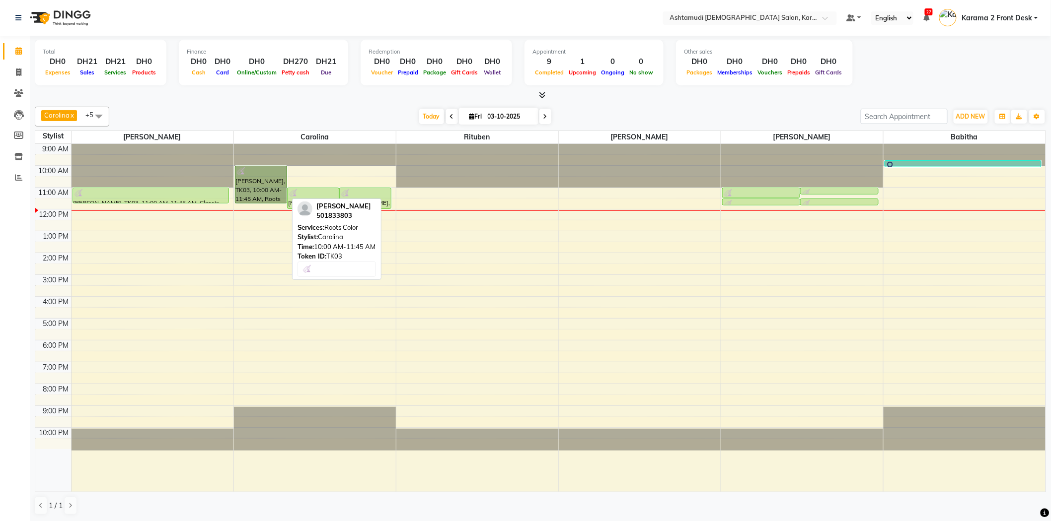
click at [275, 173] on div "Nevia, TK03, 10:00 AM-11:45 AM, Roots Color Nevia, TK03, 11:00 AM-12:00 PM, Dan…" at bounding box center [315, 318] width 162 height 348
click at [264, 186] on div "Nevia, TK03, 10:00 AM-11:45 AM, Roots Color Nevia, TK03, 11:00 AM-12:00 PM, Dan…" at bounding box center [315, 318] width 162 height 348
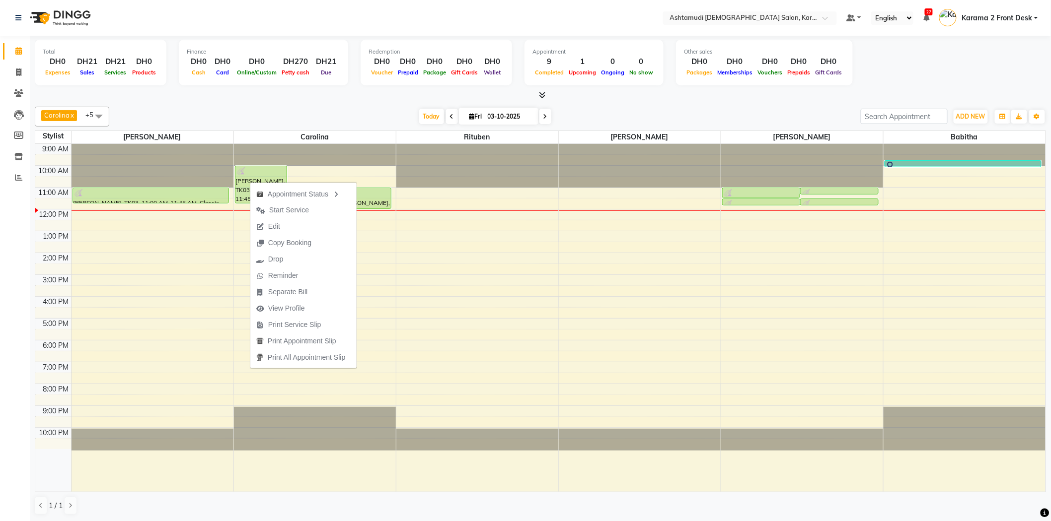
click at [267, 206] on span "Start Service" at bounding box center [282, 210] width 65 height 16
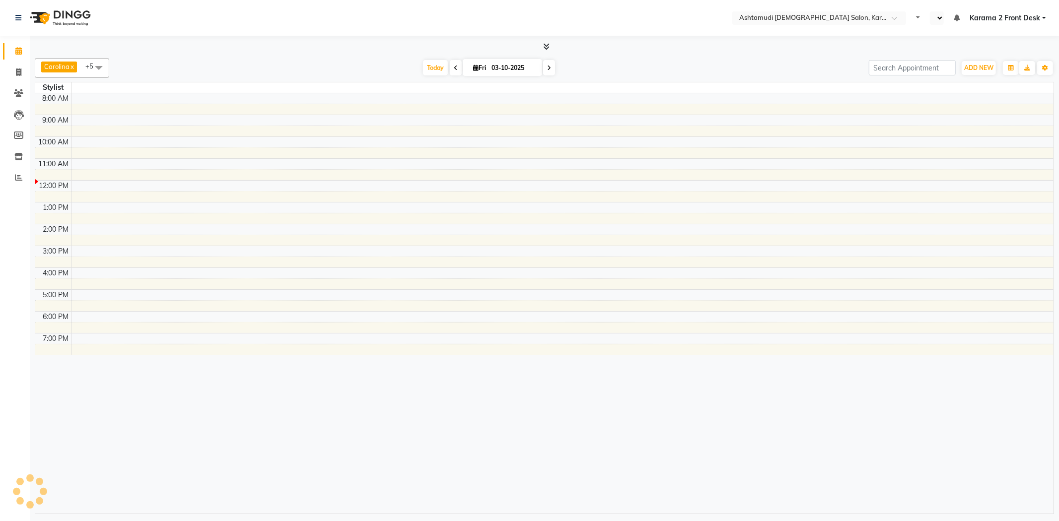
select select "en"
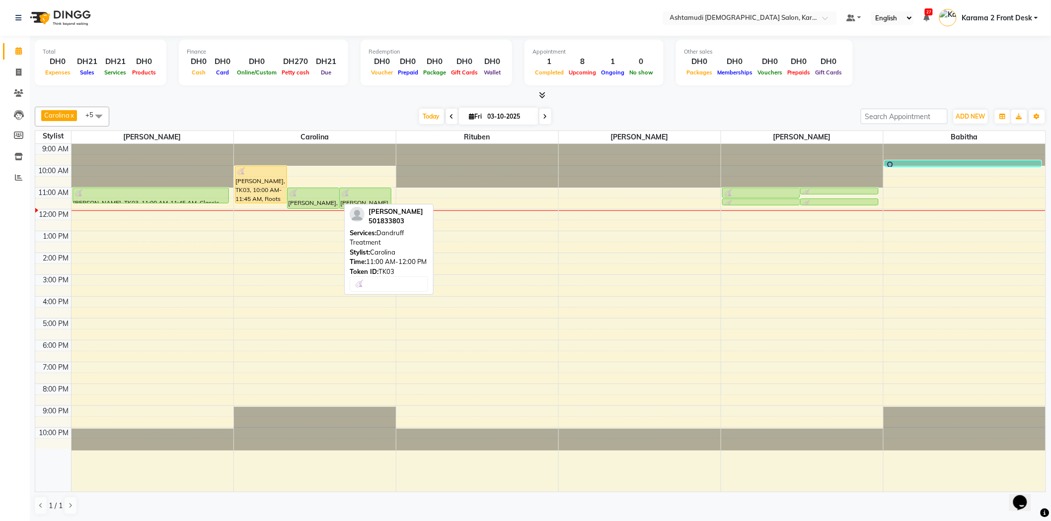
click at [314, 203] on div "[PERSON_NAME], TK03, 11:00 AM-12:00 PM, [MEDICAL_DATA] Treatment" at bounding box center [313, 198] width 51 height 20
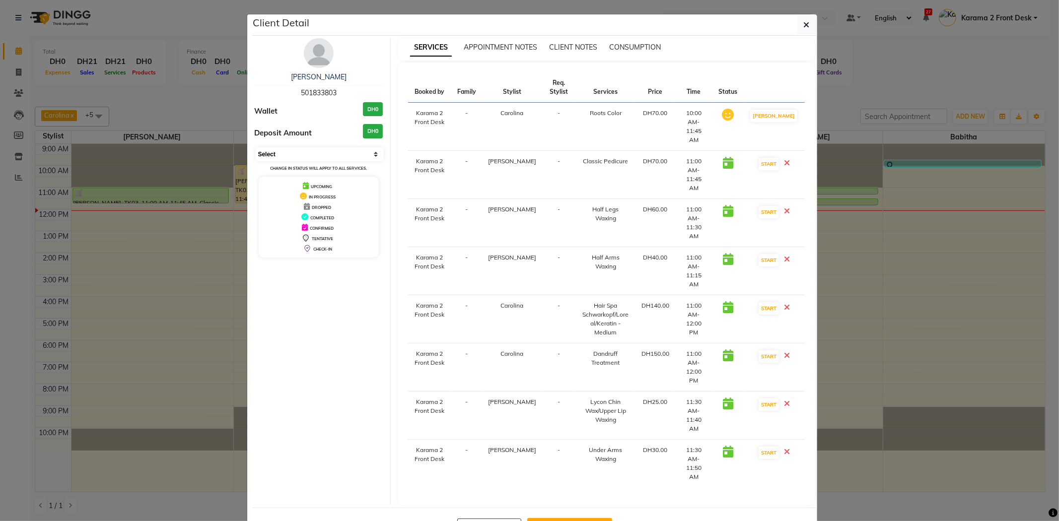
click at [328, 152] on select "Select IN SERVICE CONFIRMED TENTATIVE CHECK IN MARK DONE DROPPED UPCOMING" at bounding box center [320, 155] width 129 height 14
click at [256, 148] on select "Select IN SERVICE CONFIRMED TENTATIVE CHECK IN MARK DONE DROPPED UPCOMING" at bounding box center [320, 155] width 129 height 14
select select "select"
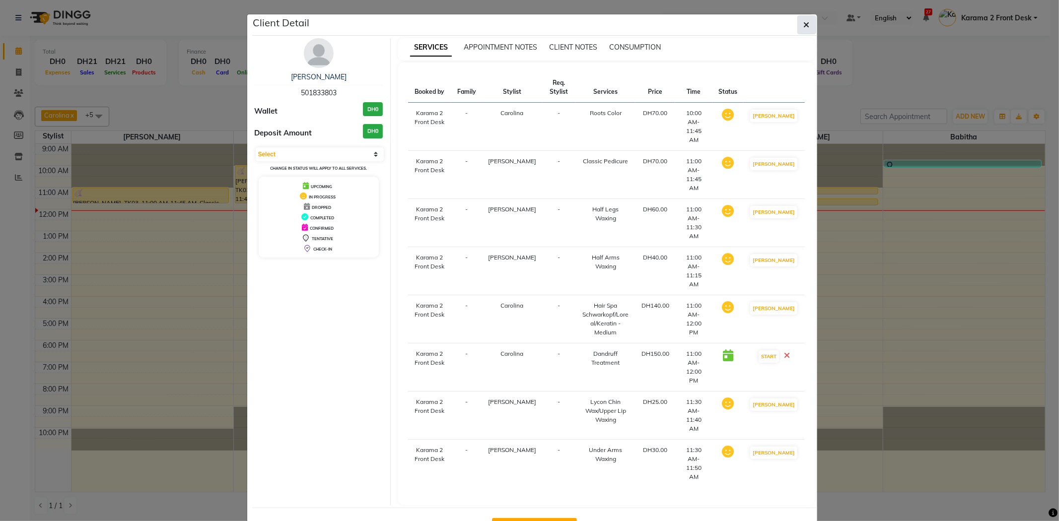
click at [807, 26] on icon "button" at bounding box center [807, 25] width 6 height 8
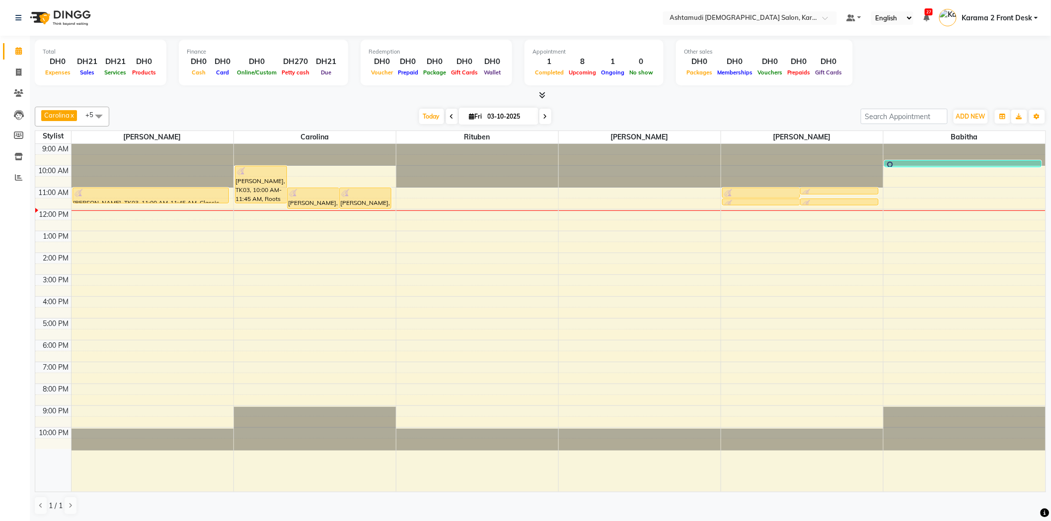
drag, startPoint x: 258, startPoint y: 102, endPoint x: 124, endPoint y: 10, distance: 162.8
click at [251, 90] on div "Total DH0 Expenses DH21 Sales DH21 Services DH0 Products Finance DH0 Cash DH0 C…" at bounding box center [540, 279] width 1021 height 486
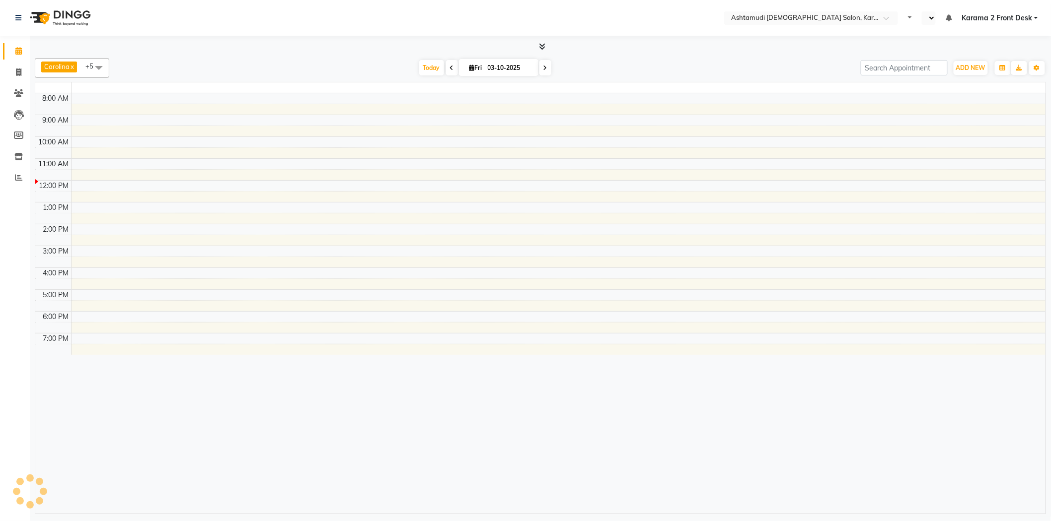
select select "en"
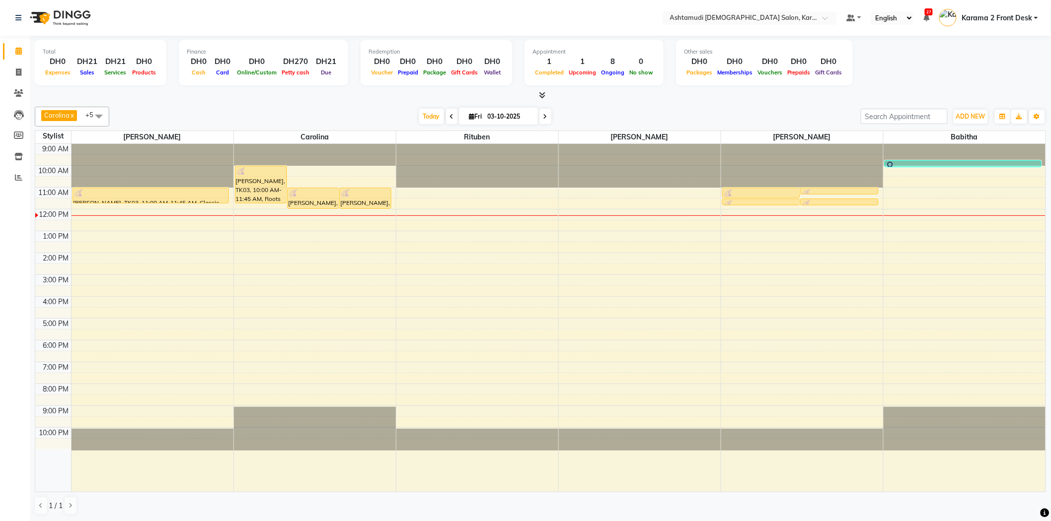
click at [568, 96] on div at bounding box center [540, 95] width 1011 height 10
click at [254, 249] on div "9:00 AM 10:00 AM 11:00 AM 12:00 PM 1:00 PM 2:00 PM 3:00 PM 4:00 PM 5:00 PM 6:00…" at bounding box center [540, 318] width 1010 height 348
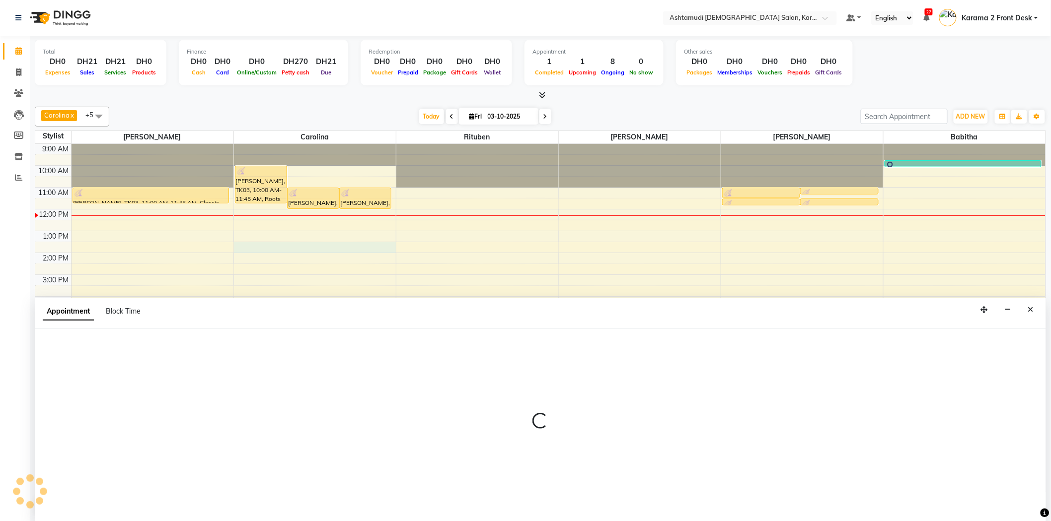
scroll to position [0, 0]
select select "69442"
select select "810"
select select "tentative"
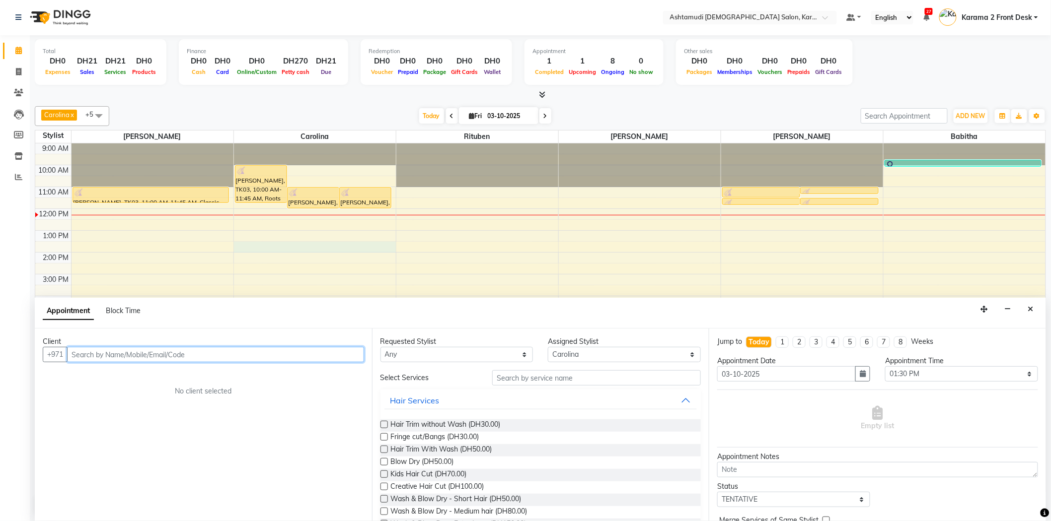
click at [76, 355] on input "text" at bounding box center [215, 354] width 297 height 15
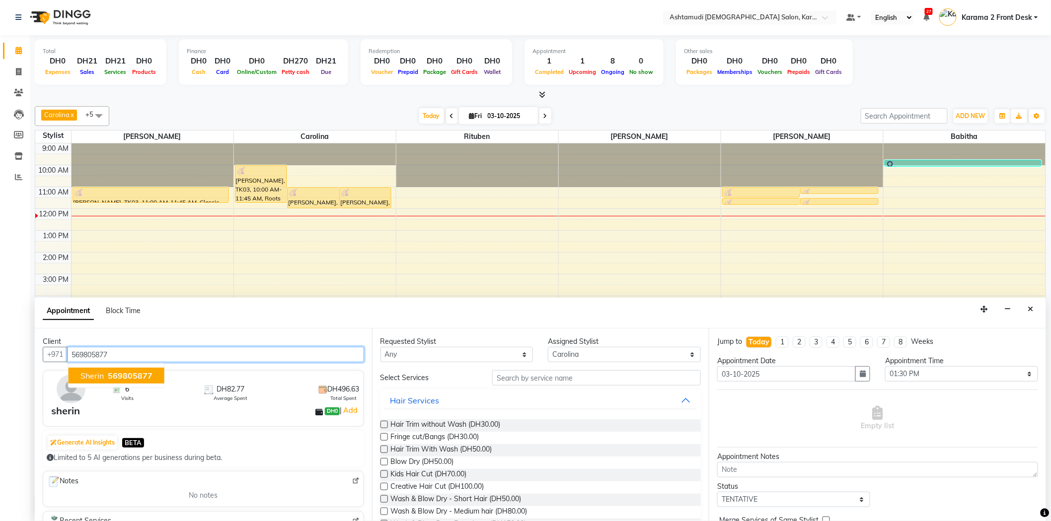
click at [86, 375] on span "sherin" at bounding box center [91, 376] width 23 height 10
type input "569805877"
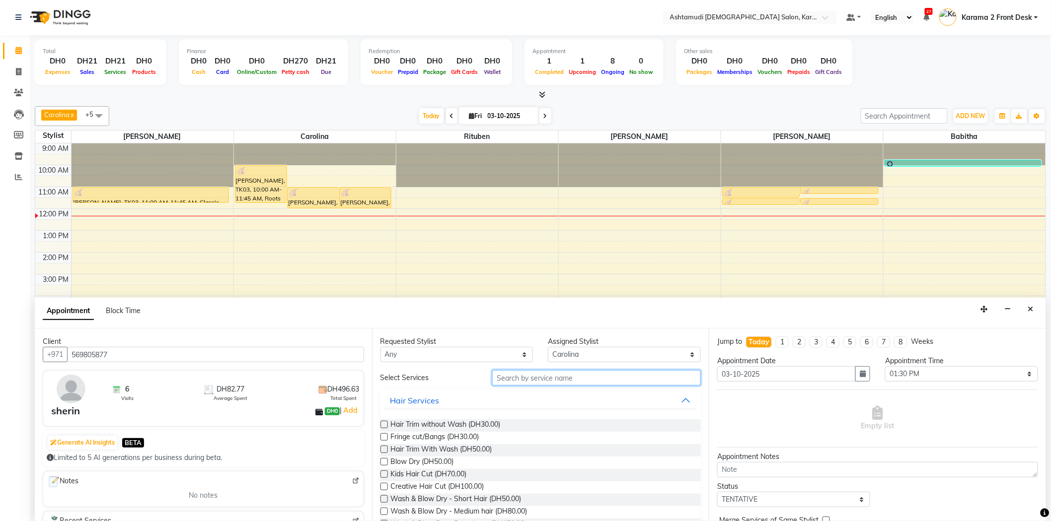
click at [510, 371] on input "text" at bounding box center [596, 377] width 209 height 15
click at [515, 372] on input "text" at bounding box center [596, 377] width 209 height 15
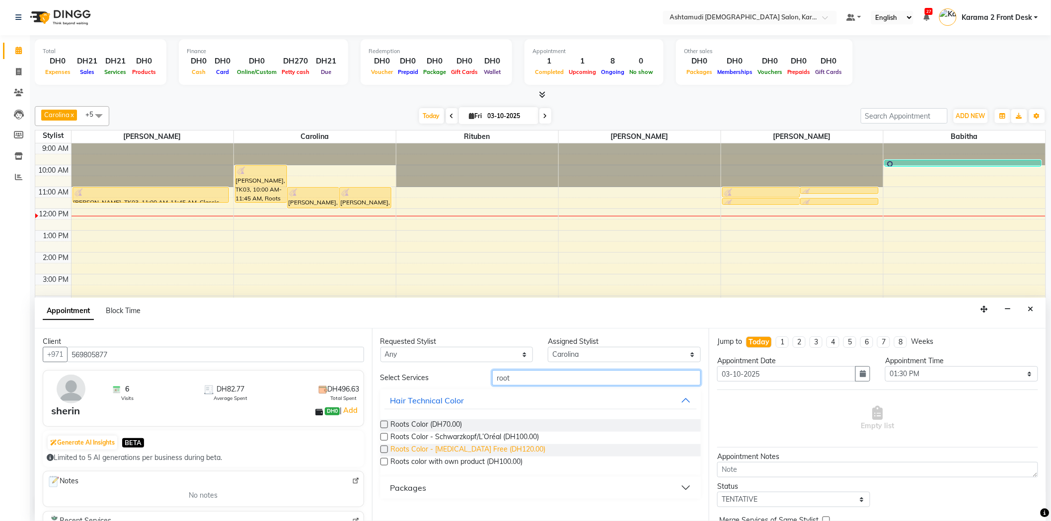
type input "root"
click at [484, 450] on span "Roots Color - [MEDICAL_DATA] Free (DH120.00)" at bounding box center [468, 450] width 155 height 12
checkbox input "false"
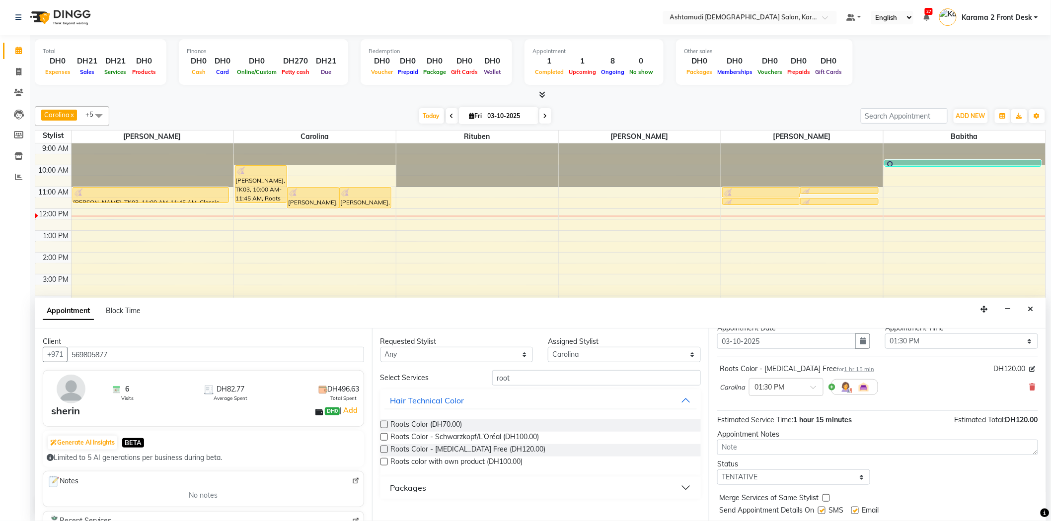
scroll to position [59, 0]
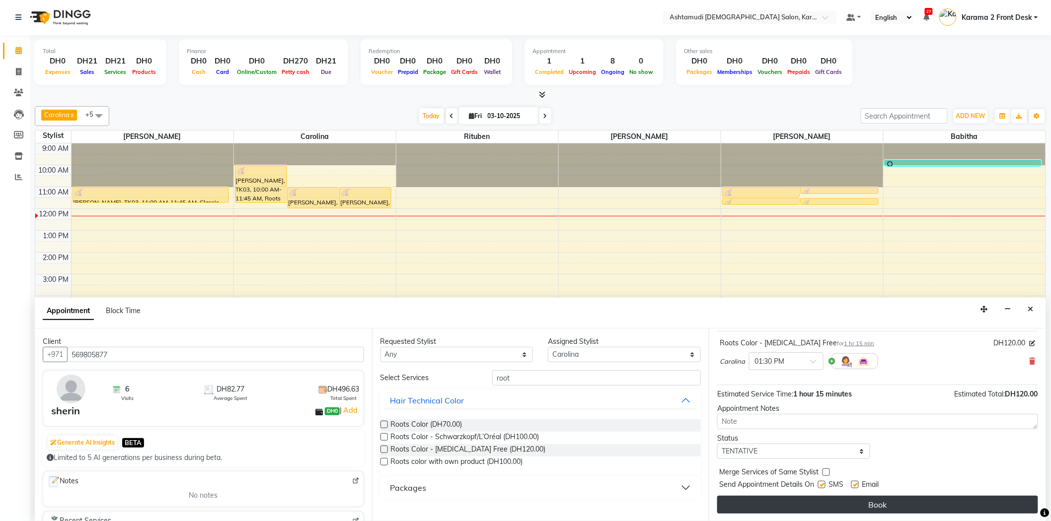
click at [791, 503] on button "Book" at bounding box center [877, 505] width 321 height 18
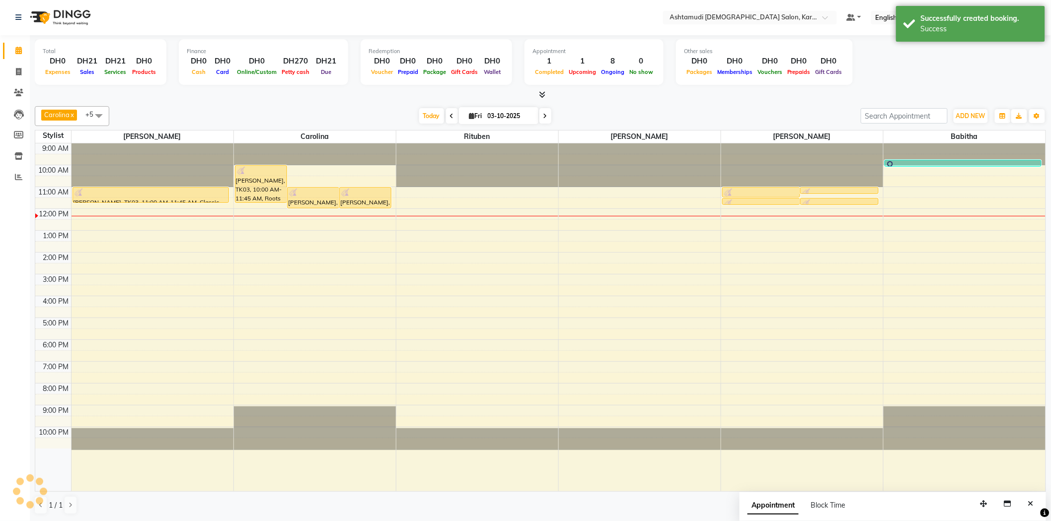
scroll to position [0, 0]
click at [301, 112] on div "[DATE] [DATE]" at bounding box center [484, 116] width 741 height 15
